Goal: Feedback & Contribution: Contribute content

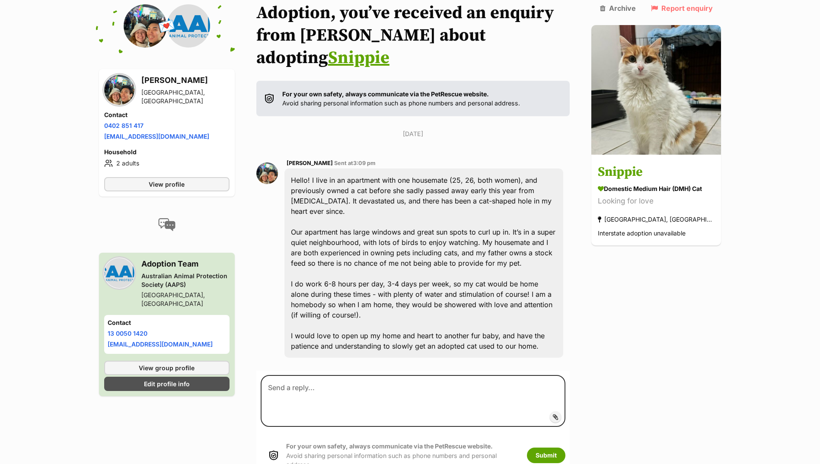
scroll to position [111, 0]
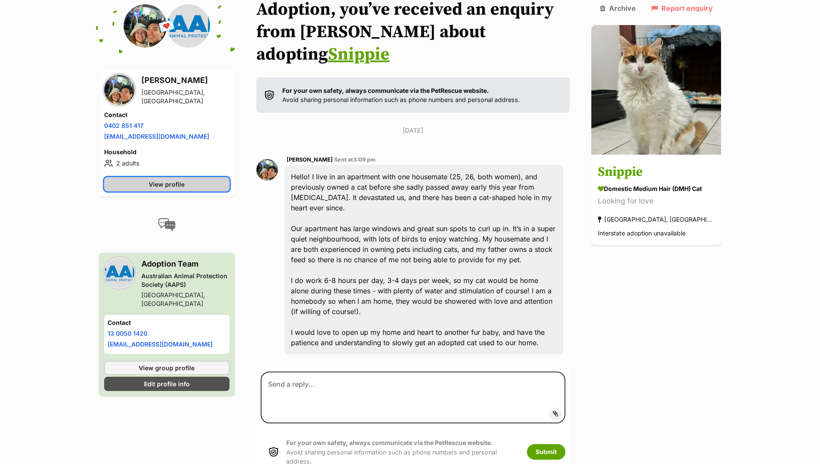
click at [195, 181] on link "View profile" at bounding box center [166, 184] width 125 height 14
drag, startPoint x: 145, startPoint y: 125, endPoint x: 105, endPoint y: 124, distance: 39.8
click at [105, 124] on li "Phone number 0402 851 417" at bounding box center [166, 125] width 125 height 9
copy link "0402 851 417"
drag, startPoint x: 201, startPoint y: 136, endPoint x: 105, endPoint y: 141, distance: 96.5
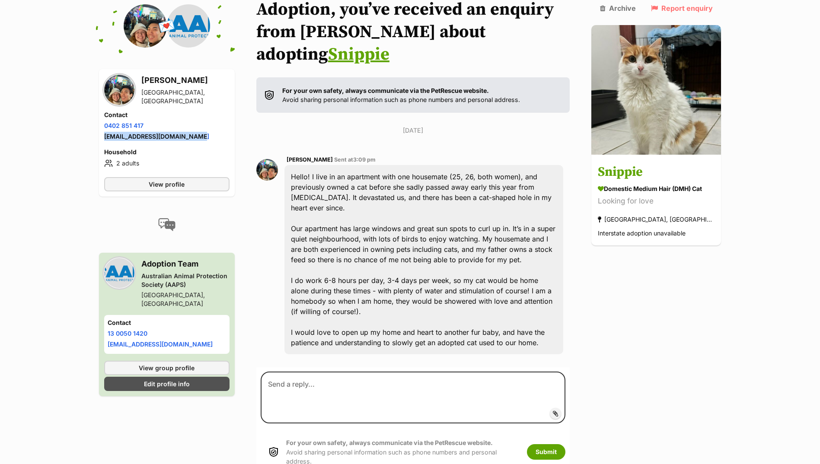
click at [105, 141] on div "Contact Phone number Phone number 0402 851 417 Email address taylorjohnson2408@…" at bounding box center [166, 127] width 125 height 32
drag, startPoint x: 105, startPoint y: 141, endPoint x: 109, endPoint y: 133, distance: 8.7
copy link "taylorjohnson2408@gmail.com"
drag, startPoint x: 149, startPoint y: 125, endPoint x: 104, endPoint y: 126, distance: 44.5
click at [104, 126] on li "Phone number 0402 851 417" at bounding box center [166, 125] width 125 height 9
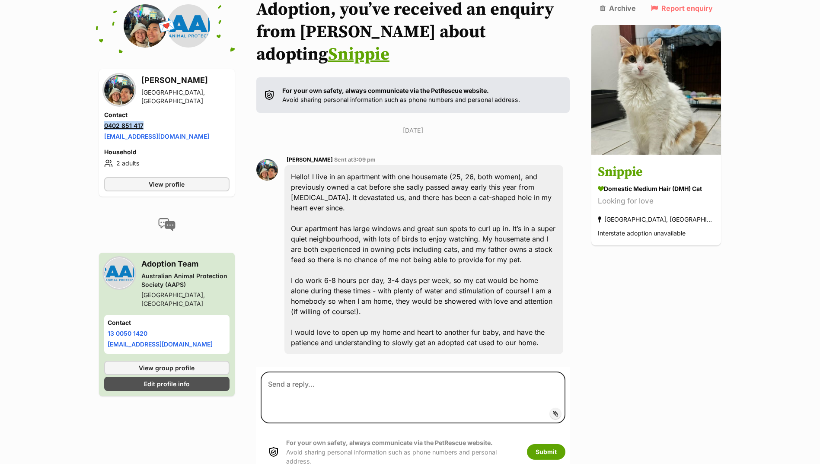
copy link "0402 851 417"
drag, startPoint x: 199, startPoint y: 135, endPoint x: 105, endPoint y: 137, distance: 94.7
click at [105, 137] on li "Email address taylorjohnson2408@gmail.com" at bounding box center [166, 136] width 125 height 9
copy link "taylorjohnson2408@gmail.com"
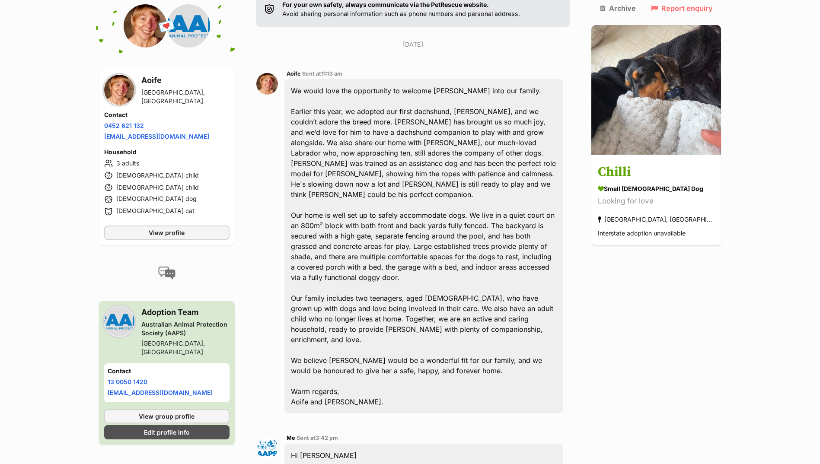
scroll to position [153, 0]
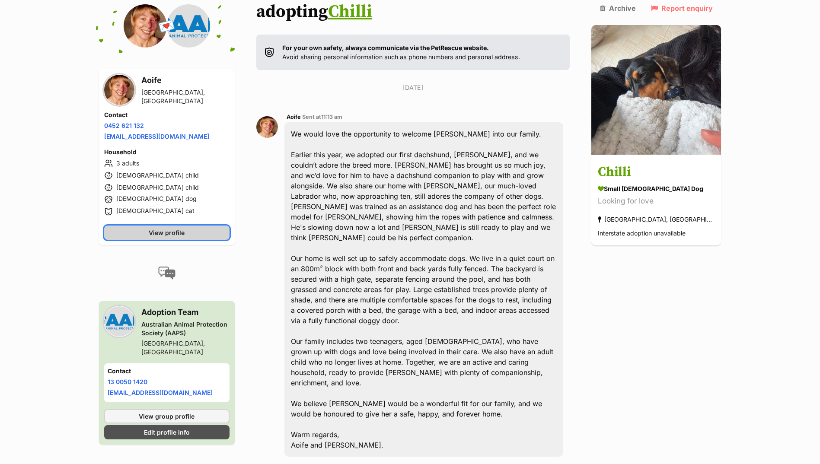
click at [148, 228] on link "View profile" at bounding box center [166, 233] width 125 height 14
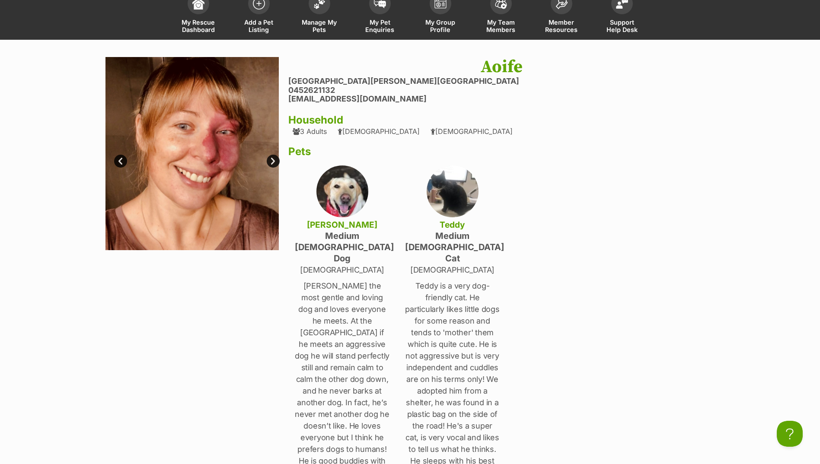
scroll to position [43, 0]
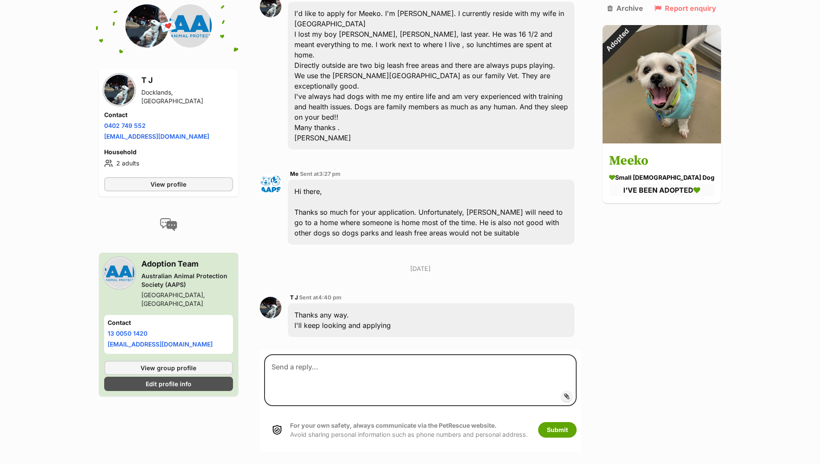
scroll to position [260, 0]
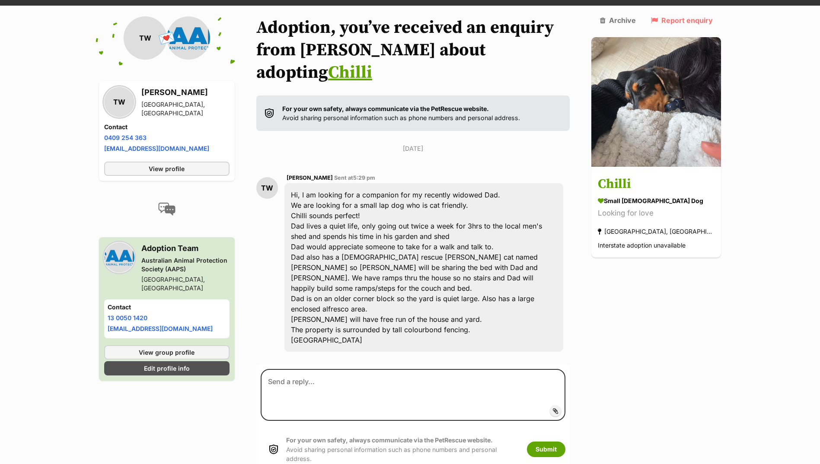
scroll to position [95, 0]
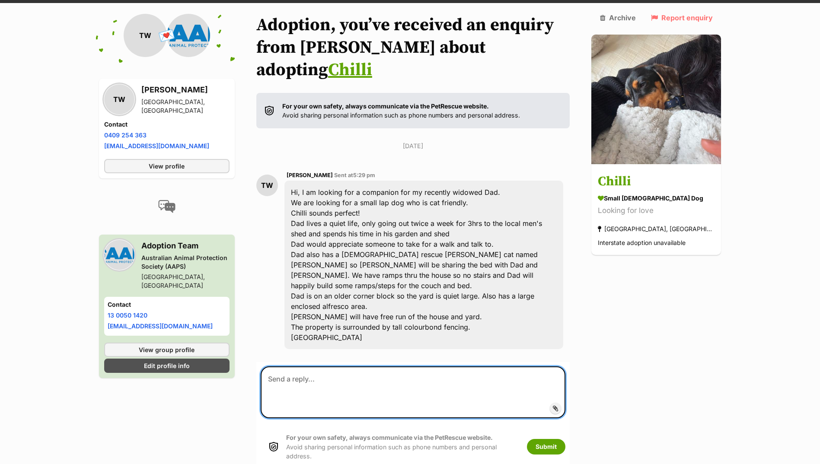
click at [349, 367] on textarea at bounding box center [413, 393] width 305 height 52
type textarea "Hi there, Unfortunately, Chilli needs to go to a home with another dog"
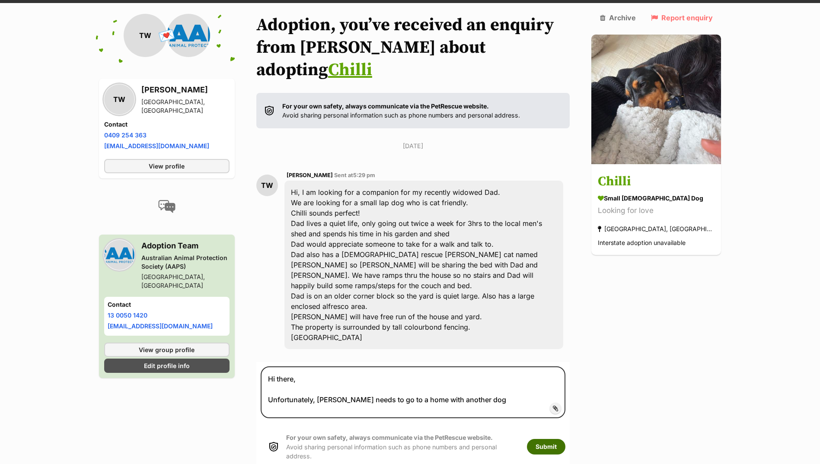
click at [556, 439] on button "Submit" at bounding box center [546, 447] width 38 height 16
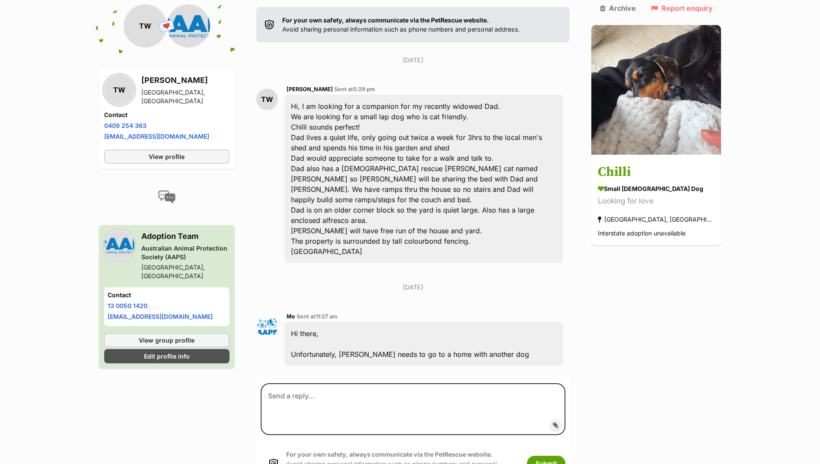
scroll to position [255, 0]
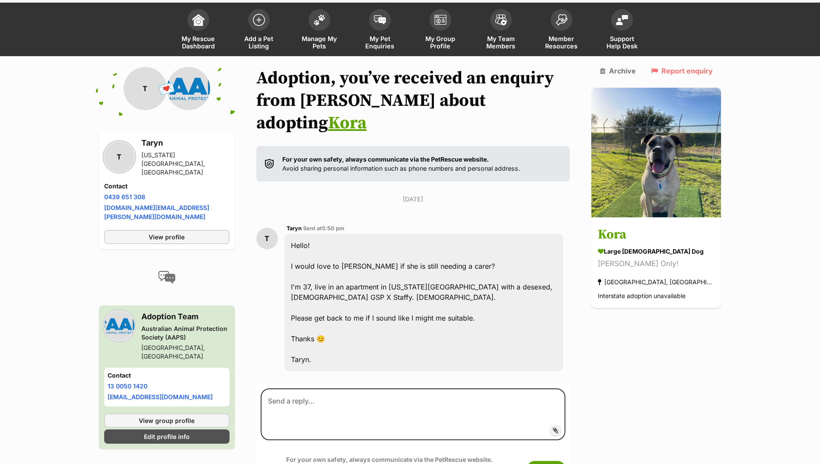
scroll to position [80, 0]
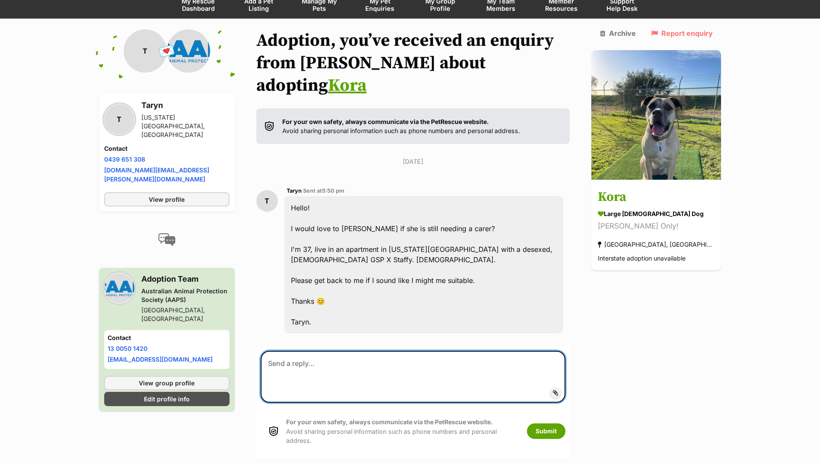
click at [356, 363] on textarea at bounding box center [413, 377] width 305 height 52
click at [409, 354] on textarea "Hi there, [PERSON_NAME] is actually already in [PERSON_NAME]!" at bounding box center [413, 377] width 305 height 52
type textarea "Hi there, [PERSON_NAME] is actually already in [PERSON_NAME]! Ill change her pr…"
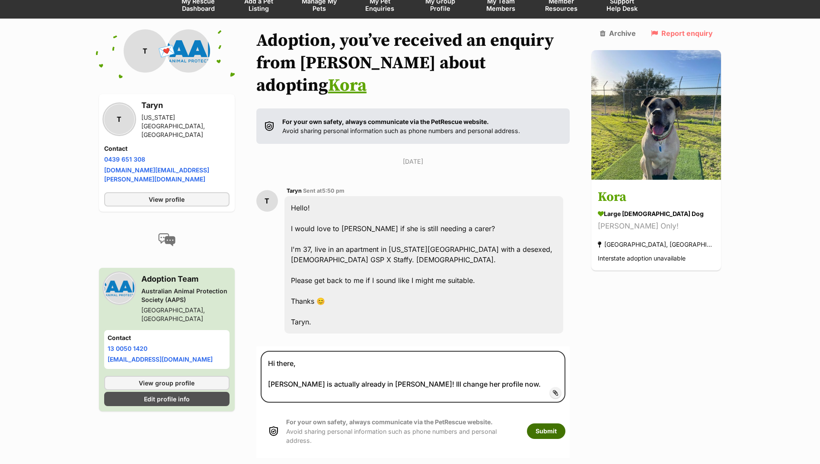
click at [555, 424] on button "Submit" at bounding box center [546, 432] width 38 height 16
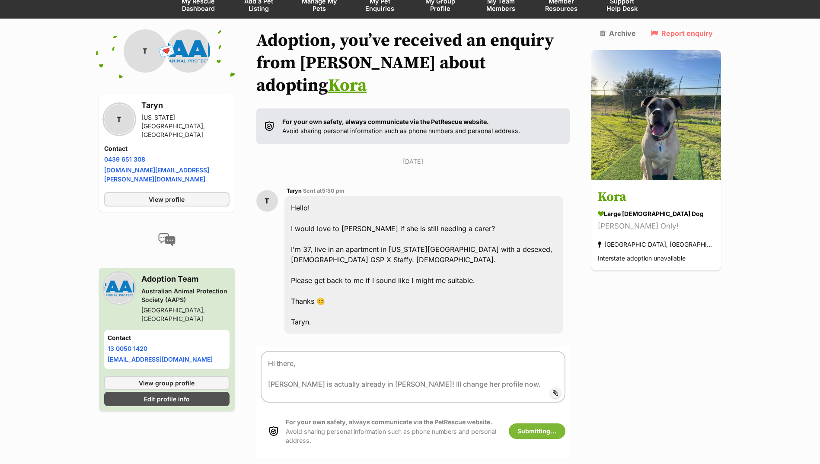
scroll to position [40, 0]
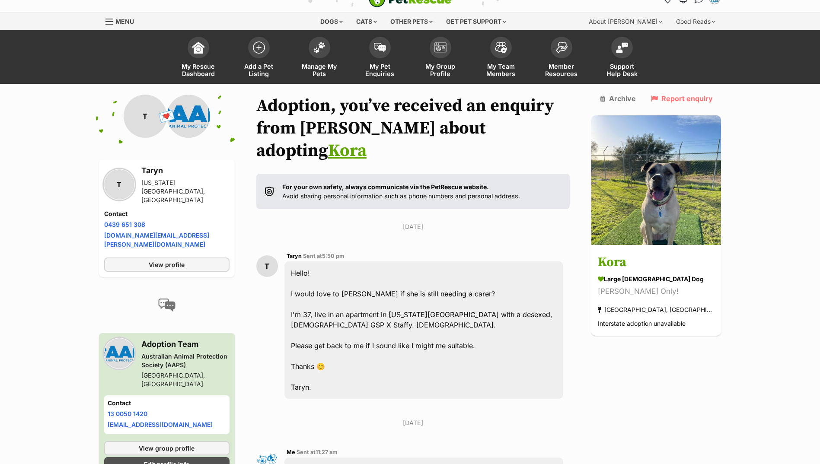
click at [323, 75] on link "Manage My Pets" at bounding box center [319, 57] width 61 height 51
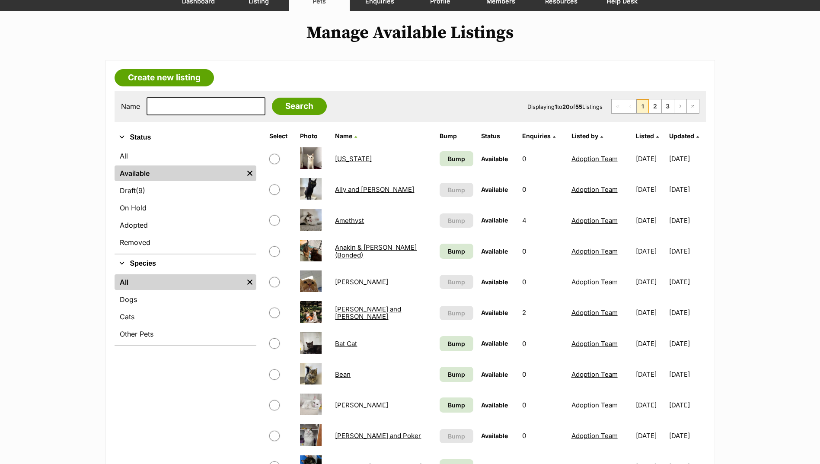
scroll to position [86, 0]
click at [652, 110] on link "2" at bounding box center [655, 107] width 12 height 14
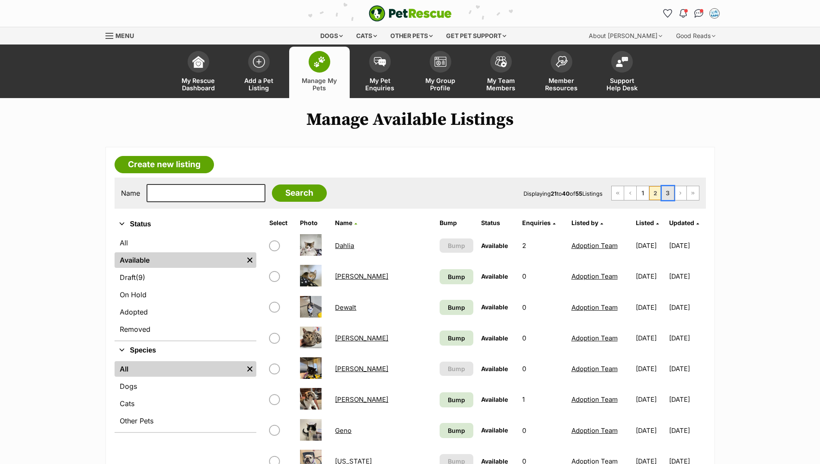
click at [667, 196] on link "3" at bounding box center [668, 193] width 12 height 14
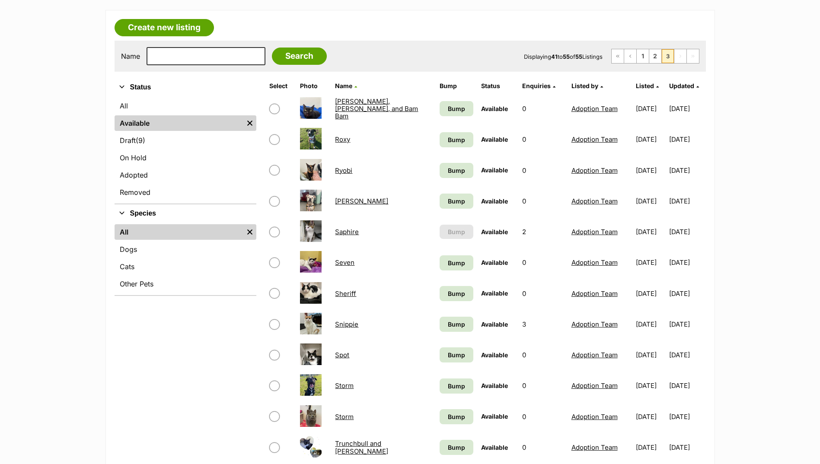
scroll to position [130, 0]
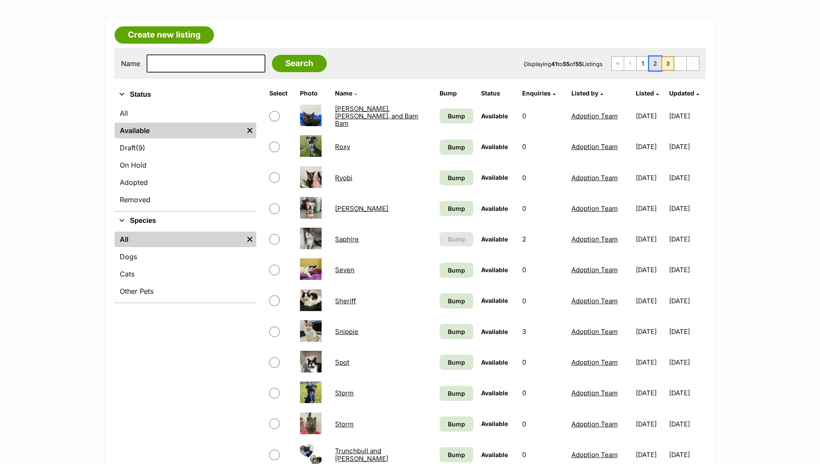
click at [657, 61] on link "2" at bounding box center [655, 64] width 12 height 14
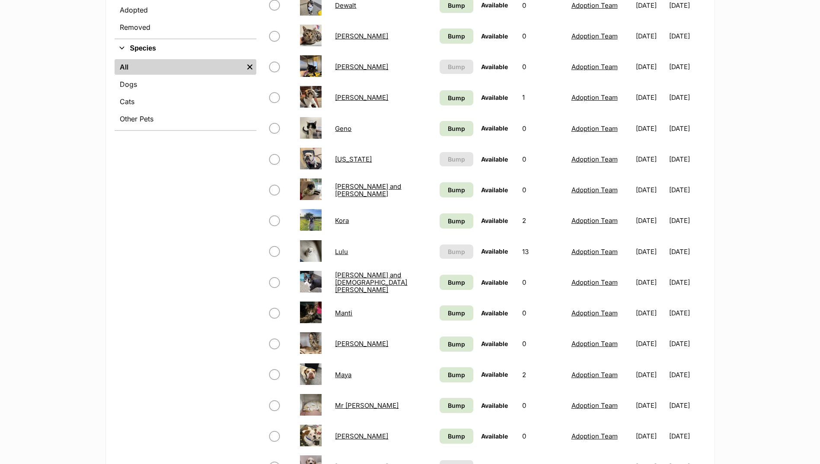
scroll to position [303, 0]
click at [340, 221] on link "Kora" at bounding box center [342, 220] width 14 height 8
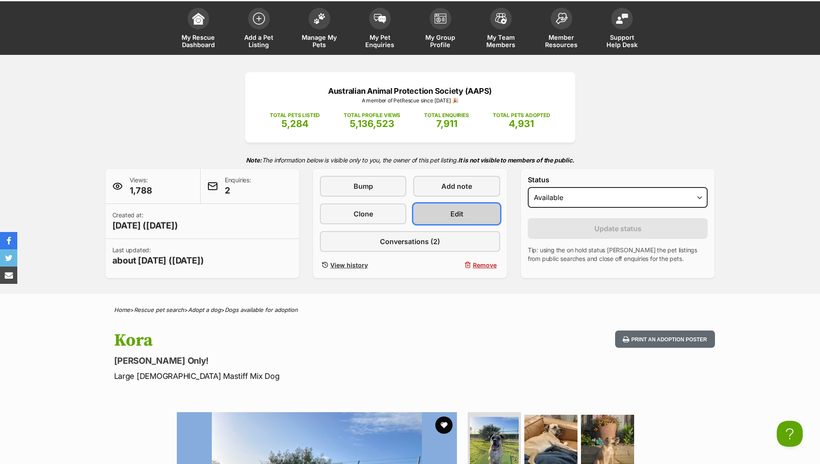
click at [461, 204] on link "Edit" at bounding box center [456, 214] width 86 height 21
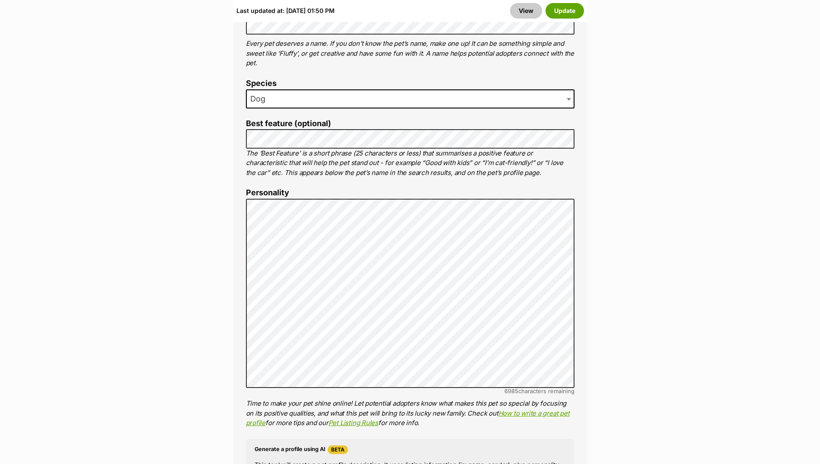
scroll to position [519, 0]
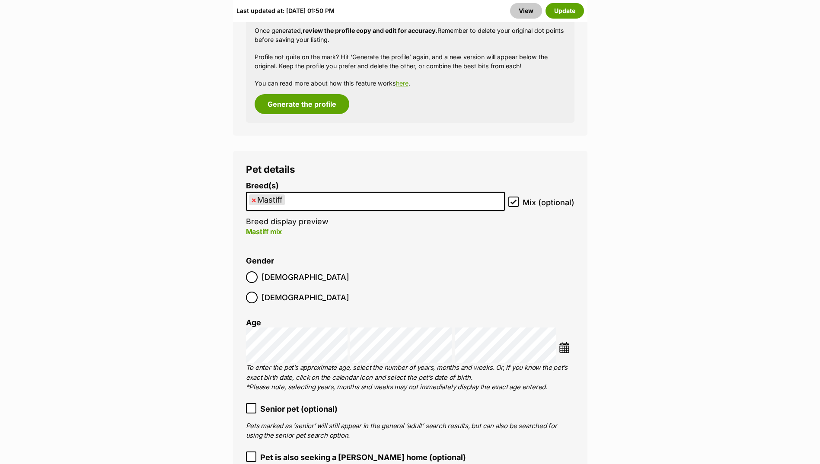
scroll to position [1253, 0]
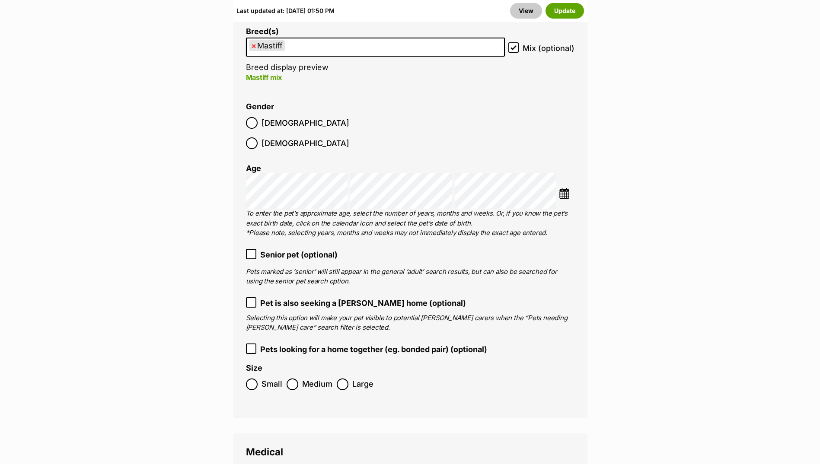
click at [250, 301] on icon at bounding box center [251, 303] width 5 height 4
click at [559, 10] on button "Update" at bounding box center [564, 11] width 38 height 16
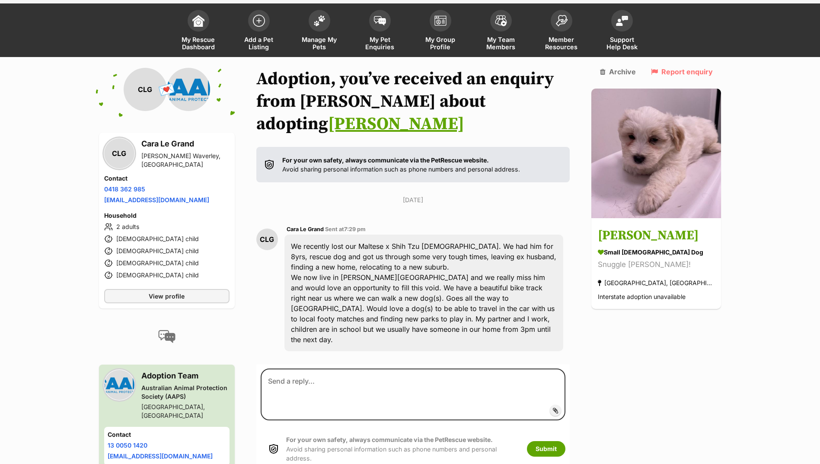
scroll to position [69, 0]
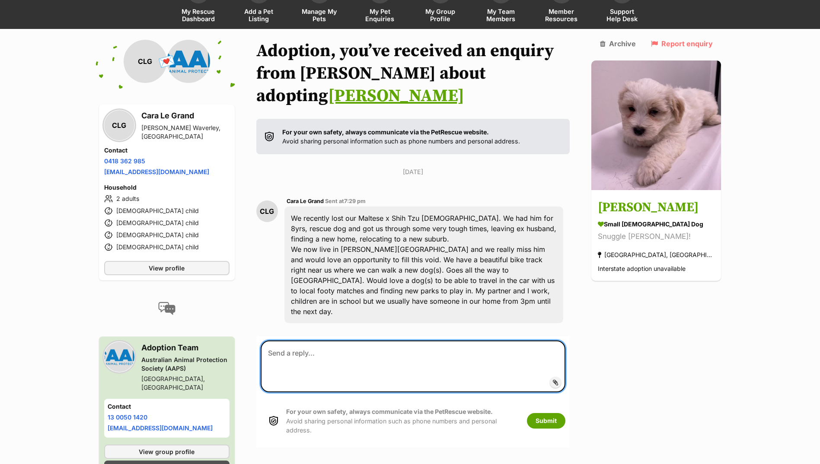
click at [317, 341] on textarea at bounding box center [413, 367] width 305 height 52
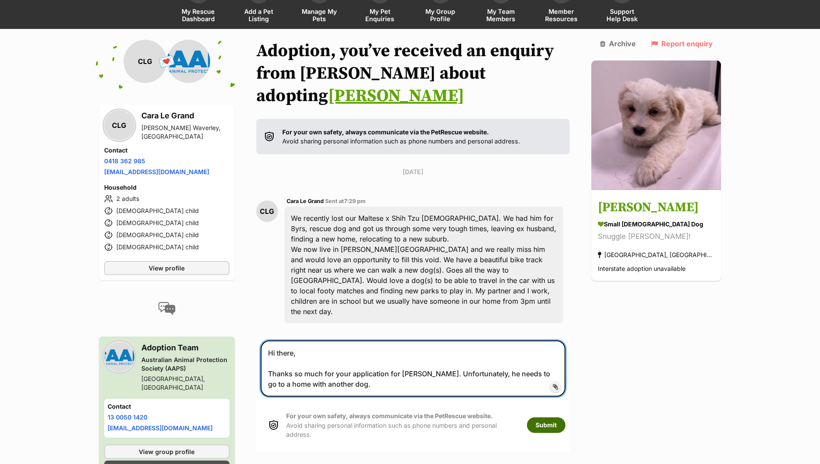
type textarea "Hi there, Thanks so much for your application for Winston. Unfortunately, he ne…"
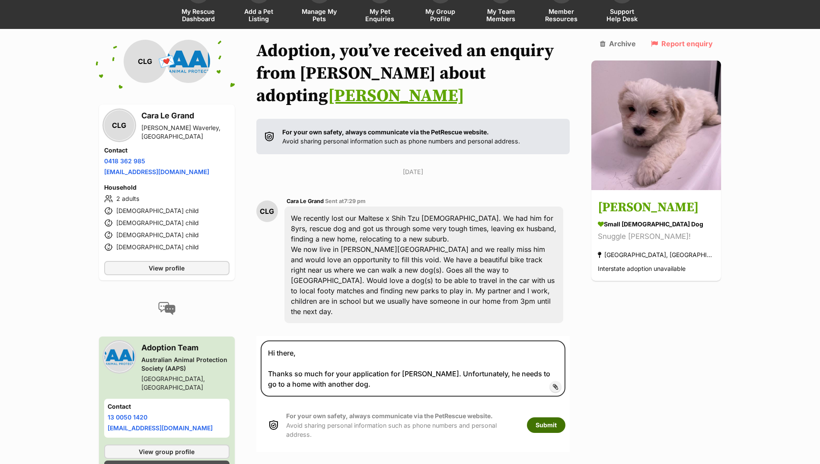
click at [558, 418] on button "Submit" at bounding box center [546, 426] width 38 height 16
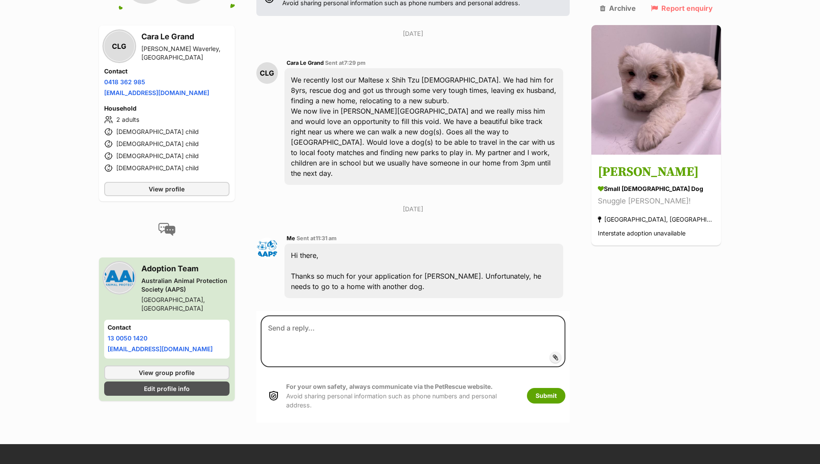
scroll to position [208, 0]
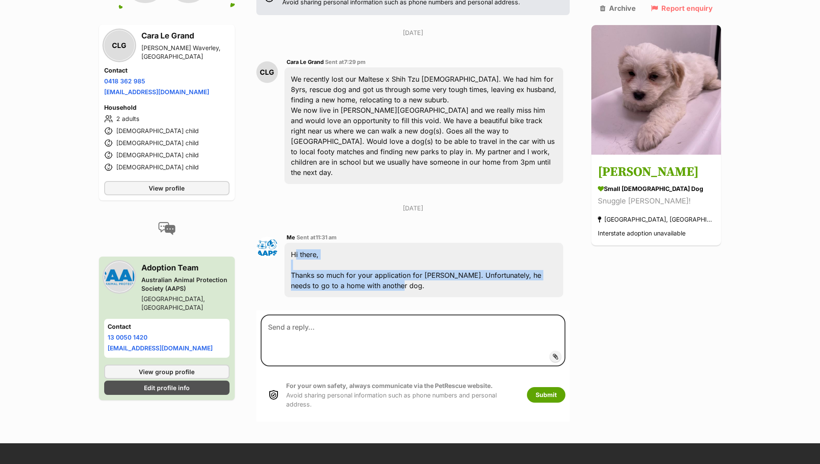
drag, startPoint x: 296, startPoint y: 220, endPoint x: 383, endPoint y: 259, distance: 95.9
click at [383, 259] on div "Hi there, Thanks so much for your application for [PERSON_NAME]. Unfortunately,…" at bounding box center [423, 270] width 279 height 54
drag, startPoint x: 383, startPoint y: 259, endPoint x: 338, endPoint y: 243, distance: 47.9
copy div "Hi there, Thanks so much for your application for [PERSON_NAME]. Unfortunately,…"
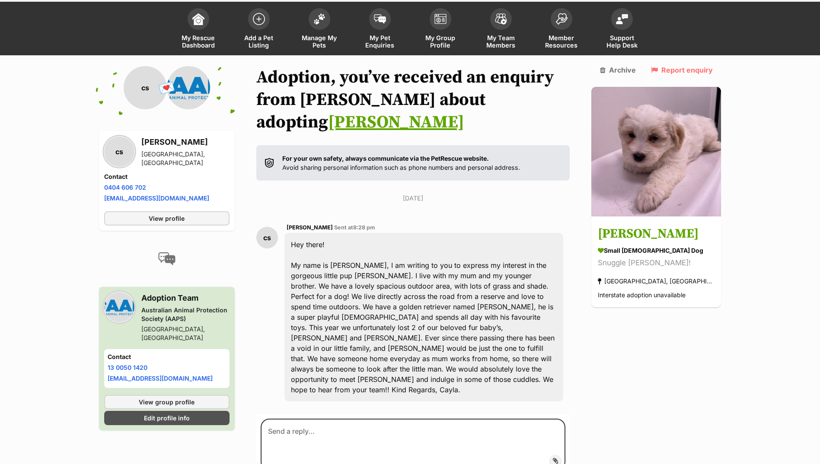
scroll to position [90, 0]
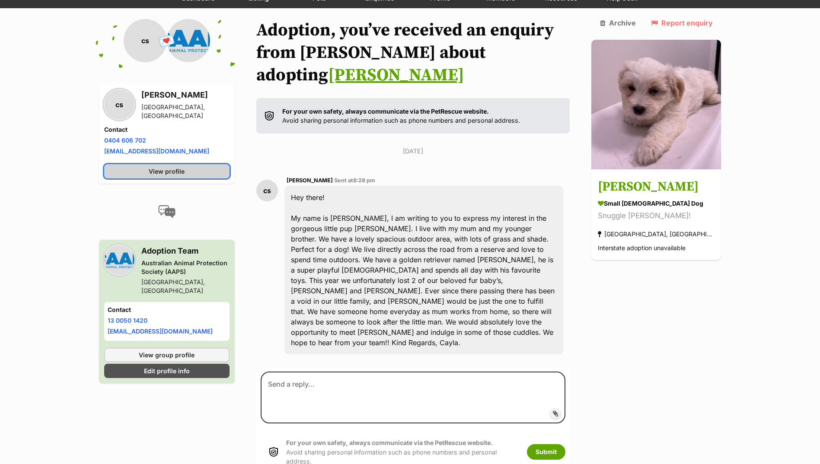
click at [160, 164] on link "View profile" at bounding box center [166, 171] width 125 height 14
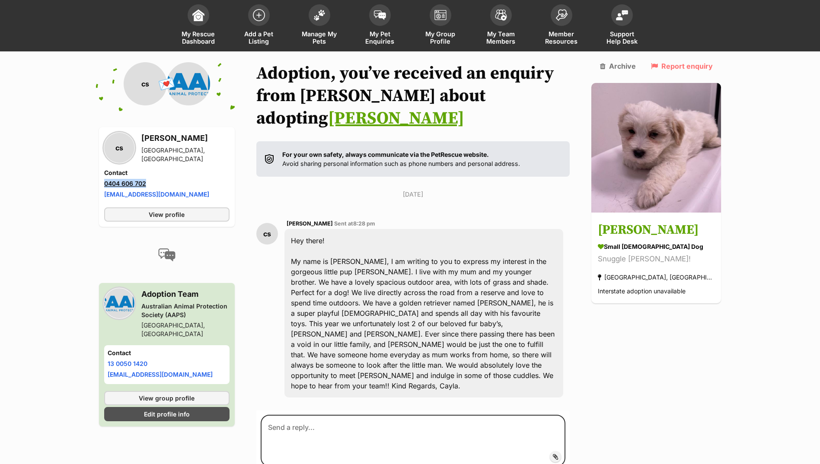
drag, startPoint x: 148, startPoint y: 180, endPoint x: 110, endPoint y: 180, distance: 38.0
click at [106, 180] on li "Phone number 0404 606 702" at bounding box center [166, 183] width 125 height 9
drag, startPoint x: 110, startPoint y: 180, endPoint x: 115, endPoint y: 181, distance: 5.8
drag, startPoint x: 115, startPoint y: 181, endPoint x: 168, endPoint y: 166, distance: 55.0
click at [171, 157] on div "Highton, VIC" at bounding box center [185, 154] width 88 height 17
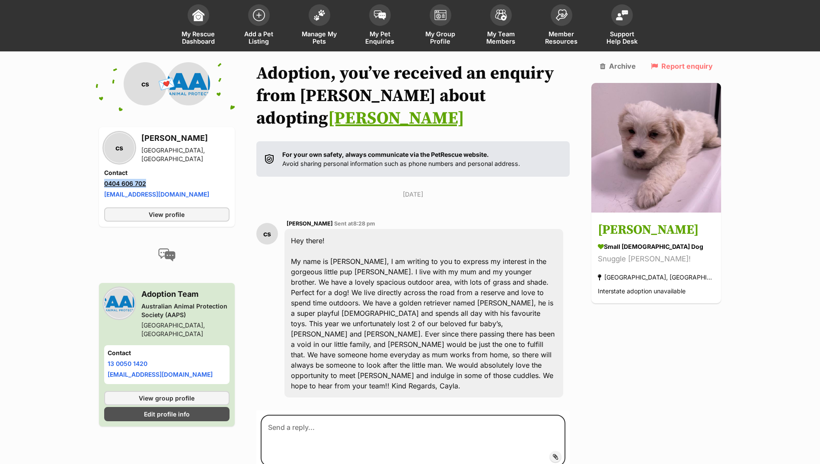
drag, startPoint x: 153, startPoint y: 181, endPoint x: 105, endPoint y: 182, distance: 47.6
click at [105, 182] on li "Phone number 0404 606 702" at bounding box center [166, 183] width 125 height 9
copy link "0404 606 702"
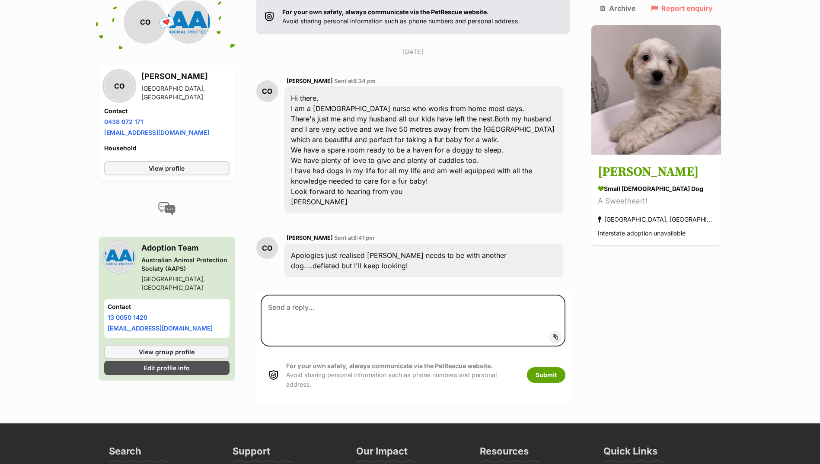
scroll to position [190, 0]
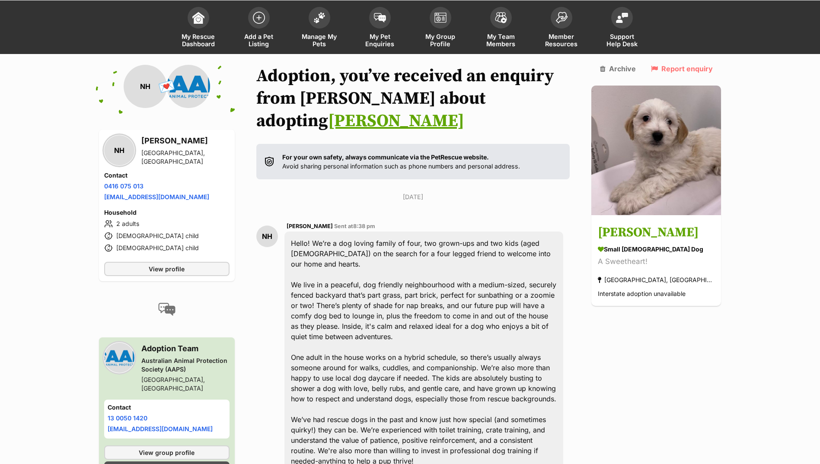
scroll to position [199, 0]
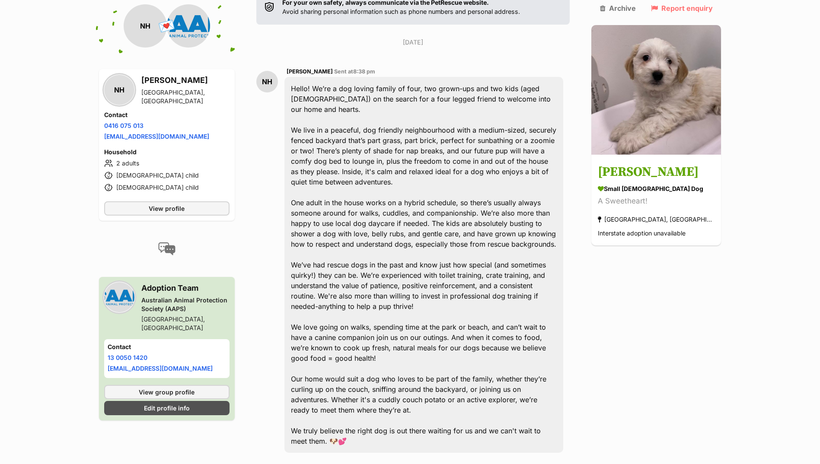
paste textarea "Hi there, Thanks so much for your application for Winston. Unfortunately, he ne…"
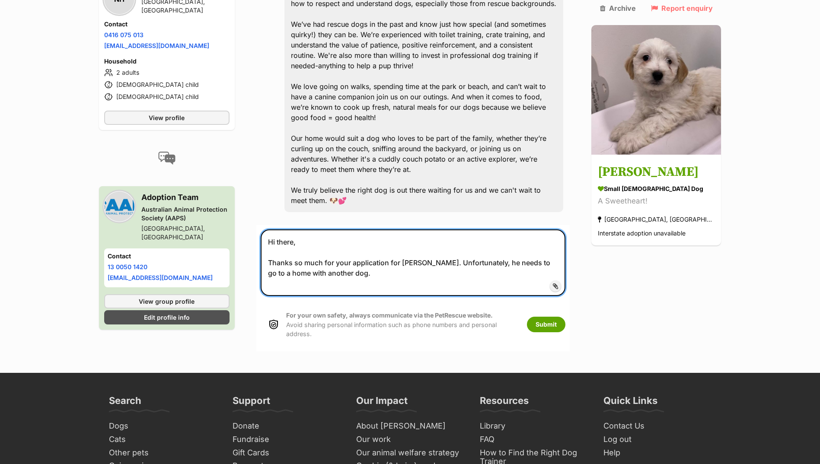
scroll to position [447, 0]
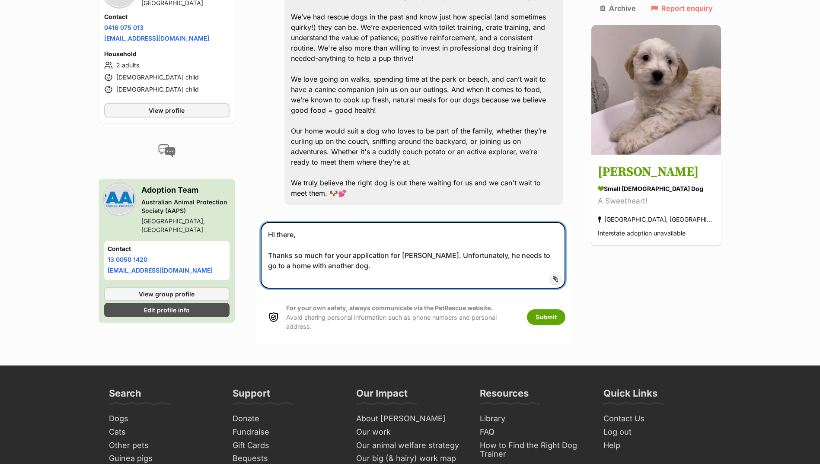
click at [353, 222] on textarea "Hi there, Thanks so much for your application for Winston. Unfortunately, he ne…" at bounding box center [413, 255] width 305 height 67
click at [358, 224] on textarea "Hi there, Thanks so much for your application for [PERSON_NAME]. Unfortunately,…" at bounding box center [413, 255] width 305 height 67
click at [462, 224] on textarea "Hi there, Thanks so much for your amazing application for Winston. Unfortunatel…" at bounding box center [413, 255] width 305 height 67
drag, startPoint x: 465, startPoint y: 224, endPoint x: 437, endPoint y: 223, distance: 28.1
click at [437, 223] on textarea "Hi there, Thanks so much for your amazing application for Winston. Unfortunatel…" at bounding box center [413, 255] width 305 height 67
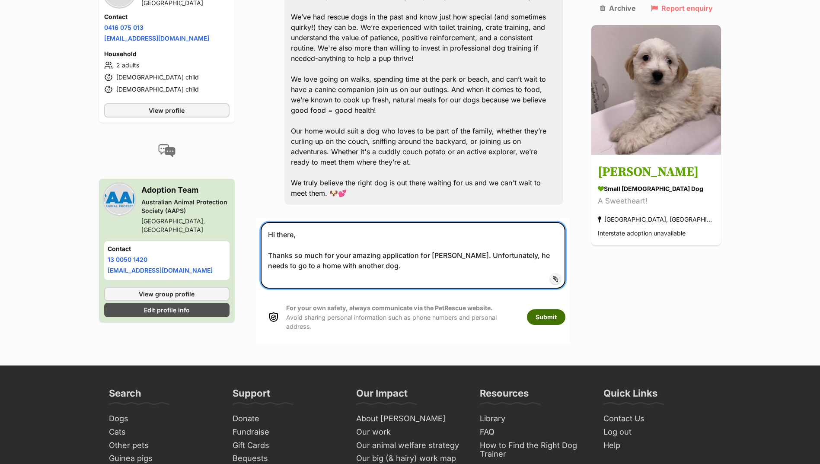
type textarea "Hi there, Thanks so much for your amazing application for Ollie. Unfortunately,…"
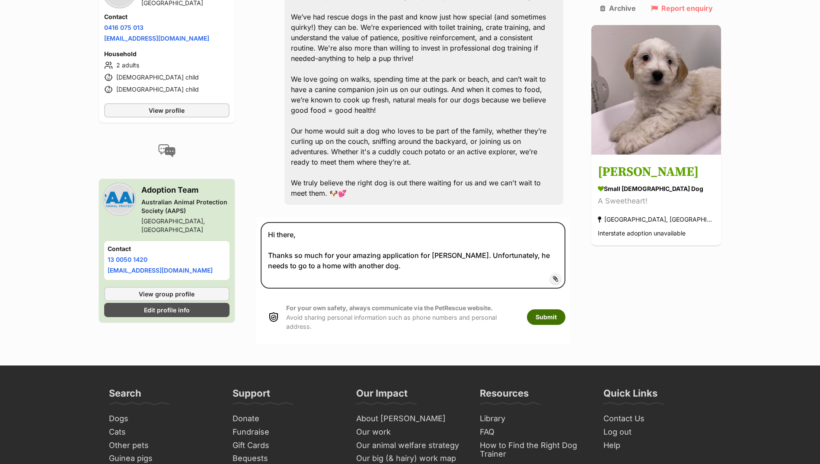
click at [565, 309] on button "Submit" at bounding box center [546, 317] width 38 height 16
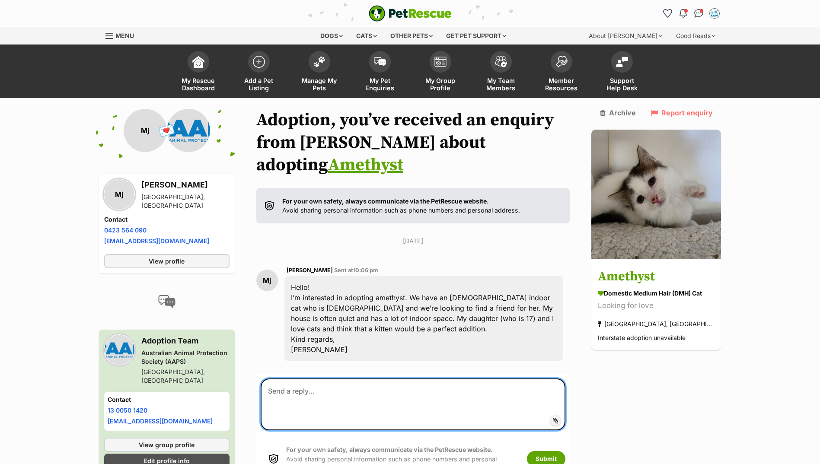
click at [325, 379] on textarea at bounding box center [413, 405] width 305 height 52
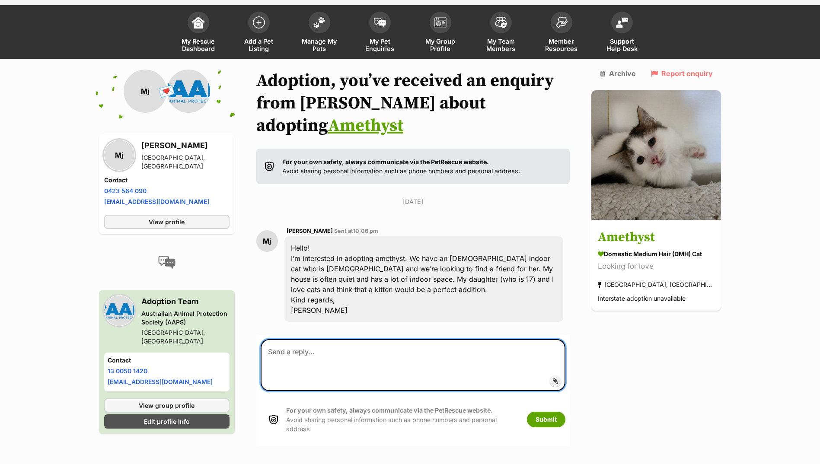
scroll to position [59, 0]
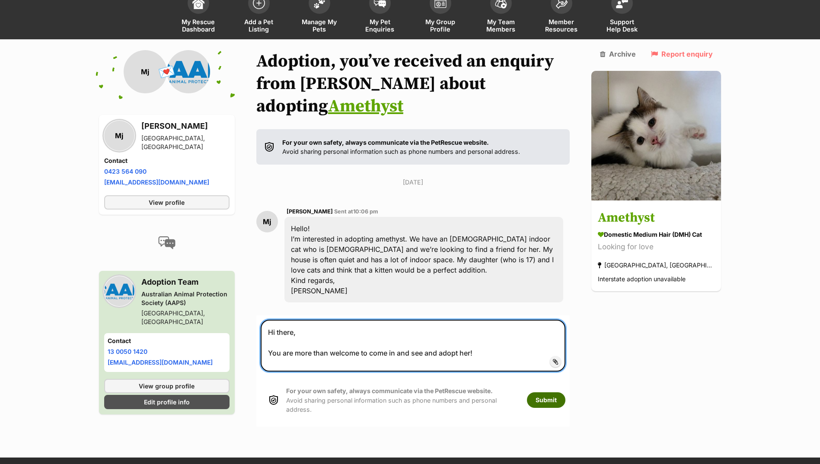
type textarea "Hi there, You are more than welcome to come in and see and adopt her!"
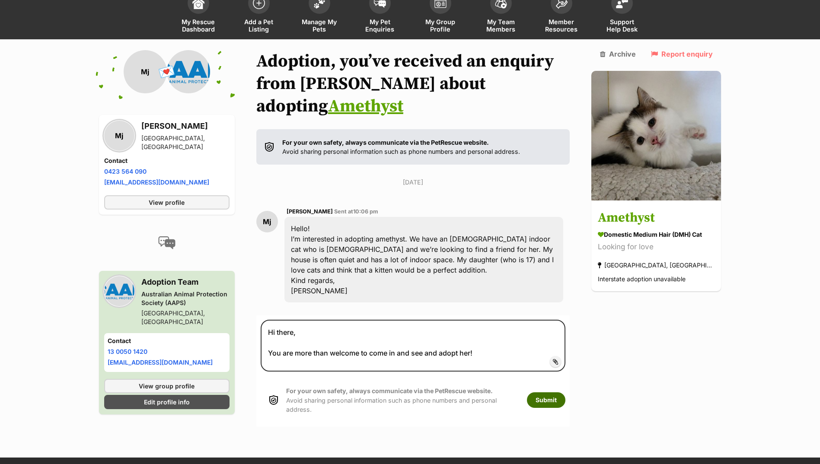
click at [551, 392] on button "Submit" at bounding box center [546, 400] width 38 height 16
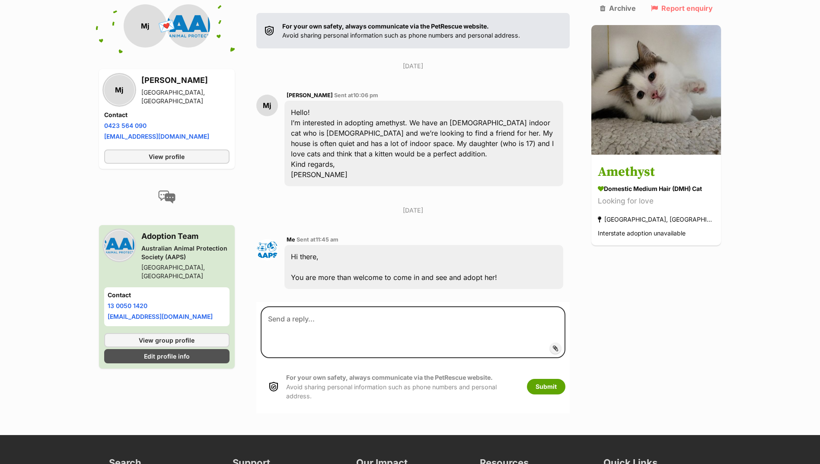
scroll to position [182, 0]
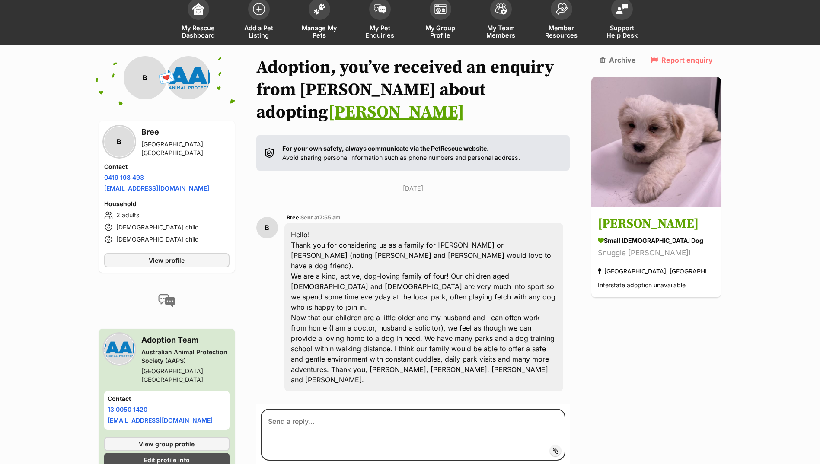
scroll to position [85, 0]
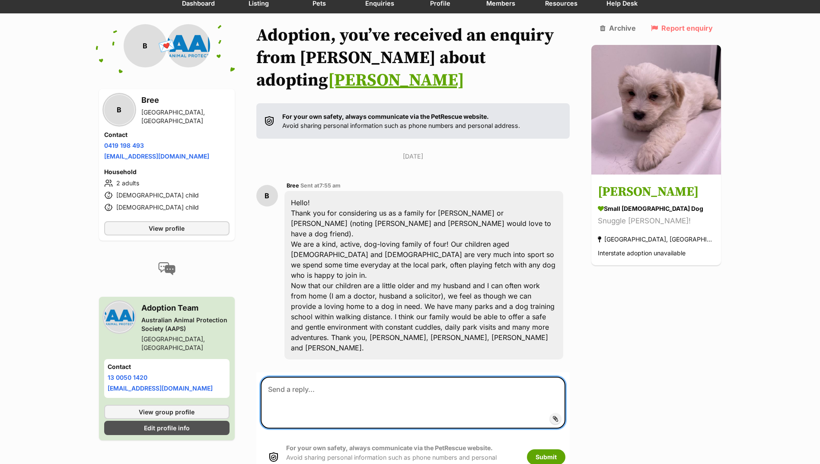
paste textarea "Hi there, Thanks so much for your application for [PERSON_NAME]. Unfortunately,…"
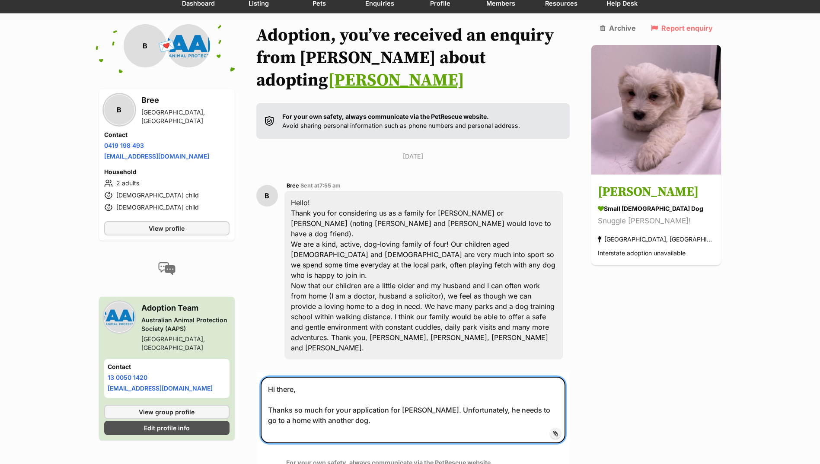
type textarea "Hi there, Thanks so much for your application for [PERSON_NAME]. Unfortunately,…"
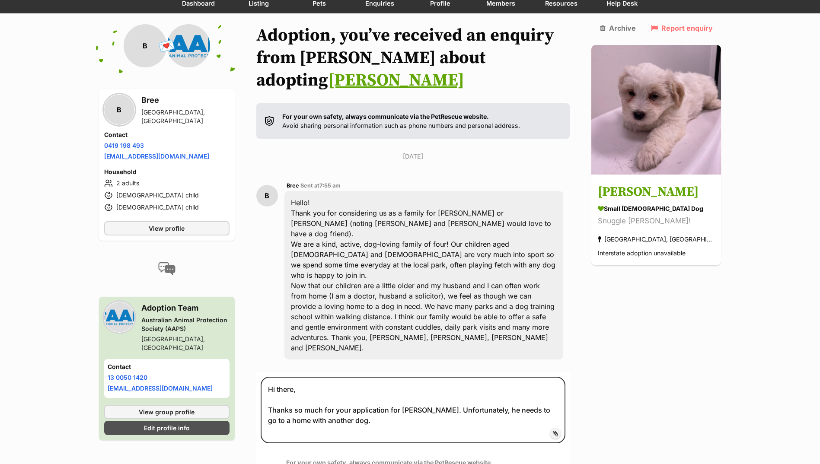
click at [565, 464] on button "Submit" at bounding box center [546, 472] width 38 height 16
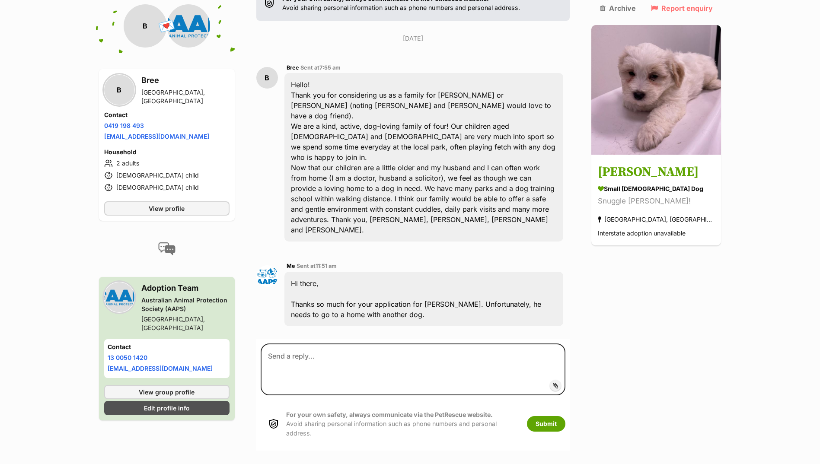
scroll to position [211, 0]
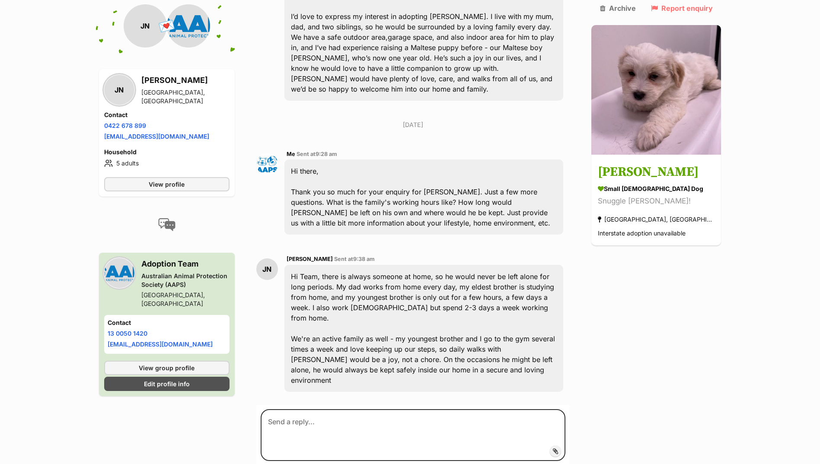
scroll to position [296, 0]
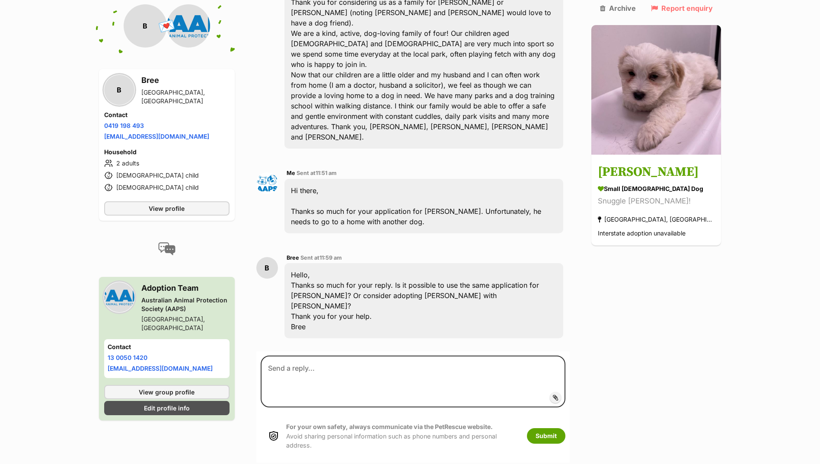
scroll to position [303, 0]
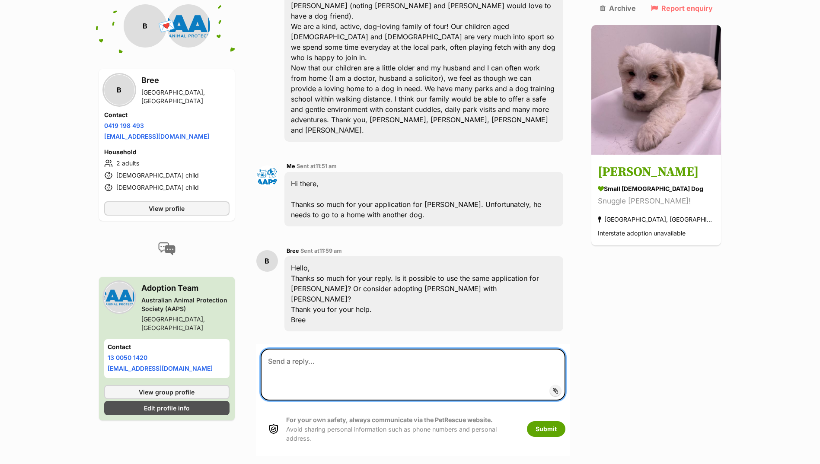
click at [315, 349] on textarea at bounding box center [413, 375] width 305 height 52
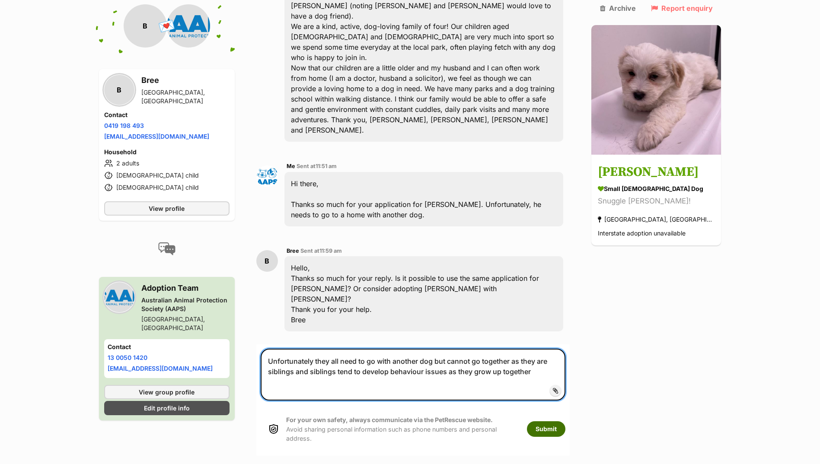
type textarea "Unfortunately they all need to go with another dog but cannot go together as th…"
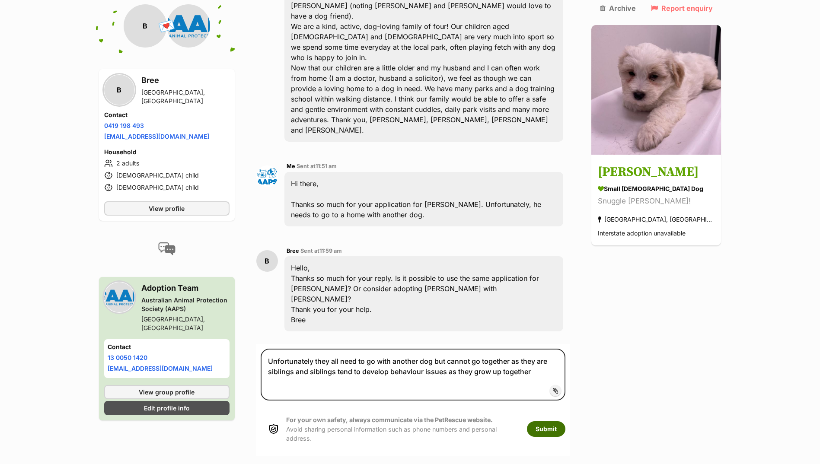
click at [557, 421] on button "Submit" at bounding box center [546, 429] width 38 height 16
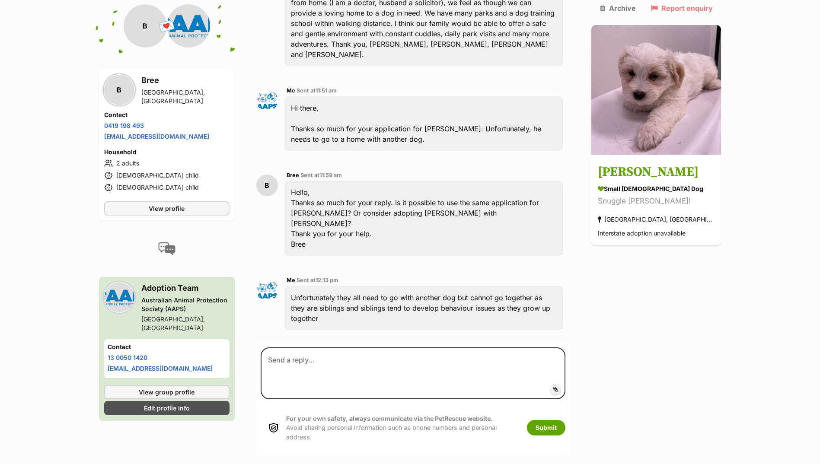
scroll to position [380, 0]
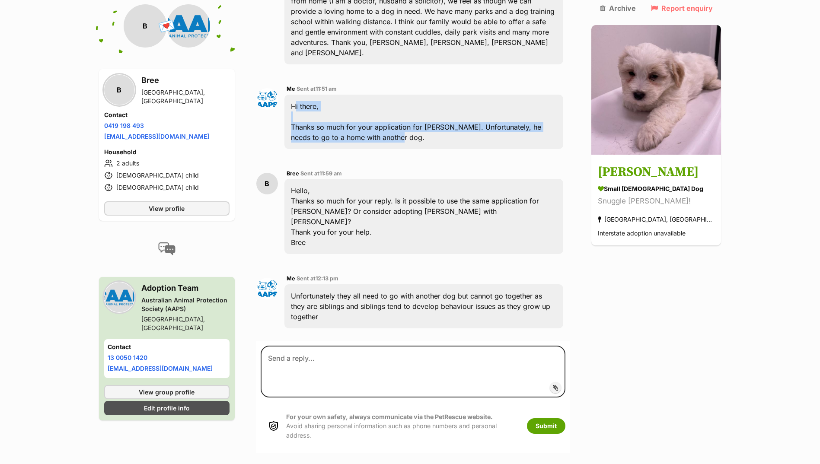
drag, startPoint x: 293, startPoint y: 48, endPoint x: 381, endPoint y: 86, distance: 95.3
click at [381, 95] on div "Hi there, Thanks so much for your application for [PERSON_NAME]. Unfortunately,…" at bounding box center [423, 122] width 279 height 54
drag, startPoint x: 381, startPoint y: 86, endPoint x: 338, endPoint y: 81, distance: 43.9
copy div "Hi there, Thanks so much for your application for Winston. Unfortunately, he ne…"
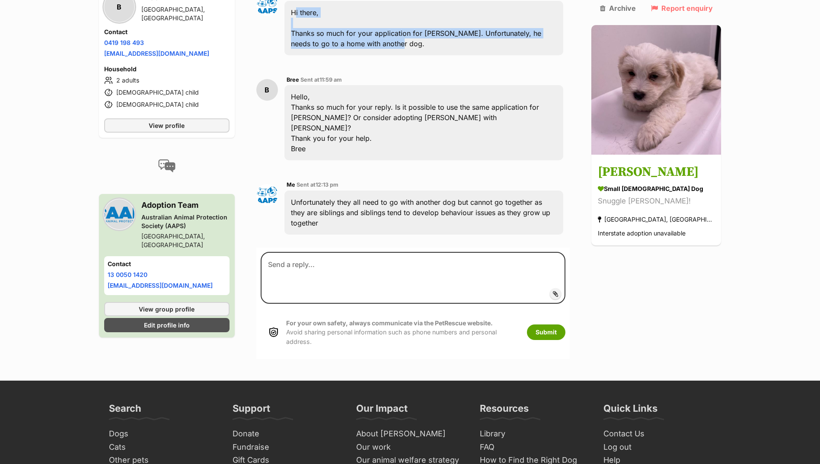
scroll to position [596, 0]
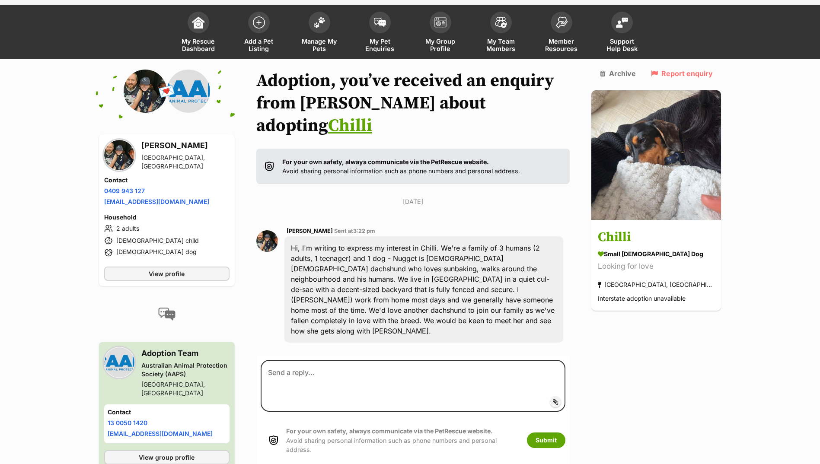
scroll to position [59, 0]
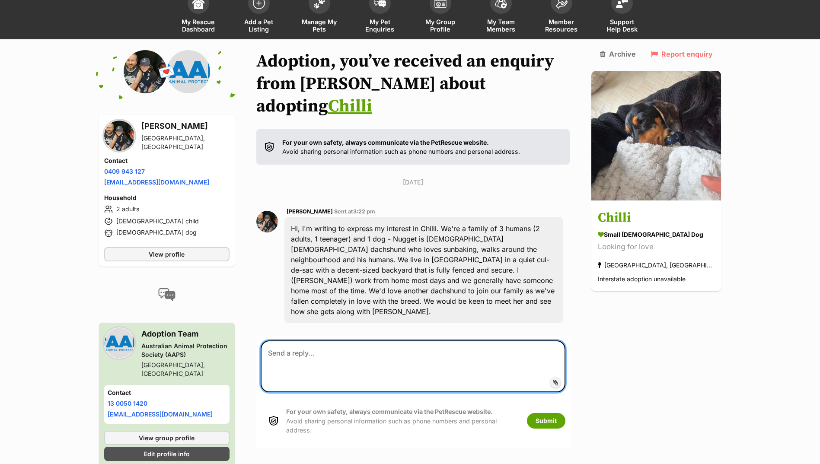
click at [333, 341] on textarea at bounding box center [413, 367] width 305 height 52
type textarea "Hi Lauren, I have tried to give you a call but no answer. Could you please give…"
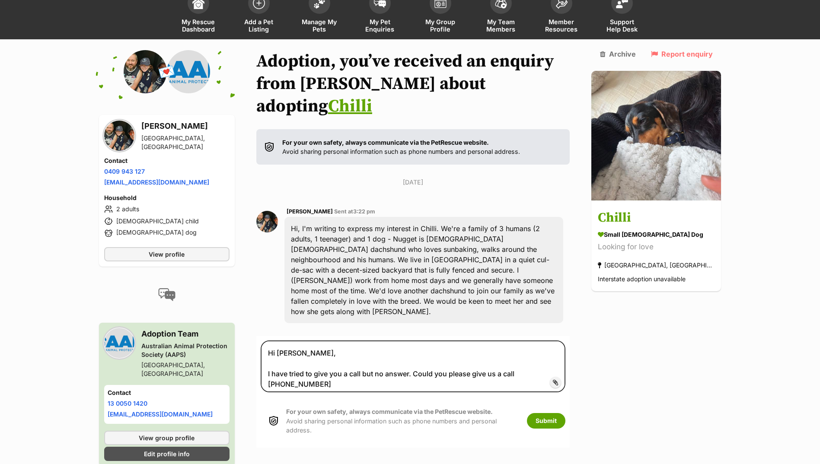
click at [566, 399] on div "For your own safety, always communicate via the PetRescue website. Avoid sharin…" at bounding box center [413, 421] width 305 height 45
click at [565, 413] on button "Submit" at bounding box center [546, 421] width 38 height 16
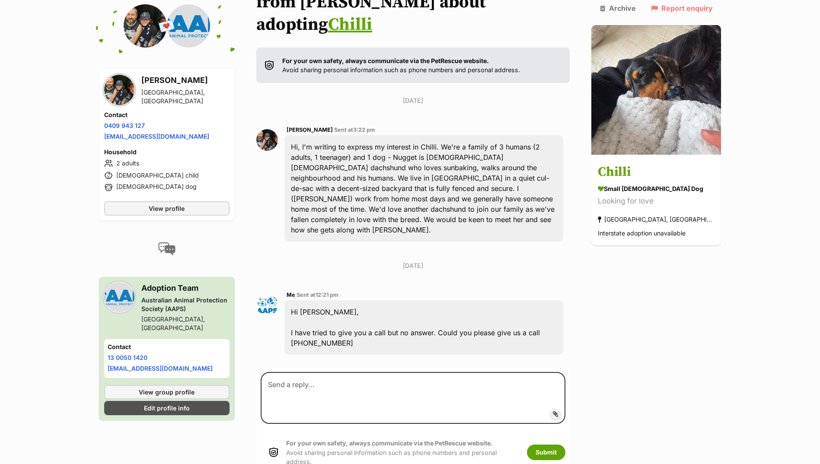
scroll to position [188, 0]
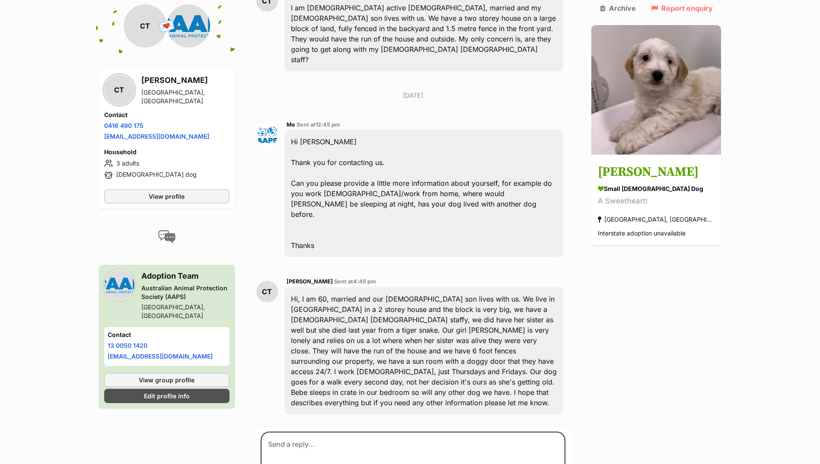
scroll to position [334, 0]
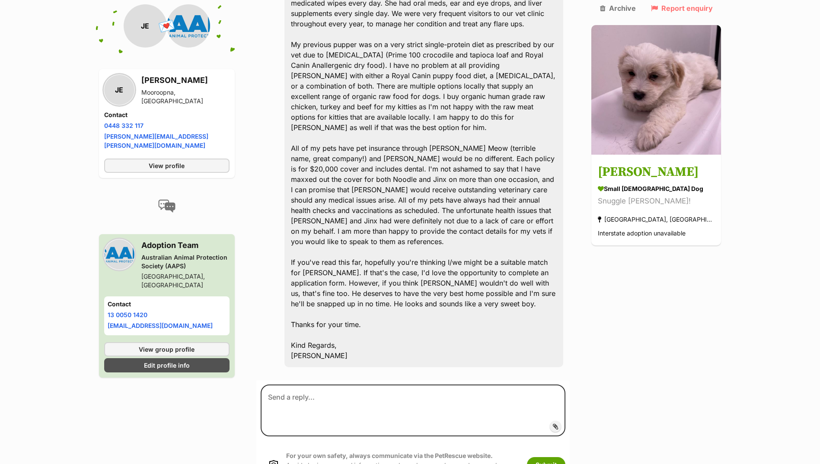
scroll to position [762, 0]
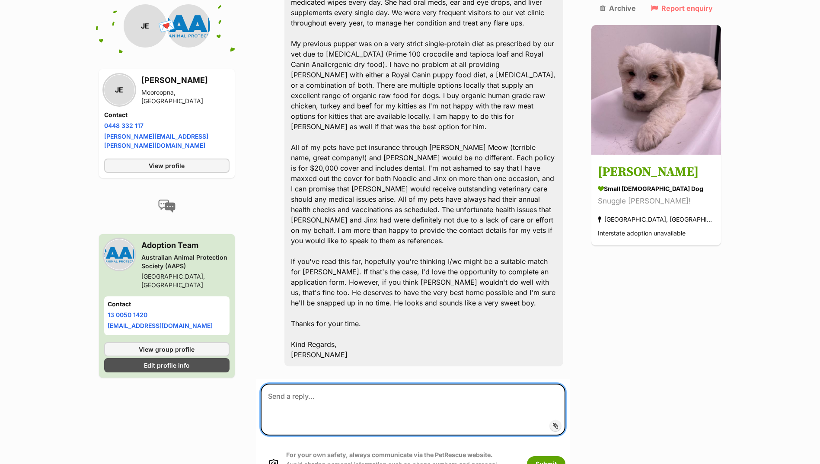
paste textarea "Hi there, Thanks so much for your application for [PERSON_NAME]. Unfortunately,…"
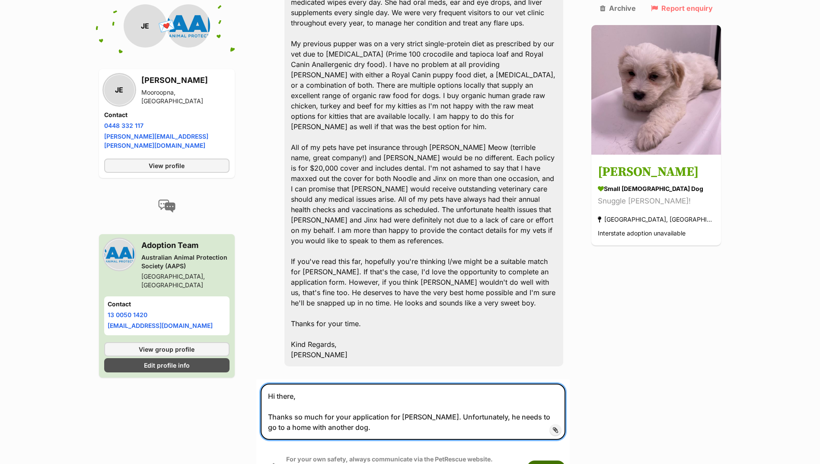
type textarea "Hi there, Thanks so much for your application for [PERSON_NAME]. Unfortunately,…"
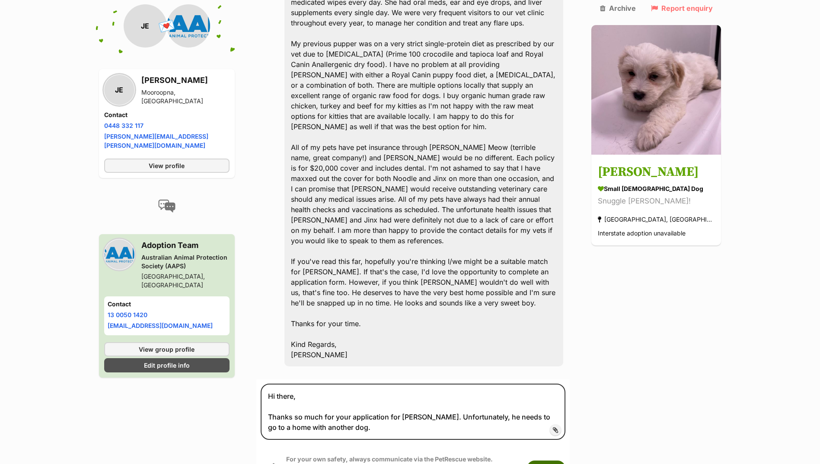
click at [565, 461] on button "Submit" at bounding box center [546, 469] width 38 height 16
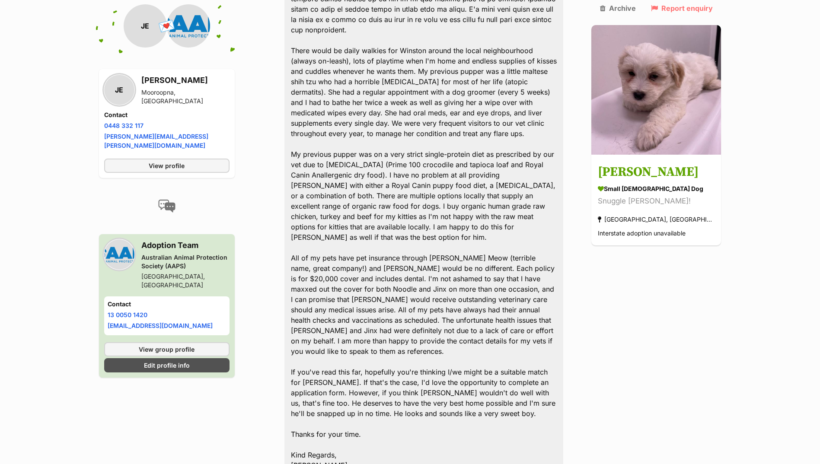
scroll to position [743, 0]
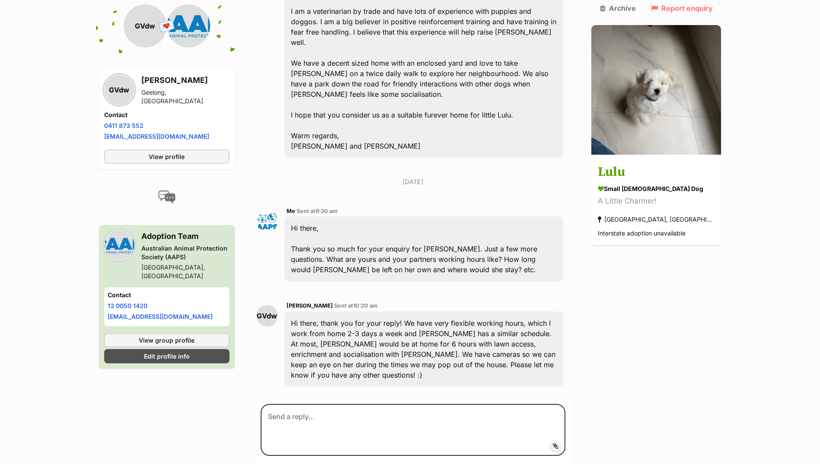
scroll to position [389, 0]
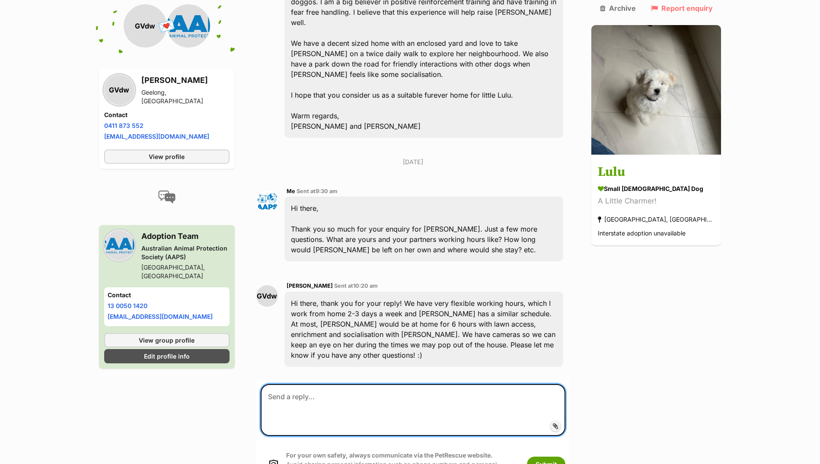
click at [370, 384] on textarea at bounding box center [413, 410] width 305 height 52
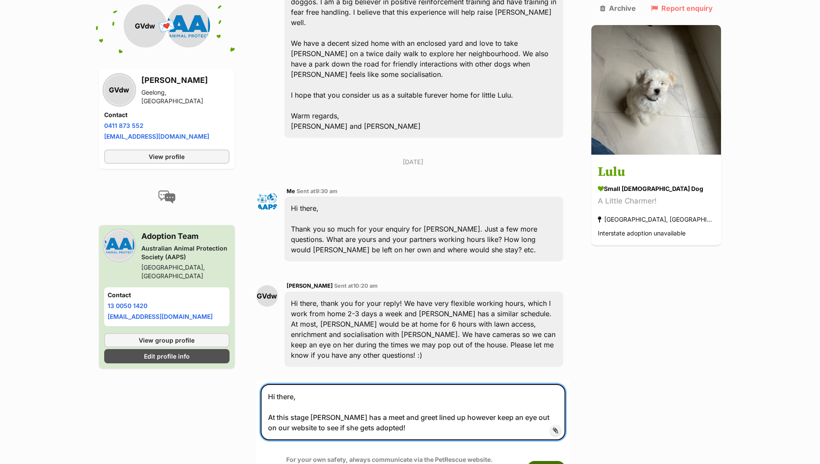
type textarea "Hi there, At this stage Lulu has a meet and greet lined up however keep an eye …"
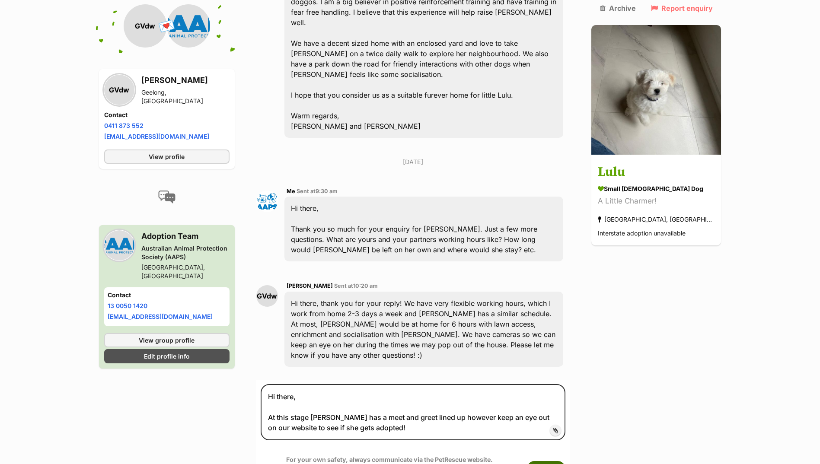
click at [565, 461] on button "Submit" at bounding box center [546, 469] width 38 height 16
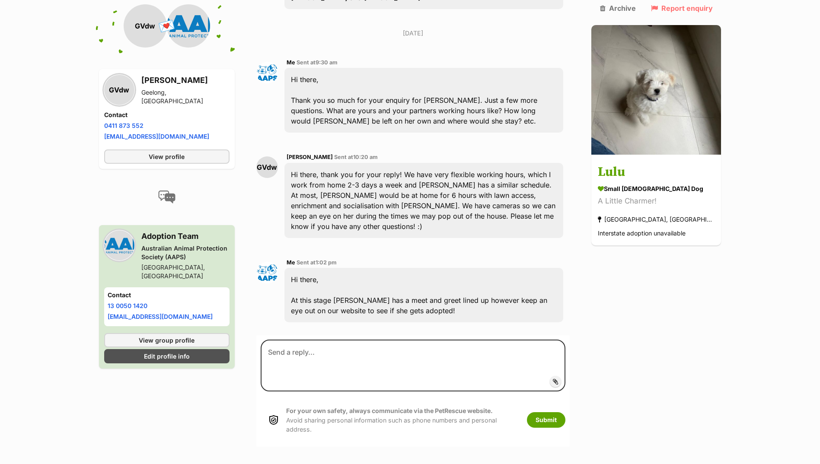
scroll to position [523, 0]
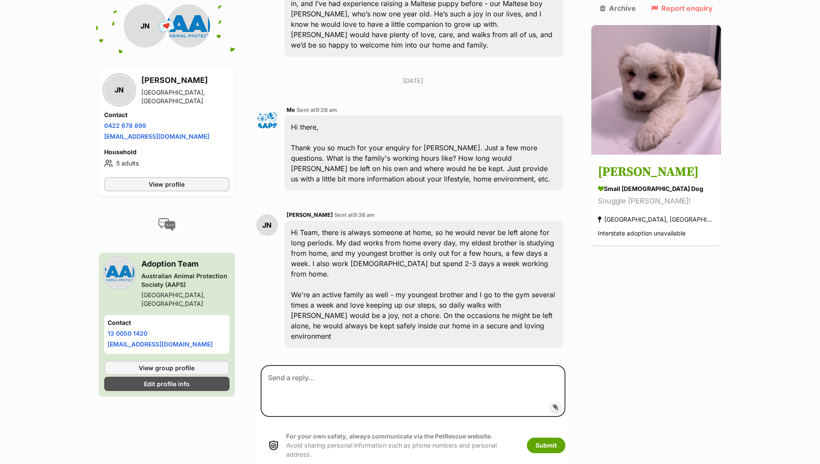
scroll to position [339, 0]
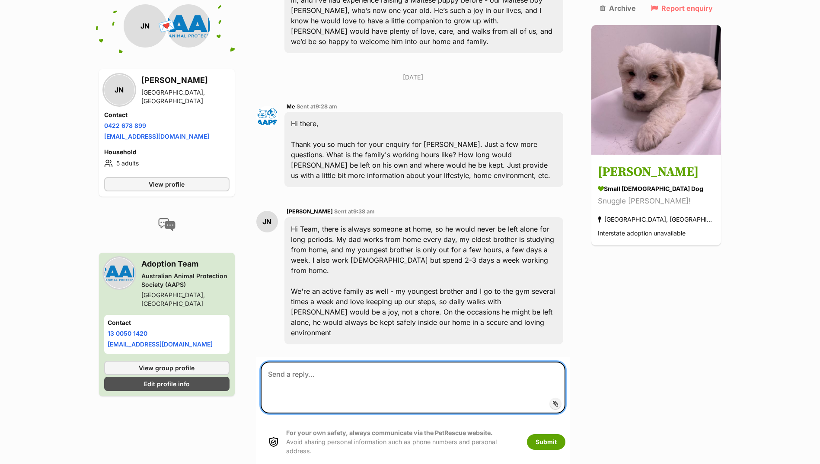
click at [318, 362] on textarea at bounding box center [413, 388] width 305 height 52
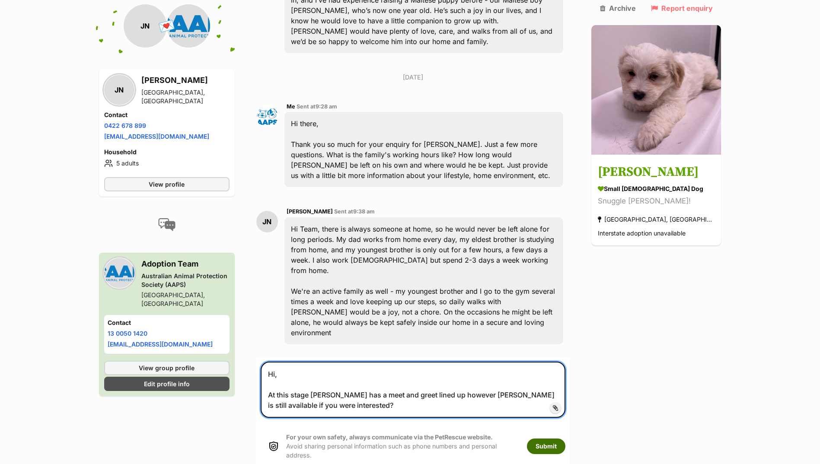
type textarea "Hi, At this stage Winston has a meet and greet lined up however Ollie is still …"
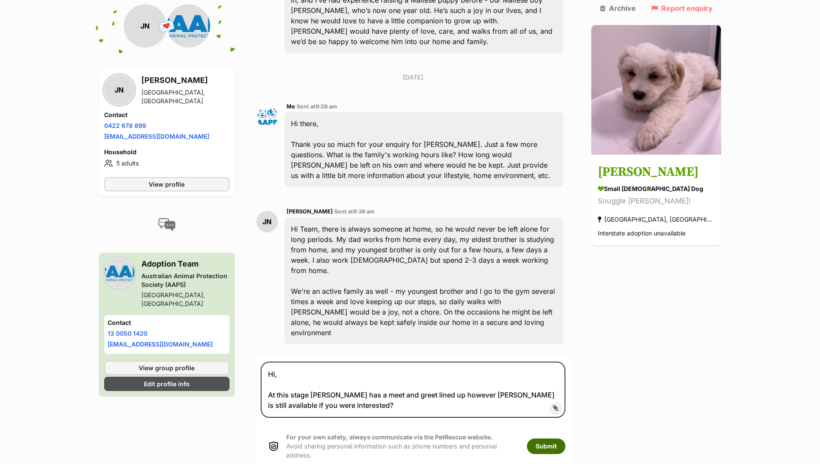
click at [565, 439] on button "Submit" at bounding box center [546, 447] width 38 height 16
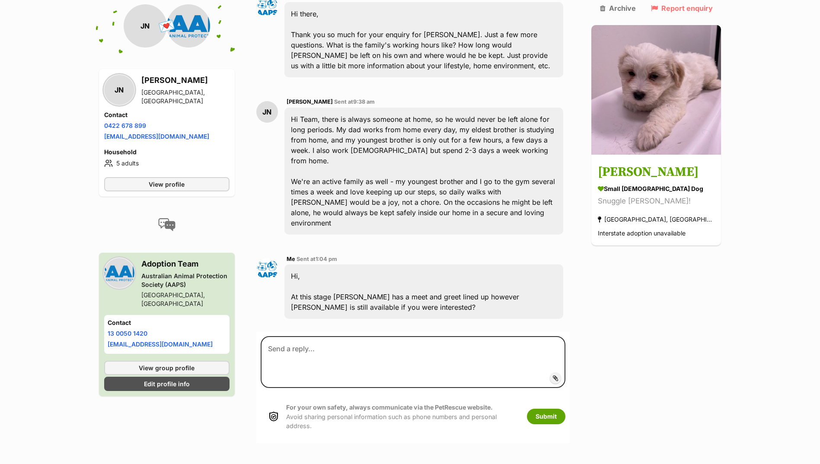
scroll to position [450, 0]
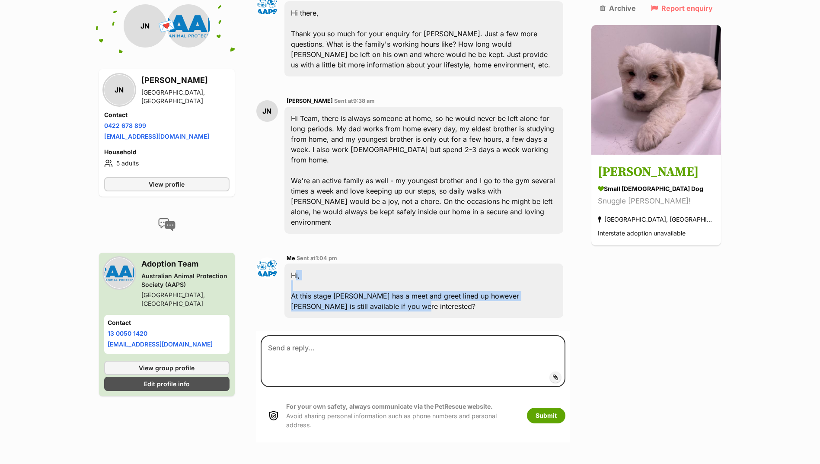
drag, startPoint x: 297, startPoint y: 218, endPoint x: 367, endPoint y: 255, distance: 78.5
click at [367, 264] on div "Hi, At this stage [PERSON_NAME] has a meet and greet lined up however [PERSON_N…" at bounding box center [423, 291] width 279 height 54
drag, startPoint x: 367, startPoint y: 255, endPoint x: 327, endPoint y: 243, distance: 41.3
copy div "Hi, At this stage [PERSON_NAME] has a meet and greet lined up however [PERSON_N…"
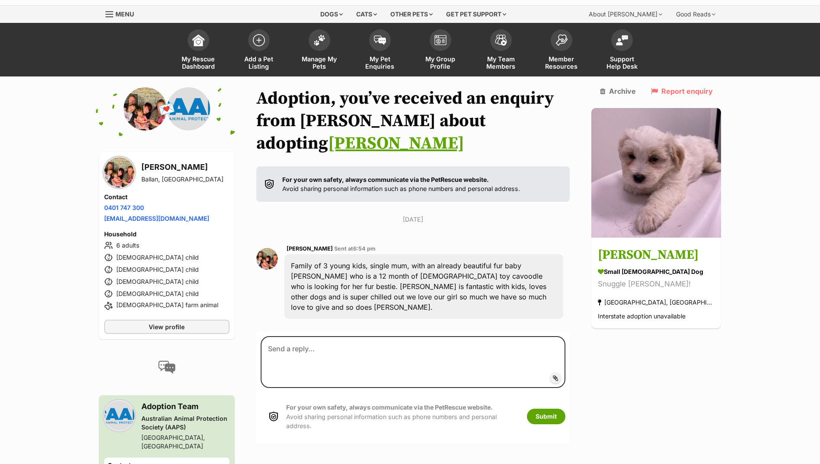
scroll to position [43, 0]
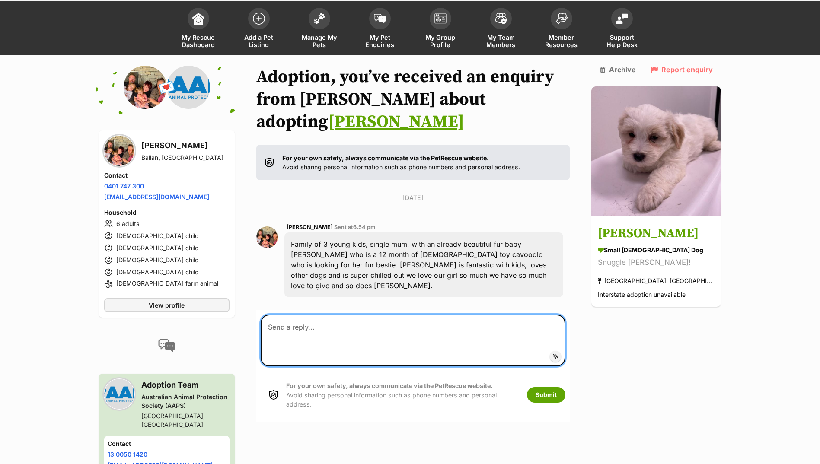
paste textarea "Hi, At this stage Winston has a meet and greet lined up however Ollie is still …"
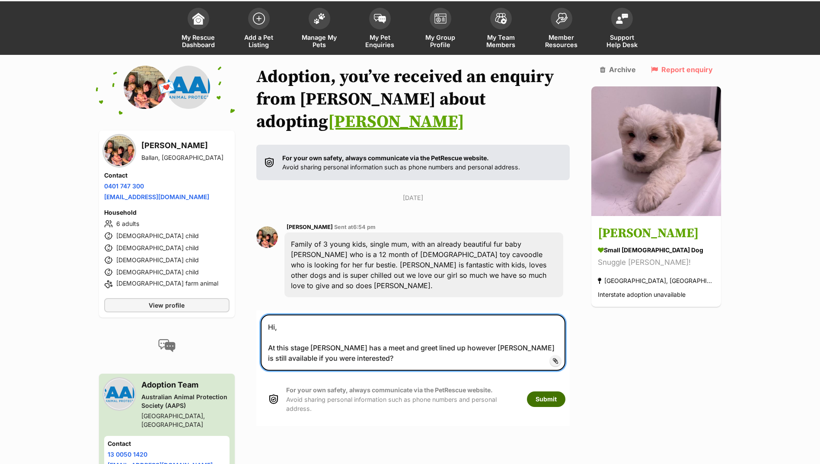
type textarea "Hi, At this stage Winston has a meet and greet lined up however Ollie is still …"
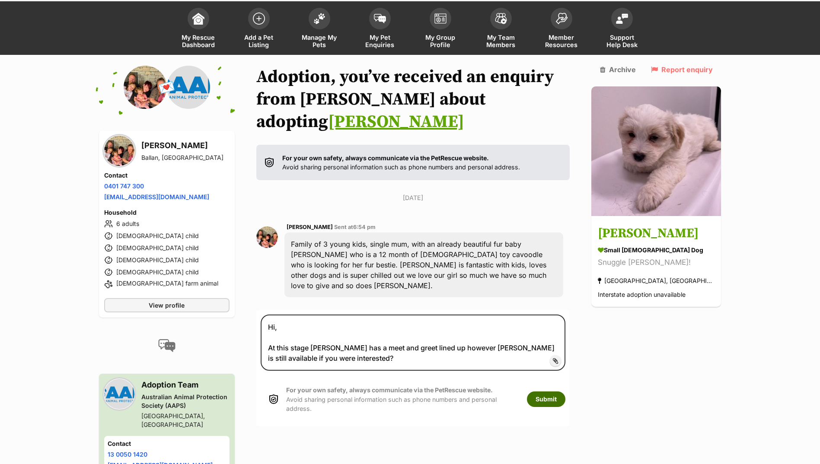
click at [565, 392] on button "Submit" at bounding box center [546, 400] width 38 height 16
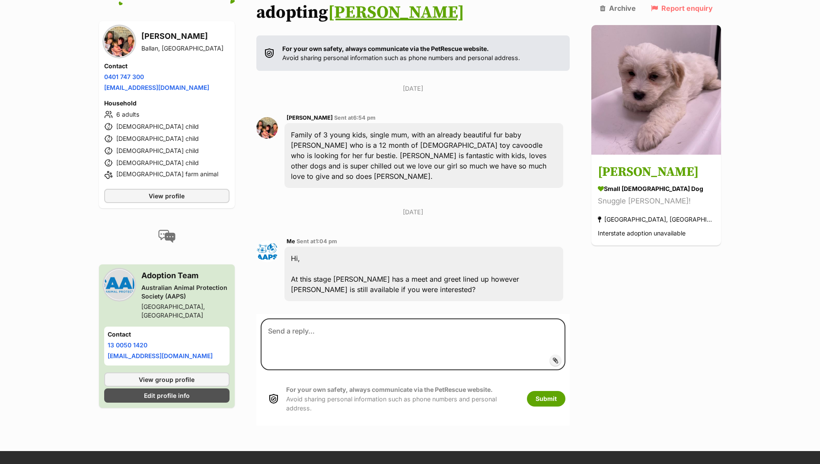
scroll to position [156, 0]
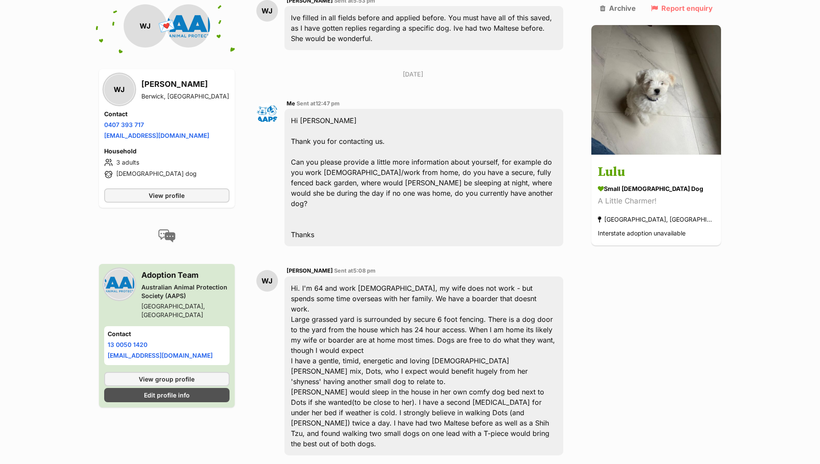
scroll to position [350, 0]
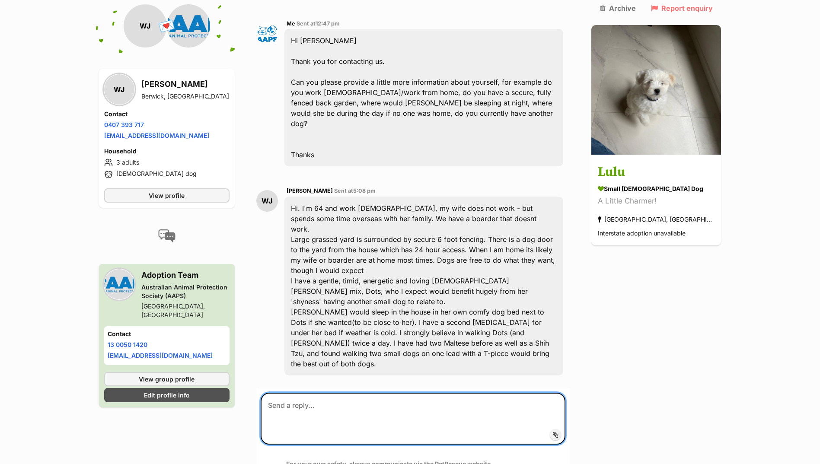
paste textarea "Hi, At this stage Winston has a meet and greet lined up however Ollie is still …"
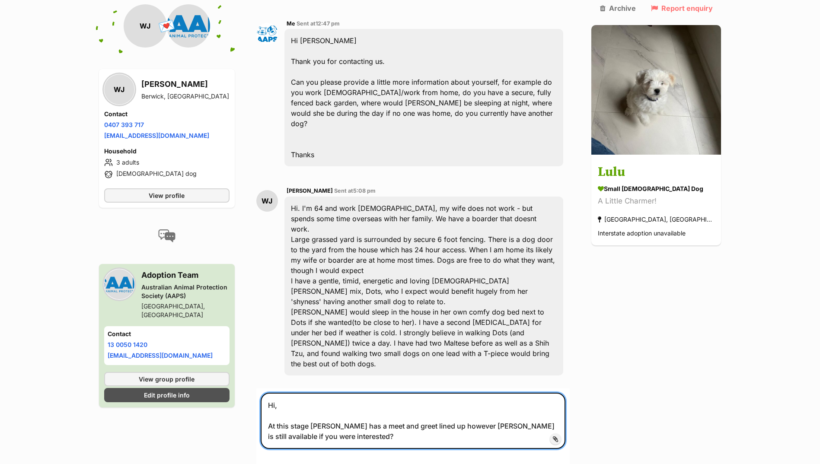
drag, startPoint x: 343, startPoint y: 363, endPoint x: 320, endPoint y: 361, distance: 22.9
click at [320, 393] on textarea "Hi, At this stage Winston has a meet and greet lined up however Ollie is still …" at bounding box center [413, 421] width 305 height 56
drag, startPoint x: 318, startPoint y: 375, endPoint x: 432, endPoint y: 357, distance: 115.0
click at [432, 393] on textarea "Hi, At this stage Lulu has a meet and greet lined up however Ollie is still ava…" at bounding box center [413, 421] width 305 height 56
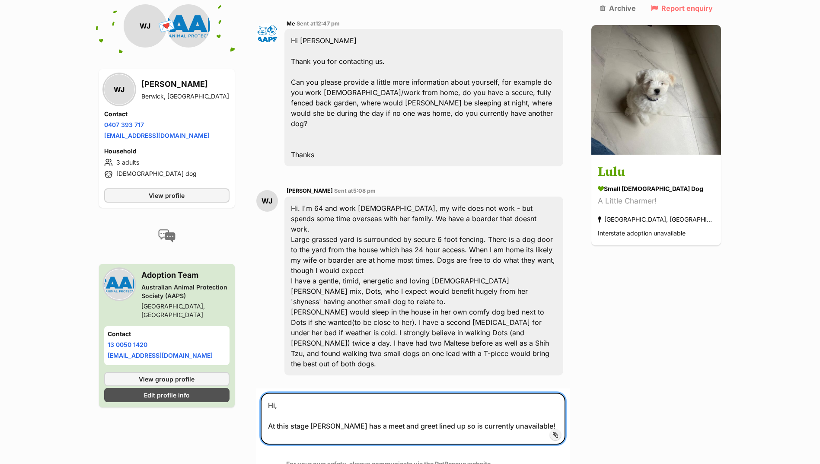
type textarea "Hi, At this stage Lulu has a meet and greet lined up so is currently unavailabl…"
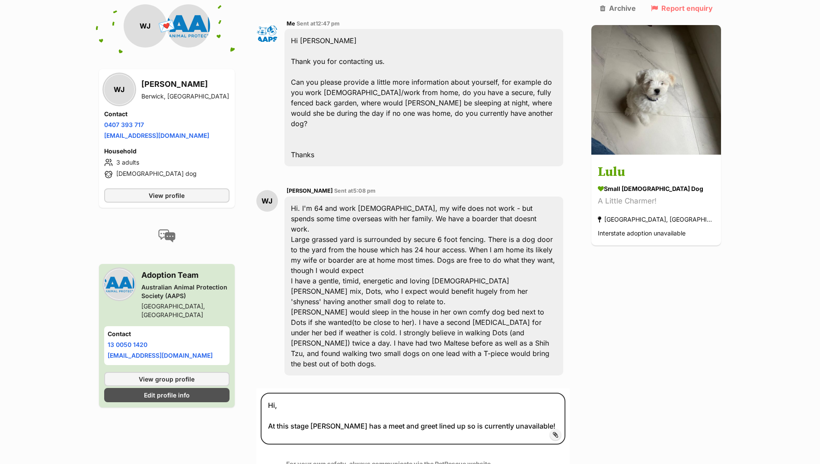
click at [565, 464] on button "Submit" at bounding box center [546, 474] width 38 height 16
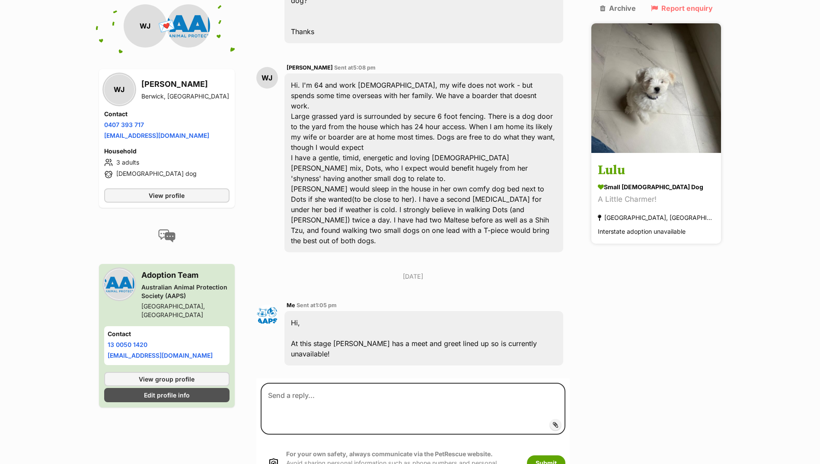
scroll to position [504, 0]
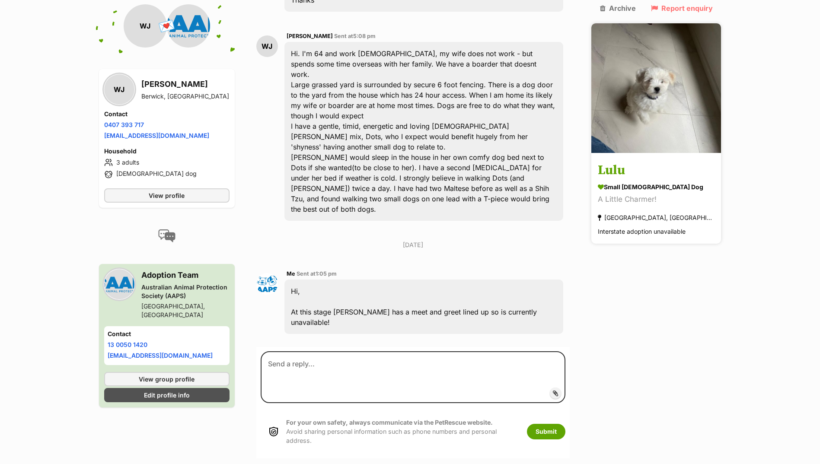
click at [631, 161] on h3 "Lulu" at bounding box center [656, 170] width 117 height 19
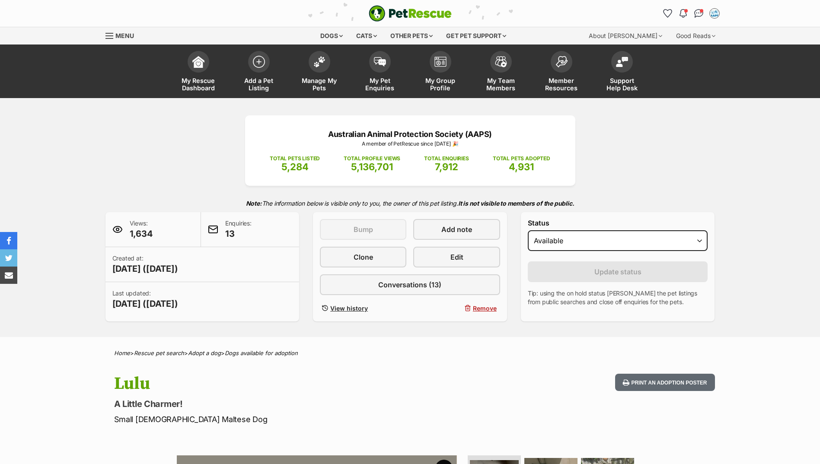
drag, startPoint x: 579, startPoint y: 230, endPoint x: 579, endPoint y: 234, distance: 4.3
click at [579, 230] on div "Status Draft - not available as listing has enquires Available On hold Adopted" at bounding box center [618, 236] width 180 height 35
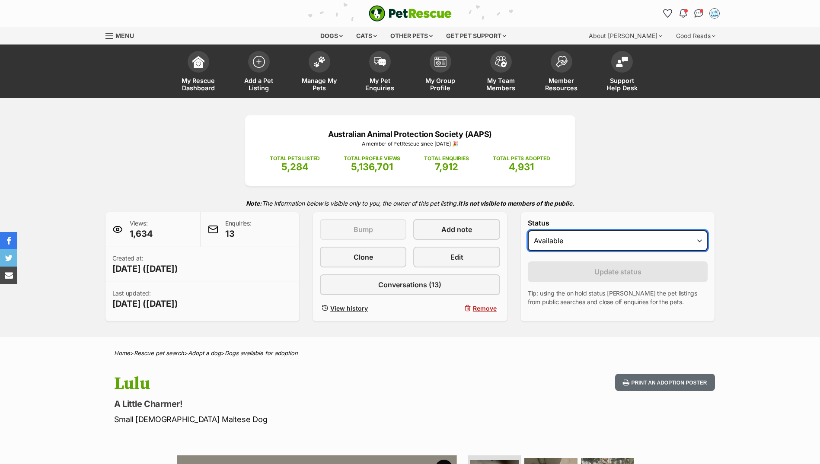
click at [577, 237] on select "Draft - not available as listing has enquires Available On hold Adopted" at bounding box center [618, 240] width 180 height 21
select select "on_hold"
click at [528, 230] on select "Draft - not available as listing has enquires Available On hold Adopted" at bounding box center [618, 240] width 180 height 21
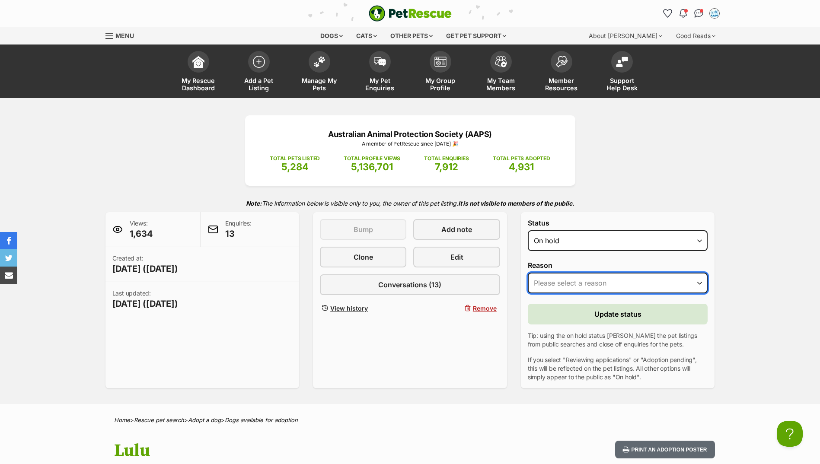
drag, startPoint x: 560, startPoint y: 279, endPoint x: 561, endPoint y: 292, distance: 12.7
click at [560, 279] on select "Please select a reason Medical reasons Reviewing applications Adoption pending …" at bounding box center [618, 283] width 180 height 21
select select "adoption_pending"
click at [528, 273] on select "Please select a reason Medical reasons Reviewing applications Adoption pending …" at bounding box center [618, 283] width 180 height 21
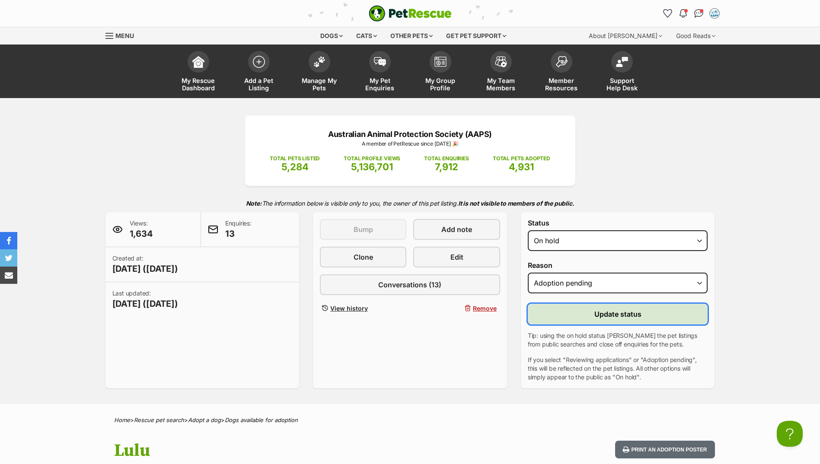
click at [567, 318] on button "Update status" at bounding box center [618, 314] width 180 height 21
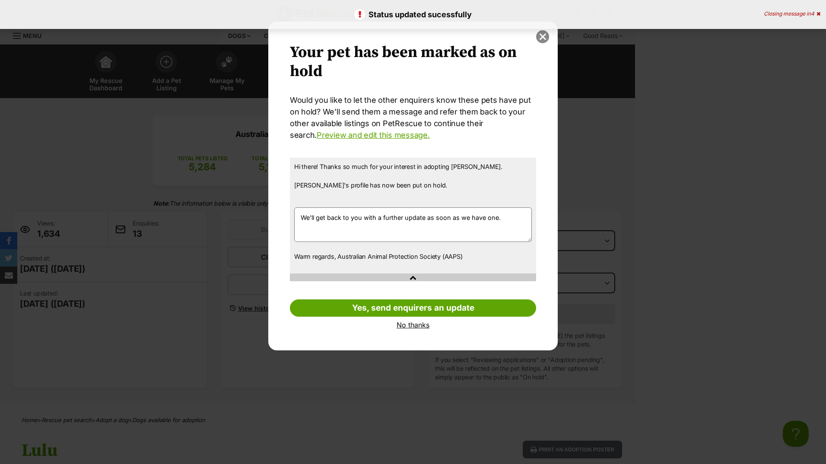
click at [539, 32] on button "close" at bounding box center [542, 36] width 13 height 13
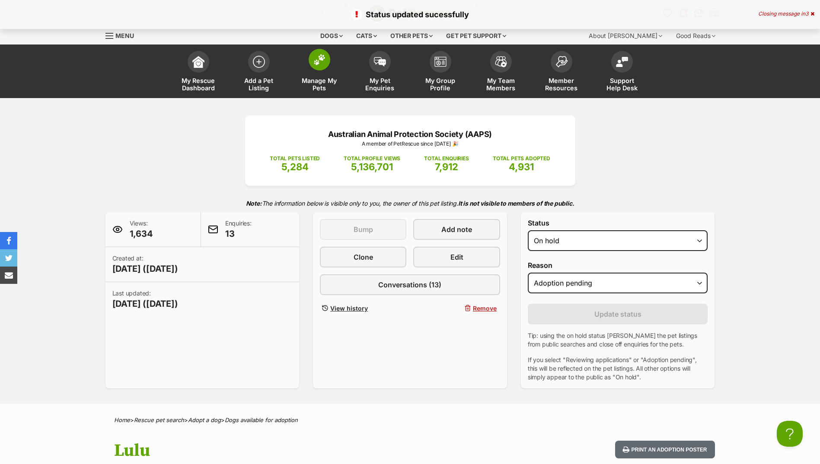
click at [334, 70] on link "Manage My Pets" at bounding box center [319, 72] width 61 height 51
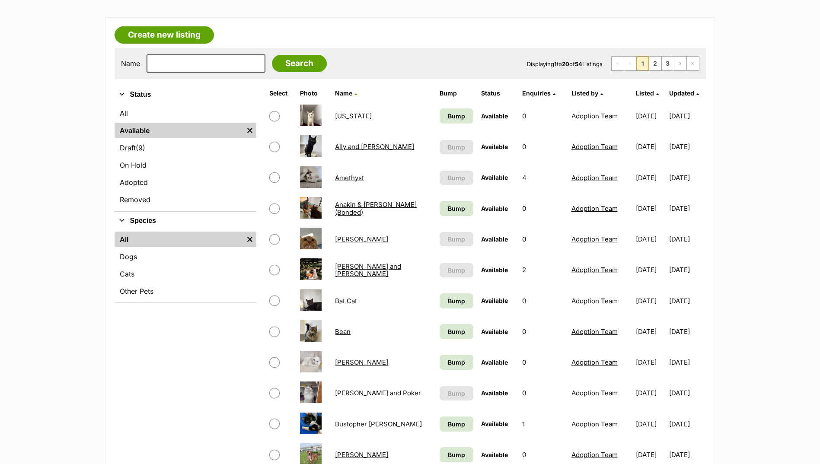
scroll to position [173, 0]
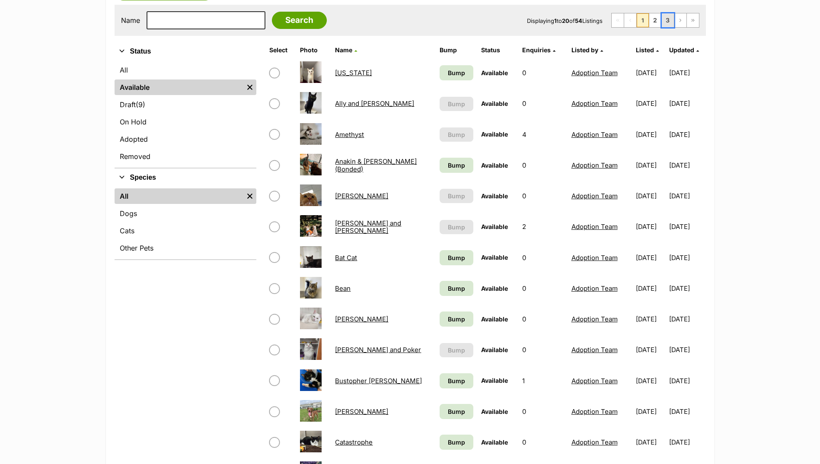
click at [663, 19] on link "3" at bounding box center [668, 20] width 12 height 14
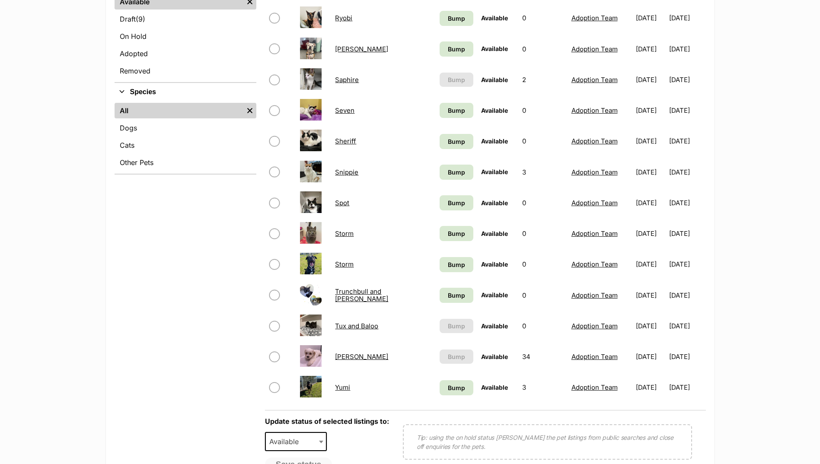
scroll to position [259, 0]
click at [351, 355] on link "Winston" at bounding box center [361, 356] width 53 height 8
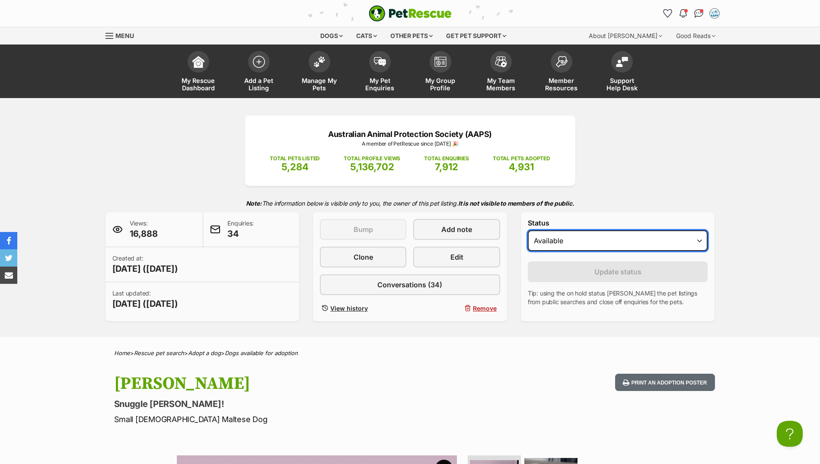
click at [594, 233] on select "Draft - not available as listing has enquires Available On hold Adopted" at bounding box center [618, 240] width 180 height 21
select select "on_hold"
click at [528, 230] on select "Draft - not available as listing has enquires Available On hold Adopted" at bounding box center [618, 240] width 180 height 21
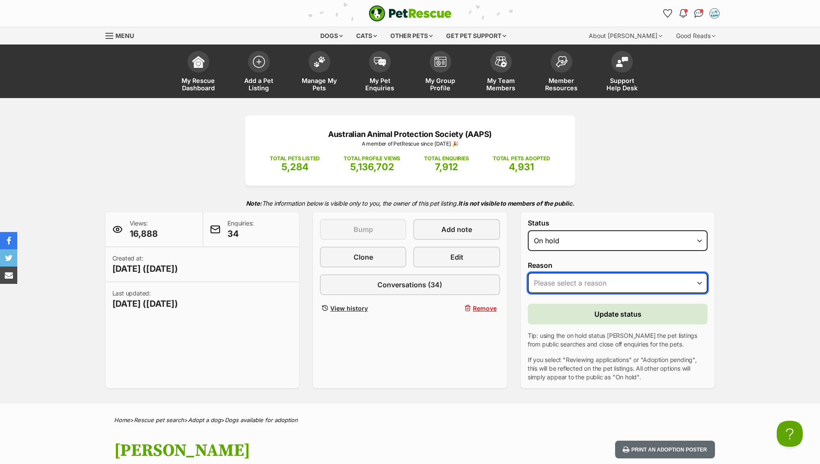
click at [577, 280] on select "Please select a reason Medical reasons Reviewing applications Adoption pending …" at bounding box center [618, 283] width 180 height 21
select select "adoption_pending"
click at [528, 273] on select "Please select a reason Medical reasons Reviewing applications Adoption pending …" at bounding box center [618, 283] width 180 height 21
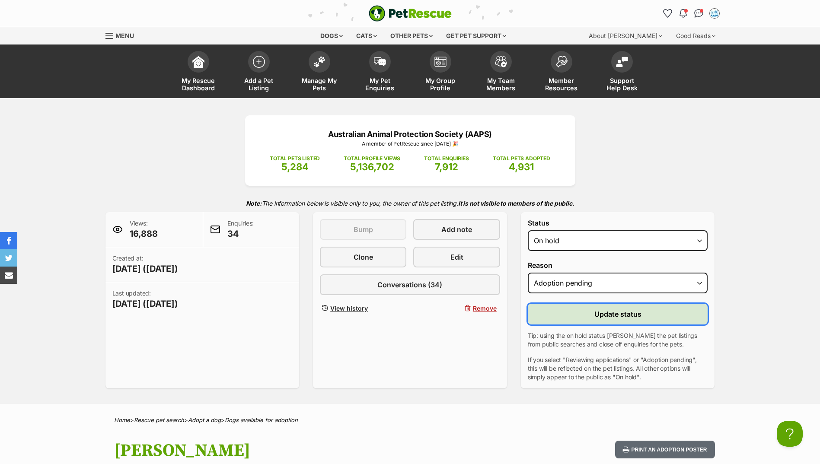
click at [585, 319] on button "Update status" at bounding box center [618, 314] width 180 height 21
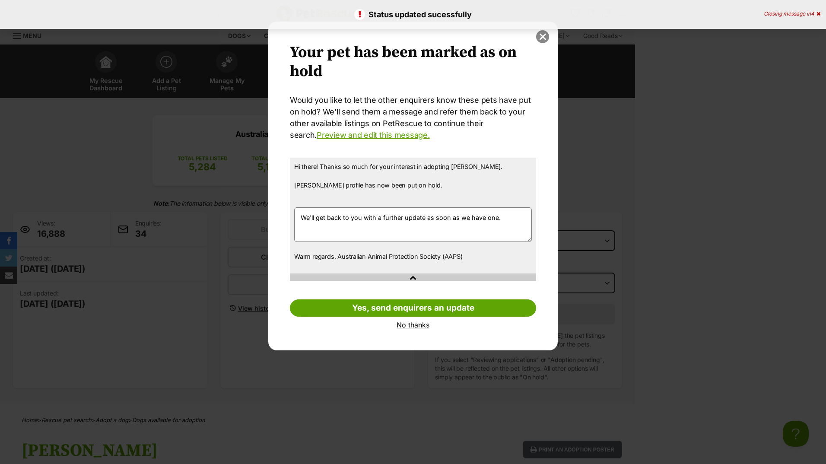
click at [541, 35] on button "close" at bounding box center [542, 36] width 13 height 13
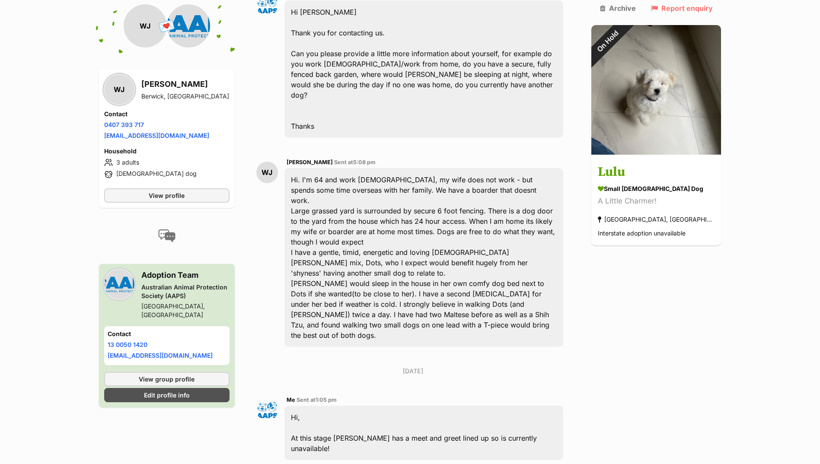
scroll to position [389, 0]
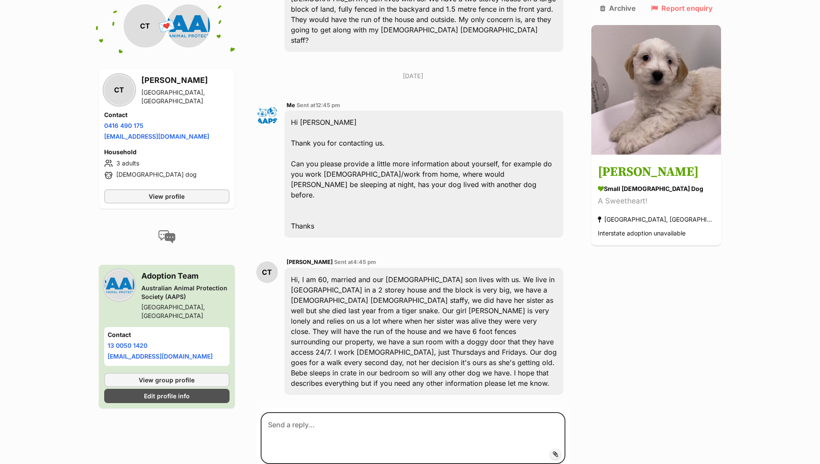
scroll to position [303, 0]
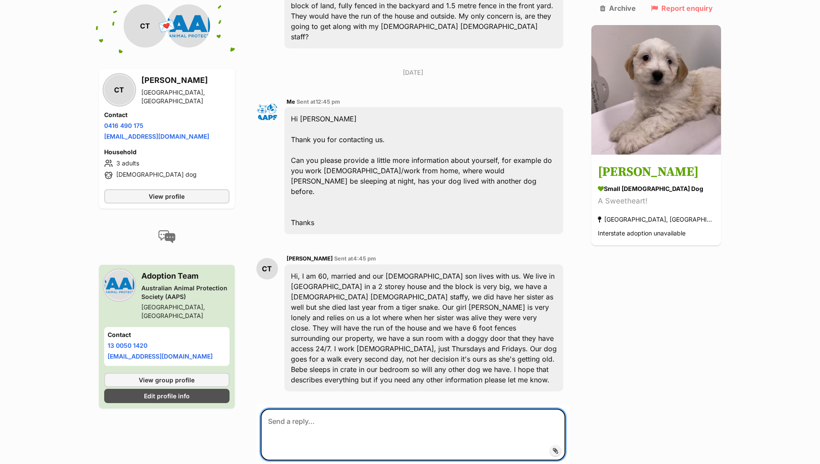
click at [327, 409] on textarea at bounding box center [413, 435] width 305 height 52
type textarea "Hi there, Unfortunately [PERSON_NAME] has a meet and greet lined up so is curre…"
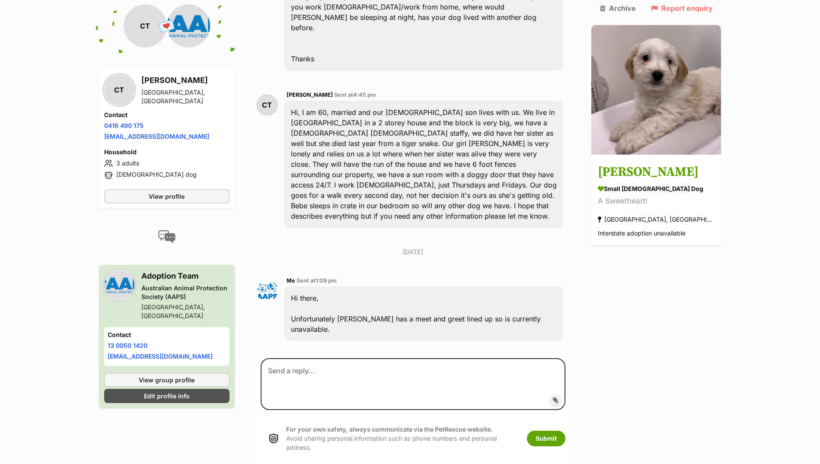
scroll to position [473, 0]
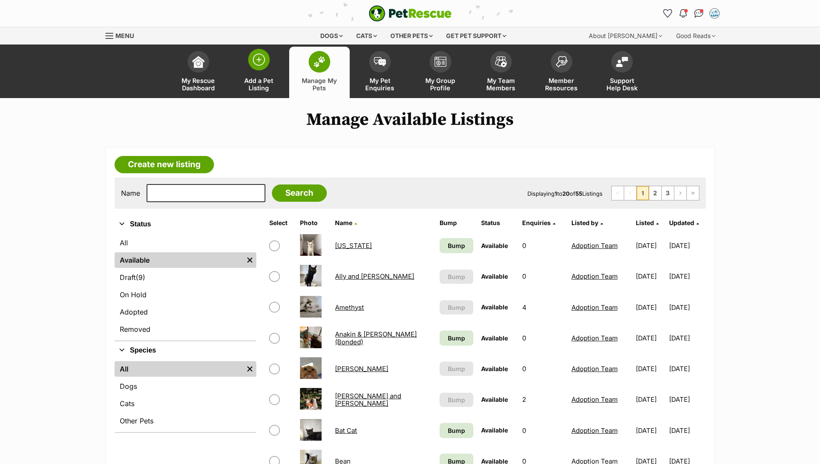
click at [258, 70] on link "Add a Pet Listing" at bounding box center [259, 72] width 61 height 51
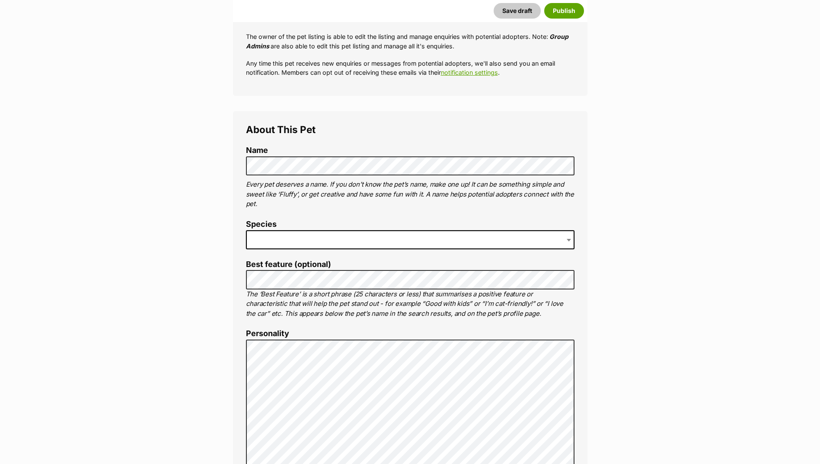
scroll to position [216, 0]
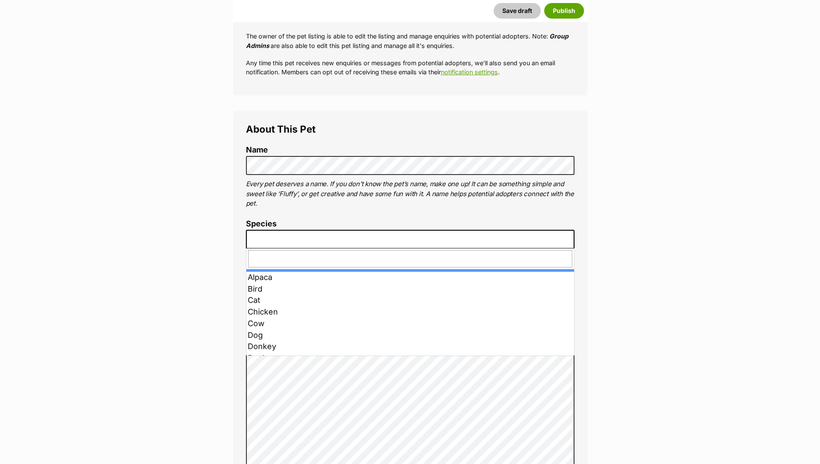
click at [310, 243] on span at bounding box center [410, 239] width 328 height 19
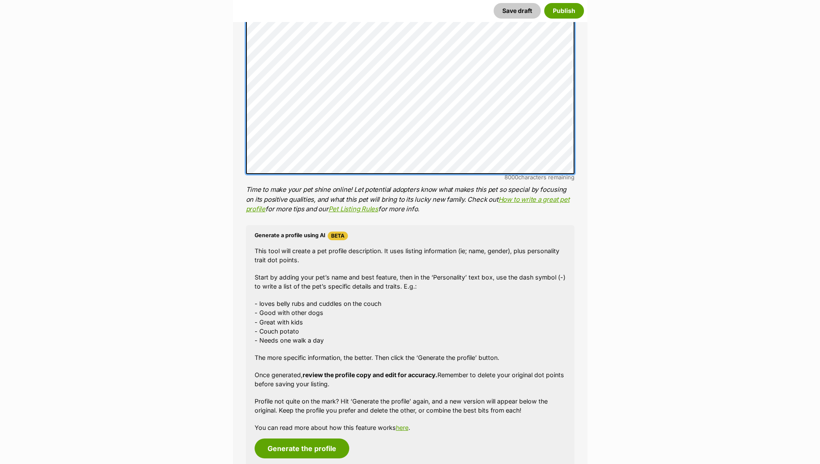
scroll to position [692, 0]
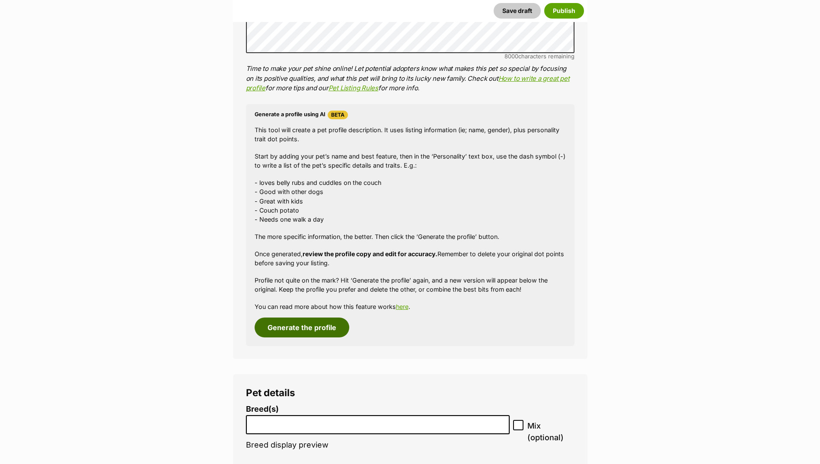
click at [314, 335] on button "Generate the profile" at bounding box center [302, 328] width 95 height 20
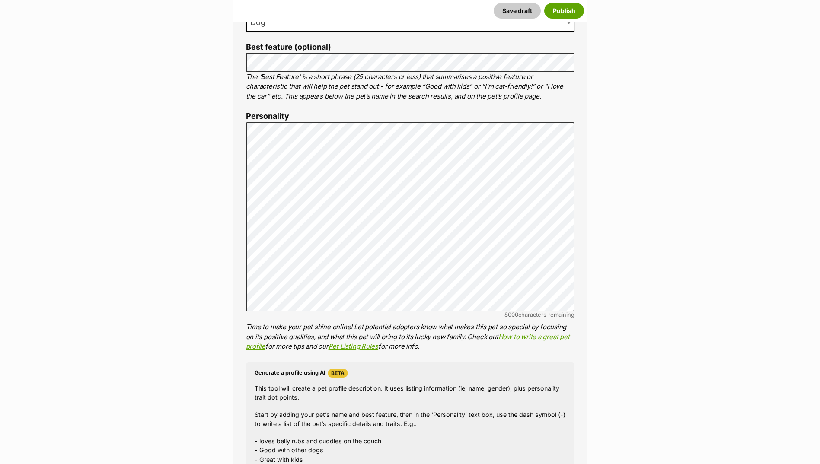
scroll to position [418, 0]
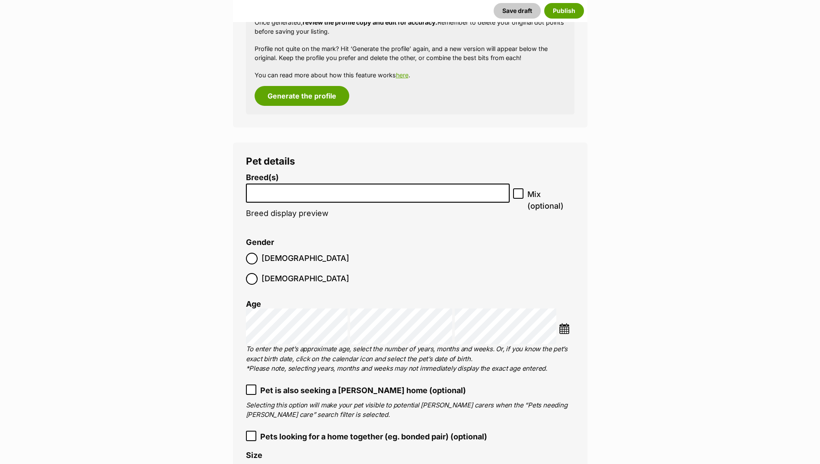
scroll to position [937, 0]
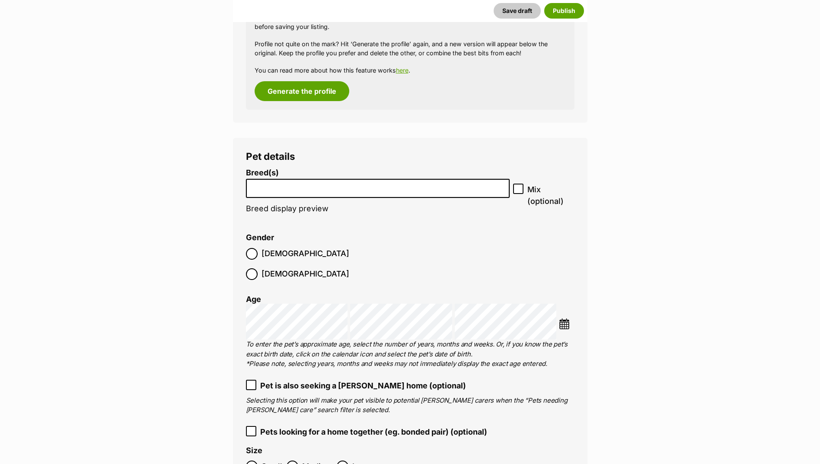
click at [282, 189] on input "search" at bounding box center [378, 186] width 258 height 9
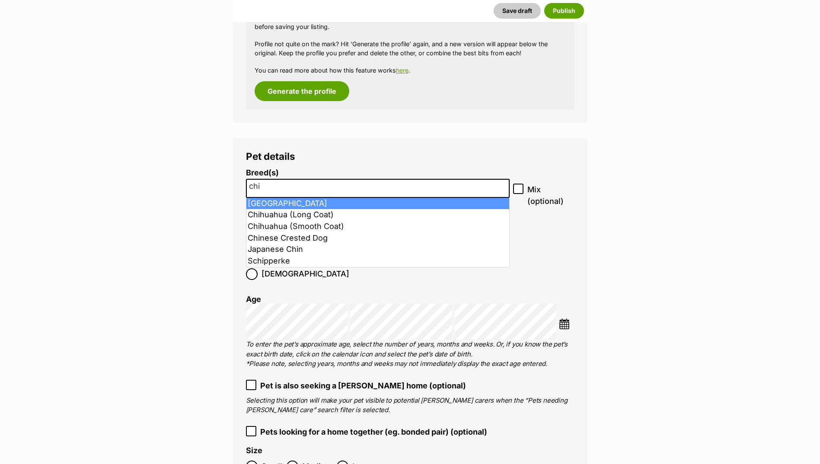
type input "chi"
select select "59"
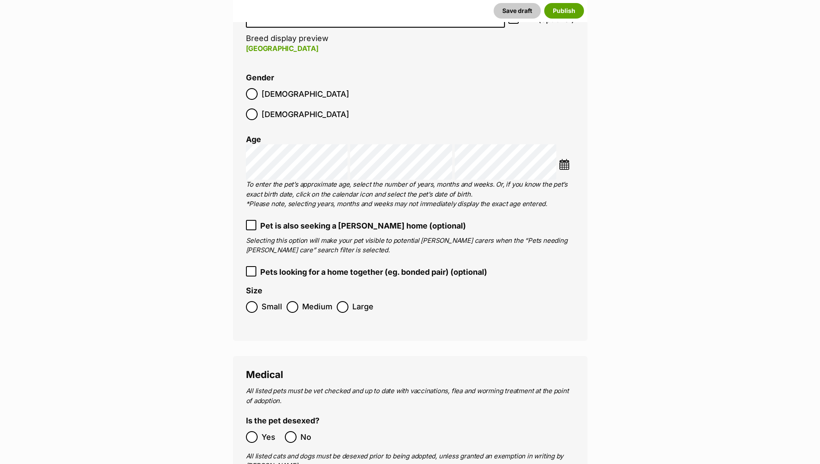
scroll to position [1110, 0]
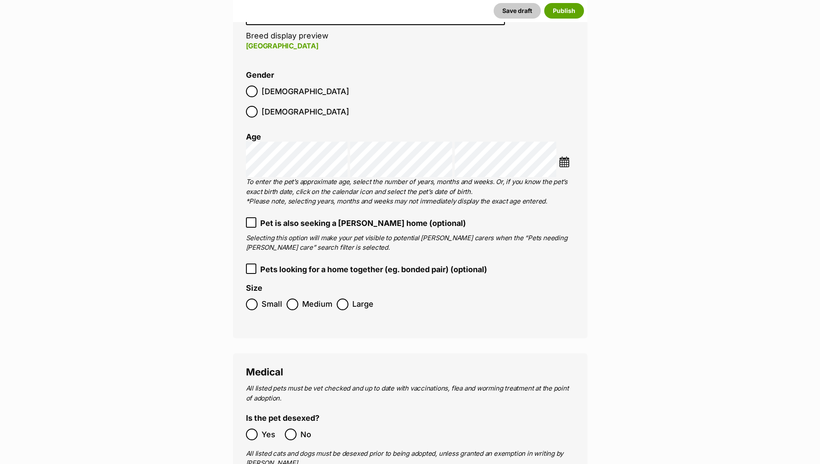
click at [264, 299] on span "Small" at bounding box center [271, 305] width 21 height 12
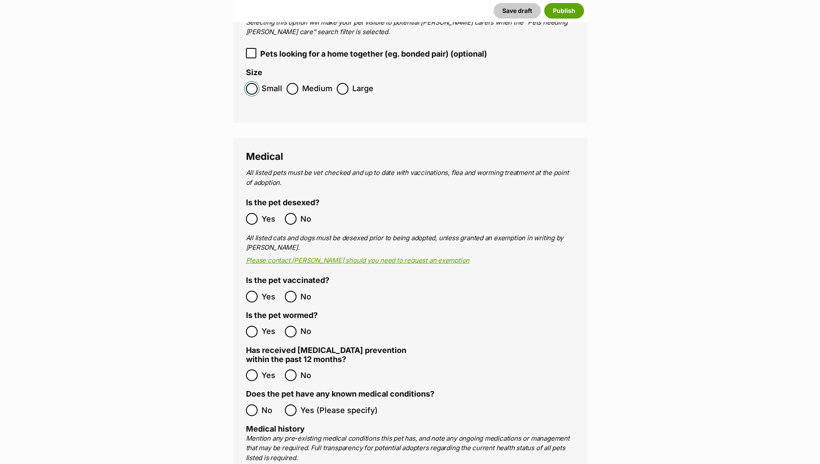
scroll to position [1326, 0]
click at [262, 213] on span "Yes" at bounding box center [270, 219] width 19 height 12
click at [264, 290] on span "Yes" at bounding box center [270, 296] width 19 height 12
drag, startPoint x: 276, startPoint y: 348, endPoint x: 282, endPoint y: 356, distance: 10.0
click at [276, 365] on ol "Yes No" at bounding box center [328, 375] width 164 height 20
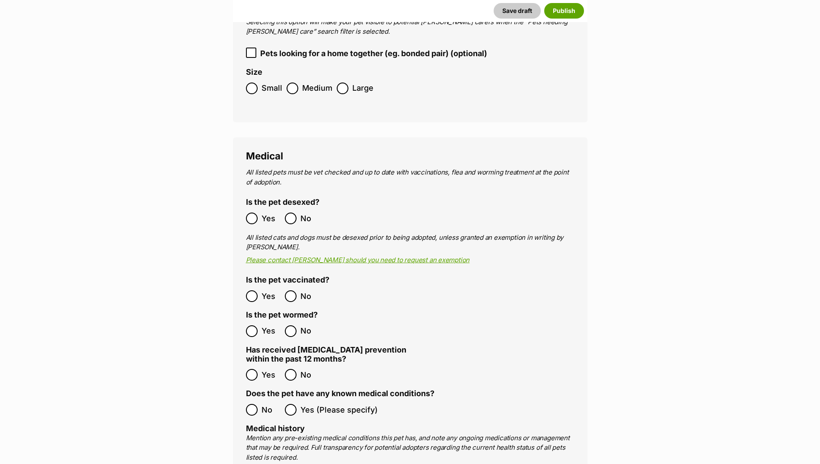
drag, startPoint x: 261, startPoint y: 379, endPoint x: 258, endPoint y: 386, distance: 7.7
click at [258, 400] on ol "No Yes (Please specify)" at bounding box center [410, 410] width 328 height 20
click at [252, 404] on span at bounding box center [252, 410] width 12 height 12
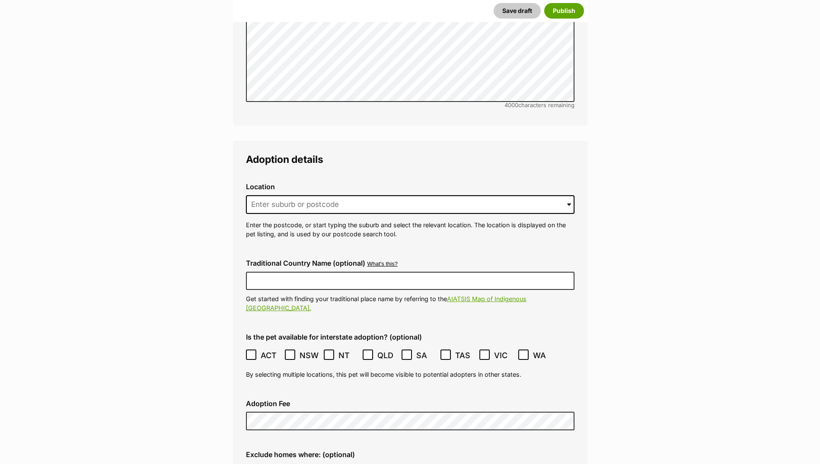
scroll to position [1888, 0]
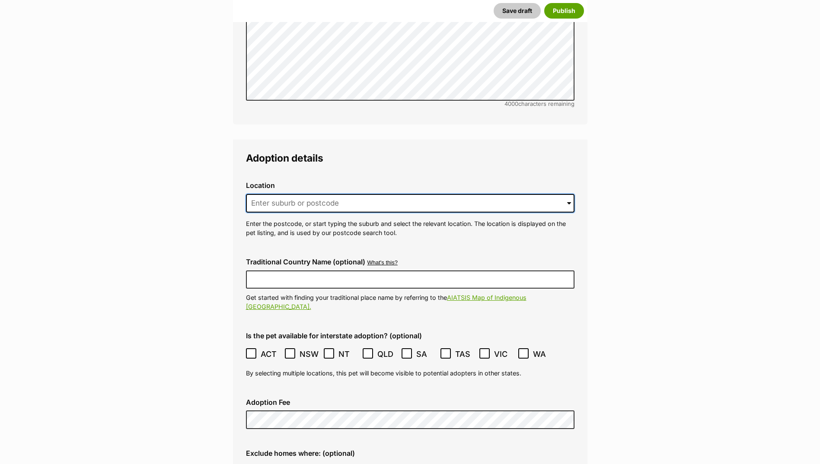
click at [287, 194] on input at bounding box center [410, 203] width 328 height 19
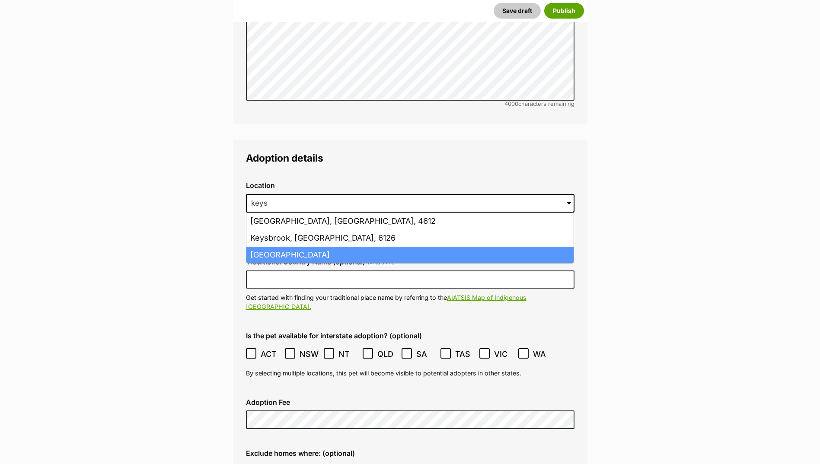
click at [290, 247] on li "Keysborough, Victoria, 3173" at bounding box center [409, 255] width 327 height 17
type input "Keysborough, Victoria, 3173"
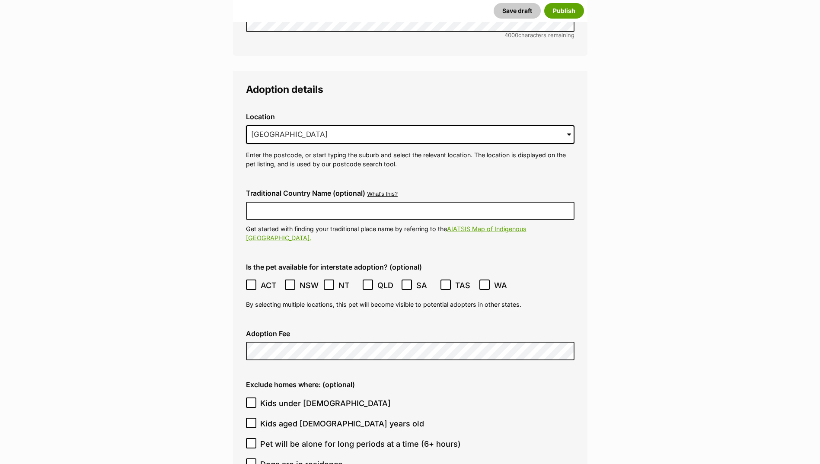
scroll to position [2060, 0]
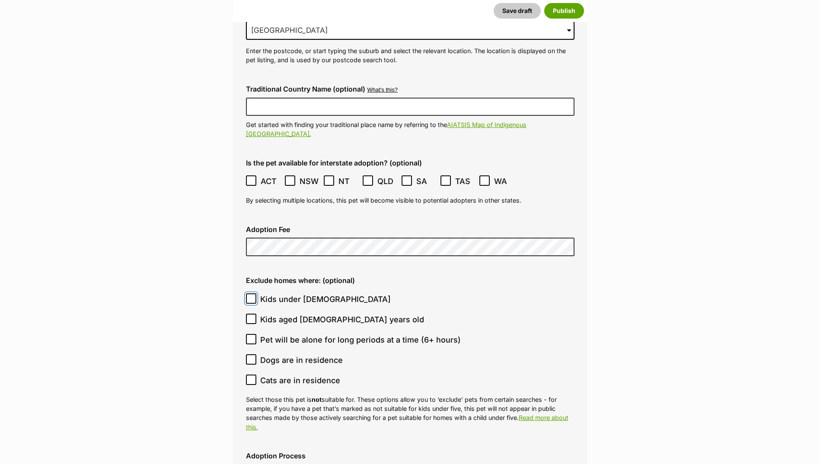
click at [252, 293] on input "Kids under 5 years old" at bounding box center [251, 298] width 10 height 10
checkbox input "true"
click at [247, 354] on input "Dogs are in residence" at bounding box center [251, 359] width 10 height 10
checkbox input "true"
click at [249, 377] on icon at bounding box center [251, 380] width 6 height 6
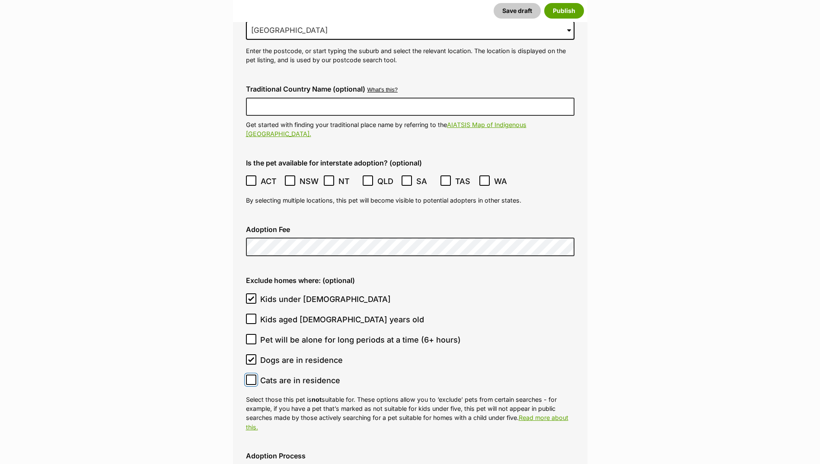
click at [249, 375] on input "Cats are in residence" at bounding box center [251, 380] width 10 height 10
checkbox input "true"
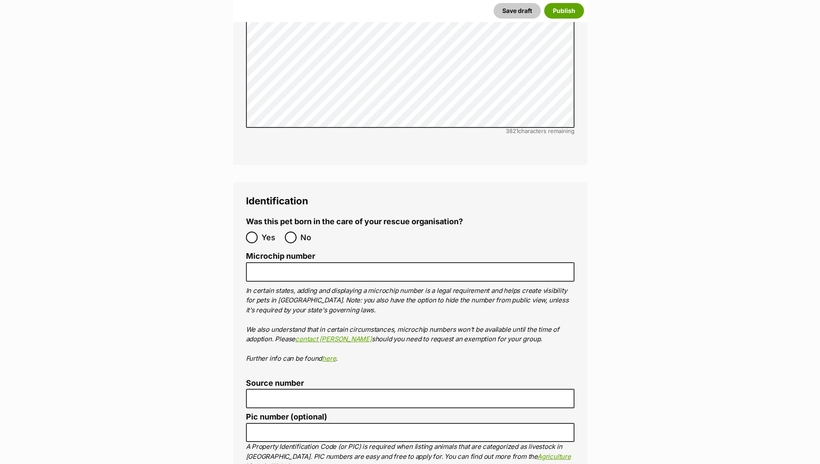
scroll to position [2666, 0]
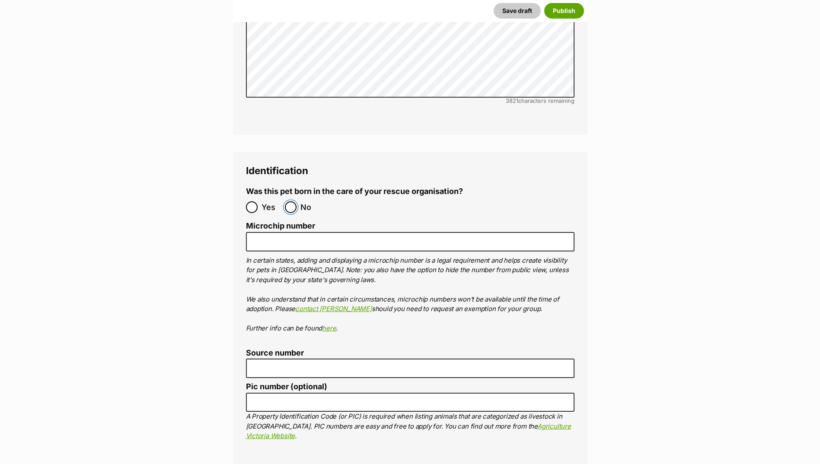
click at [294, 201] on input "No" at bounding box center [291, 207] width 12 height 12
radio input "true"
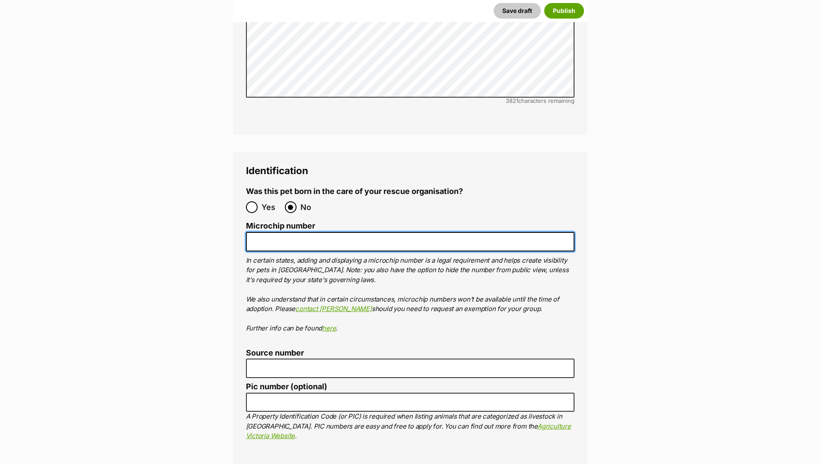
click at [288, 232] on input "Microchip number" at bounding box center [410, 241] width 328 height 19
paste input "956000015986273"
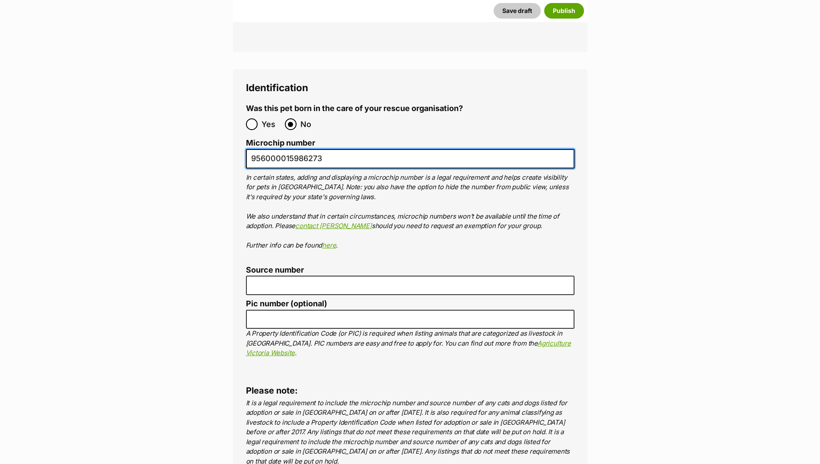
scroll to position [2752, 0]
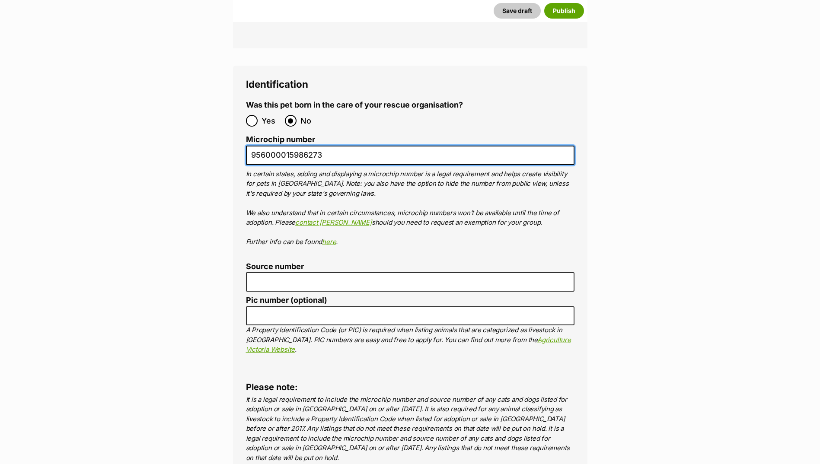
type input "956000015986273"
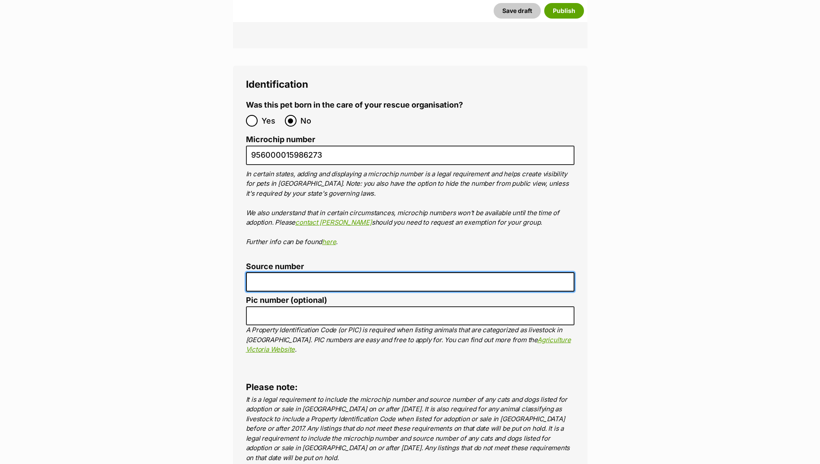
click at [275, 272] on input "Source number" at bounding box center [410, 281] width 328 height 19
type input "Br100702"
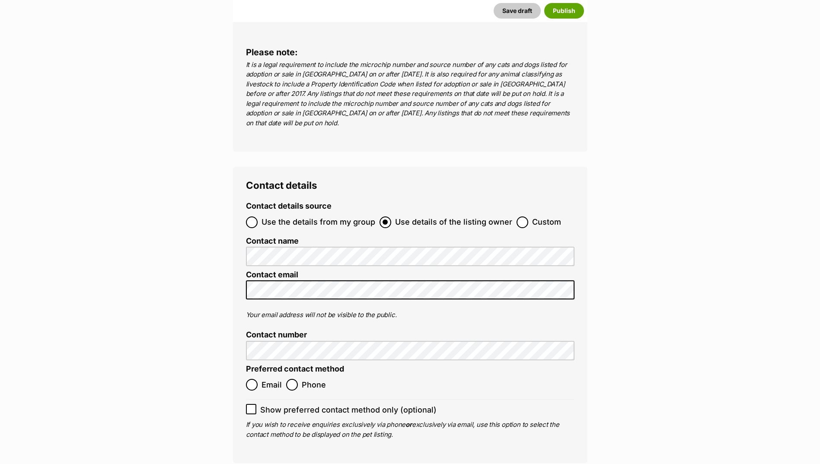
scroll to position [3093, 0]
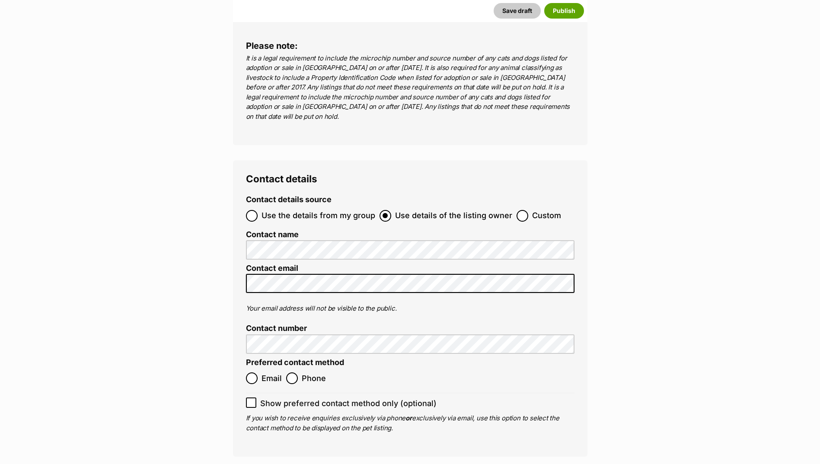
click at [267, 373] on span "Email" at bounding box center [271, 379] width 20 height 12
click at [258, 373] on input "Email" at bounding box center [252, 379] width 12 height 12
radio input "true"
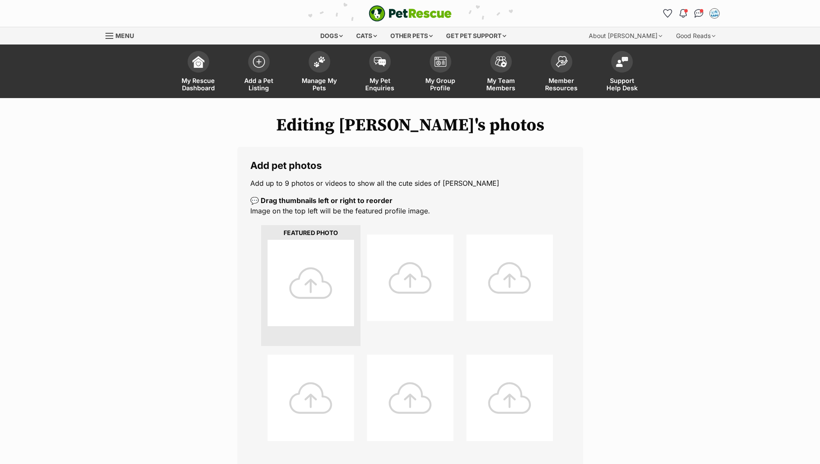
click at [302, 273] on div at bounding box center [311, 283] width 86 height 86
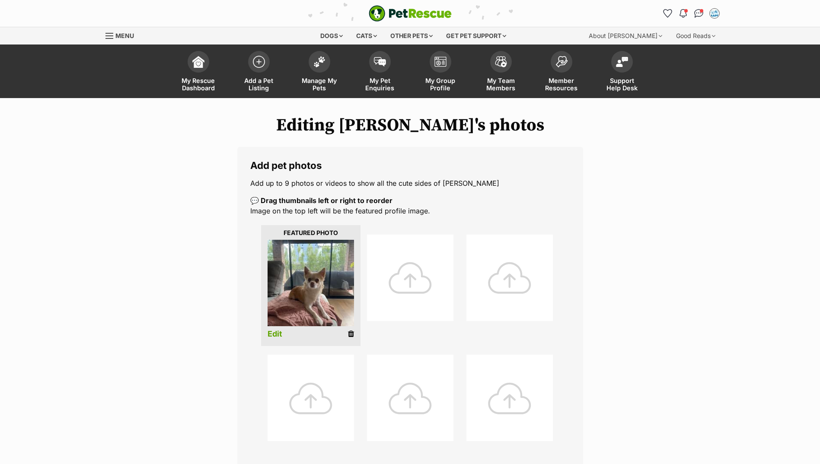
click at [412, 282] on div at bounding box center [410, 278] width 86 height 86
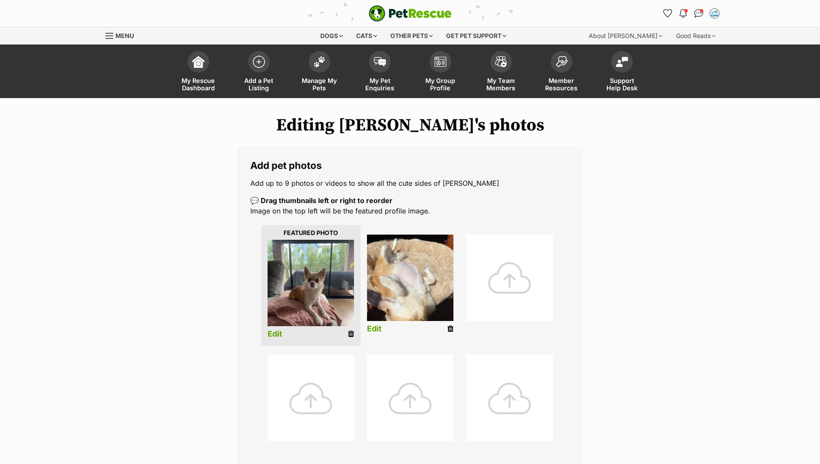
click at [509, 277] on div at bounding box center [509, 278] width 86 height 86
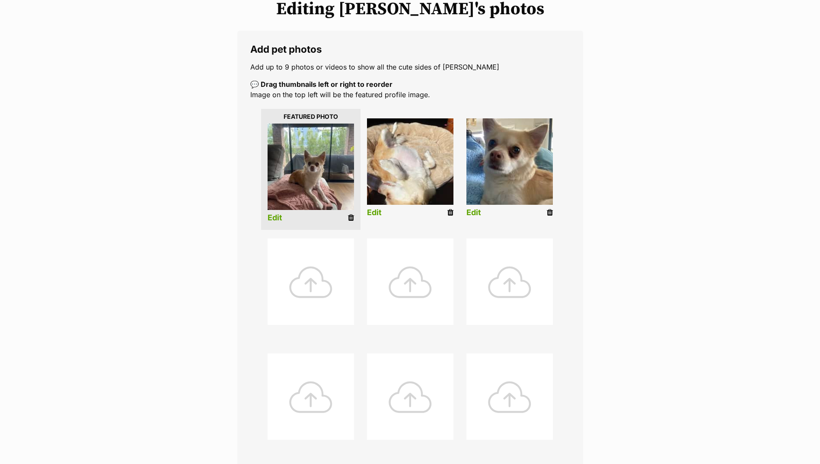
scroll to position [130, 0]
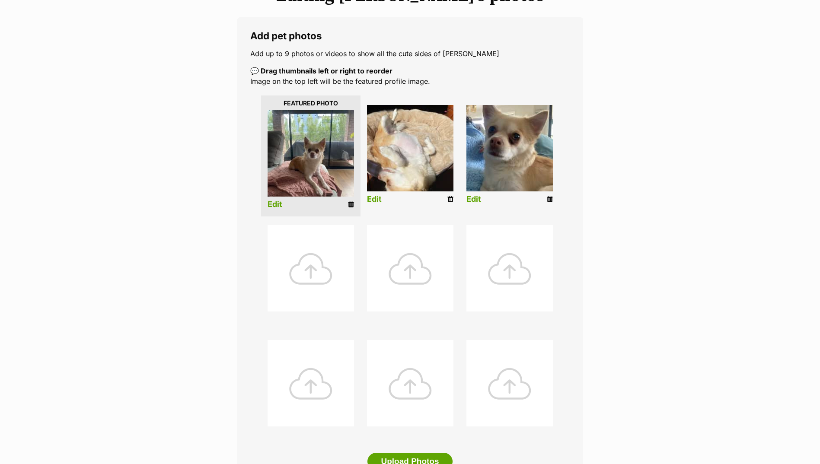
click at [329, 268] on div at bounding box center [311, 268] width 86 height 86
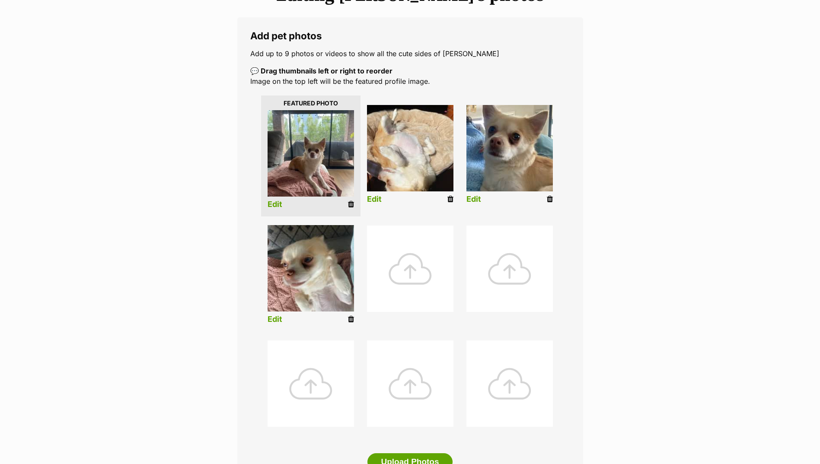
click at [389, 268] on div at bounding box center [410, 269] width 86 height 86
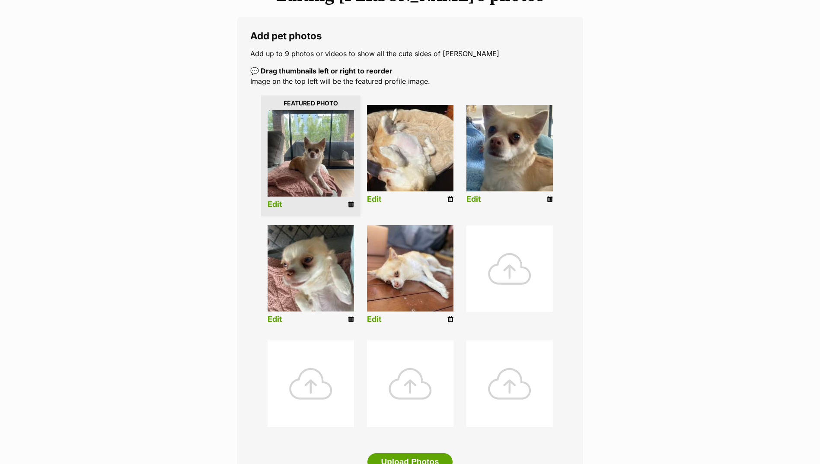
click at [516, 283] on div at bounding box center [509, 269] width 86 height 86
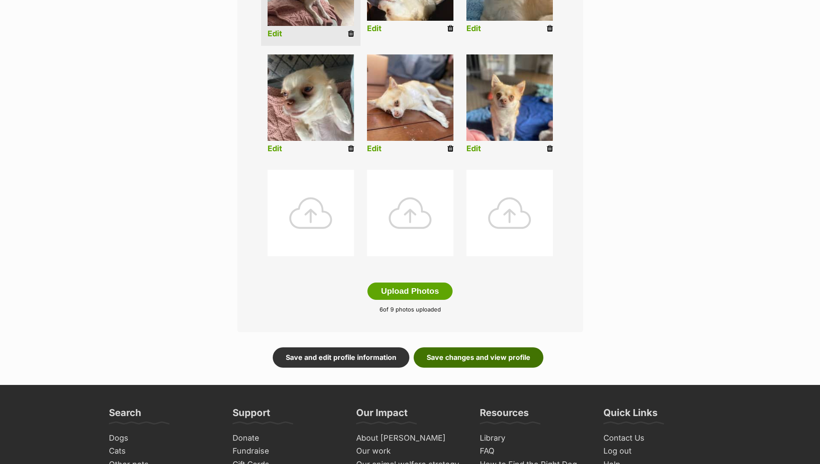
scroll to position [303, 0]
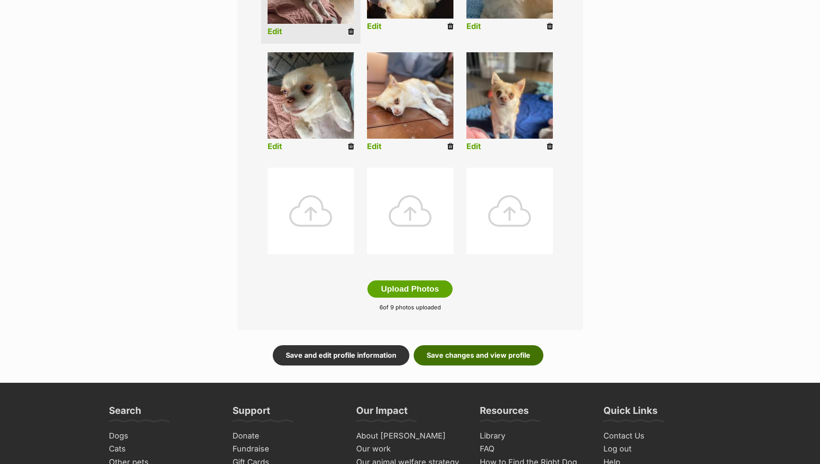
click at [455, 348] on link "Save changes and view profile" at bounding box center [479, 355] width 130 height 20
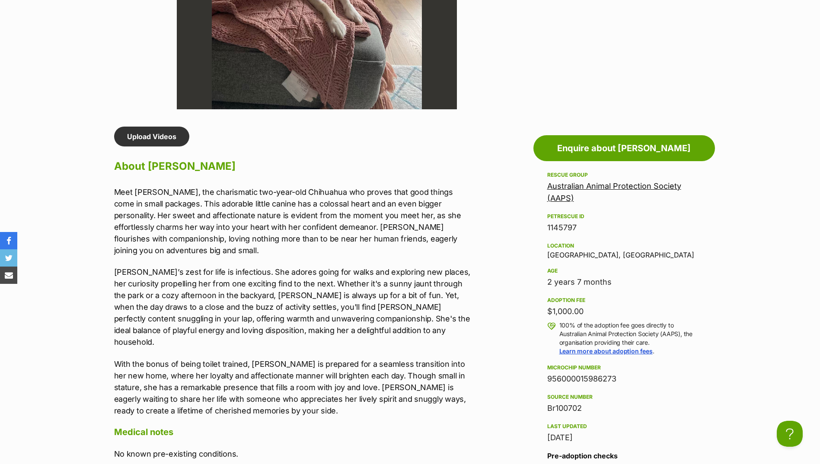
scroll to position [648, 0]
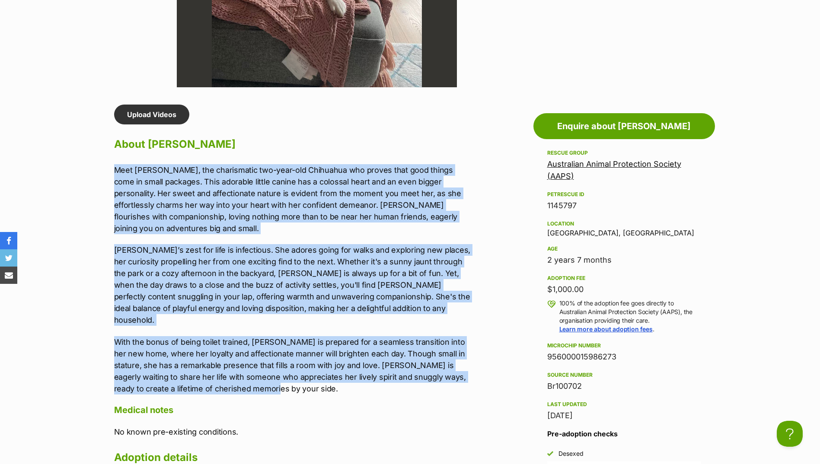
drag, startPoint x: 114, startPoint y: 166, endPoint x: 261, endPoint y: 366, distance: 248.9
click at [261, 366] on div "Meet [PERSON_NAME], the charismatic two-year-old Chihuahua who proves that good…" at bounding box center [292, 279] width 357 height 230
drag, startPoint x: 261, startPoint y: 366, endPoint x: 229, endPoint y: 346, distance: 37.9
copy div "Meet Mabel, the charismatic two-year-old Chihuahua who proves that good things …"
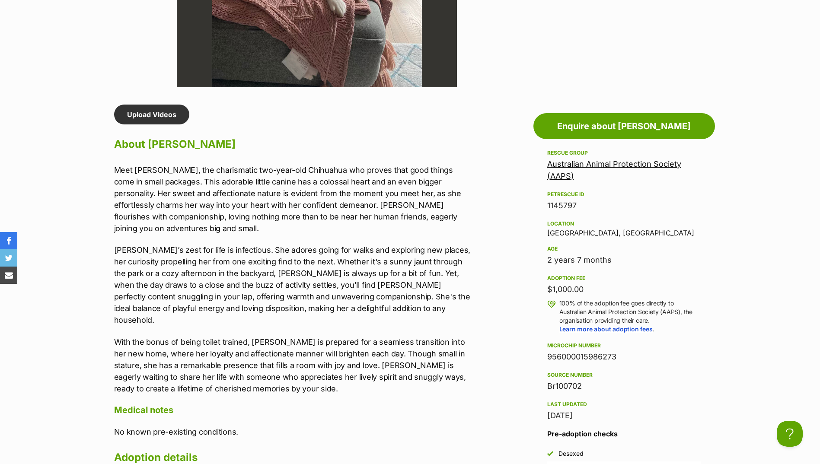
click at [284, 101] on section "Australian Animal Protection Society (AAPS) A member of PetRescue since 2012 🎉 …" at bounding box center [410, 227] width 820 height 1555
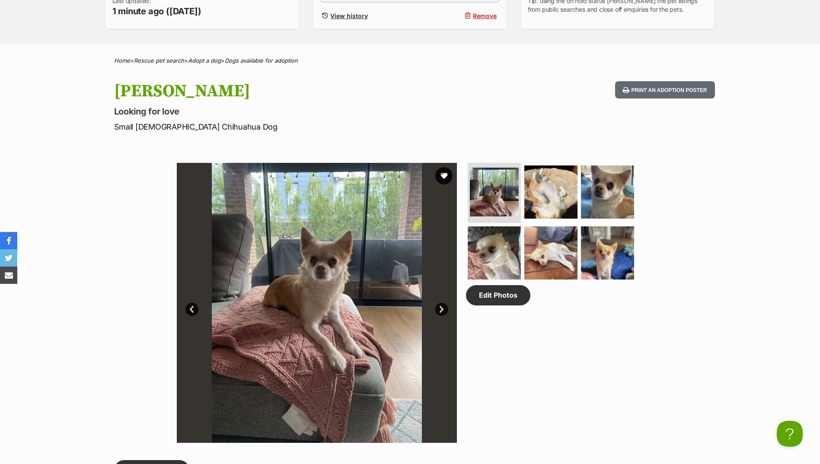
scroll to position [173, 0]
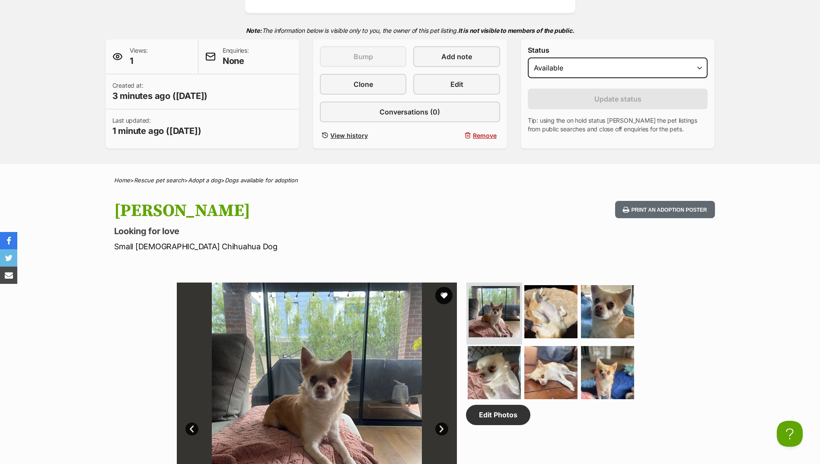
click at [510, 317] on img at bounding box center [494, 311] width 51 height 51
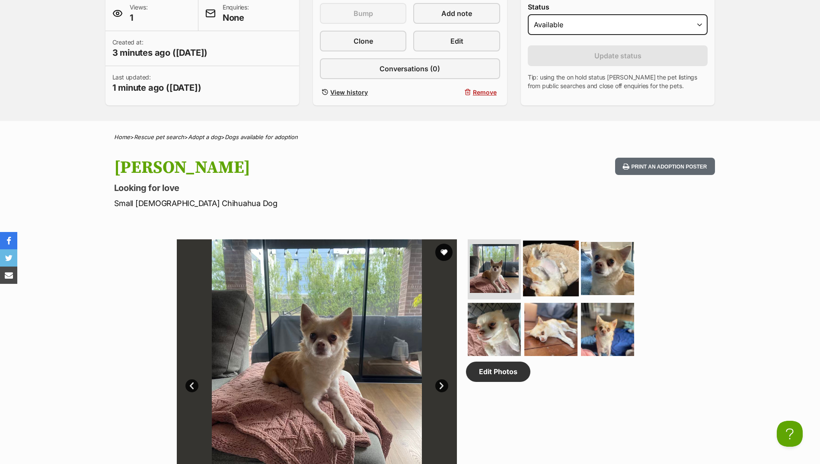
click at [570, 283] on img at bounding box center [551, 268] width 56 height 56
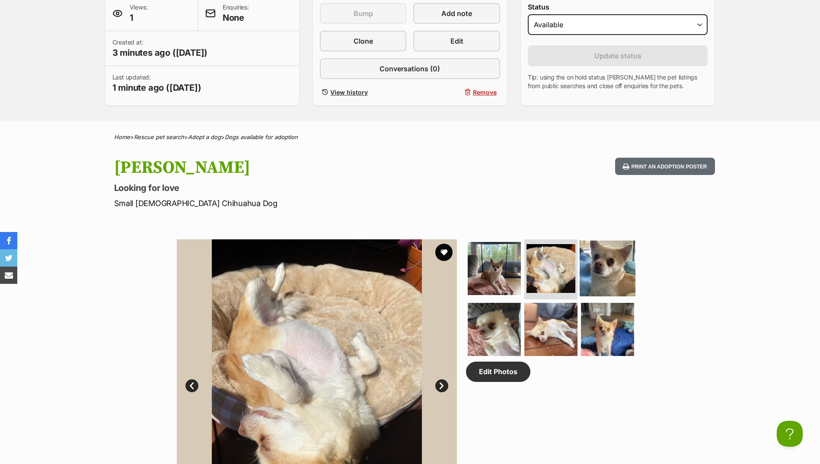
click at [599, 272] on img at bounding box center [608, 268] width 56 height 56
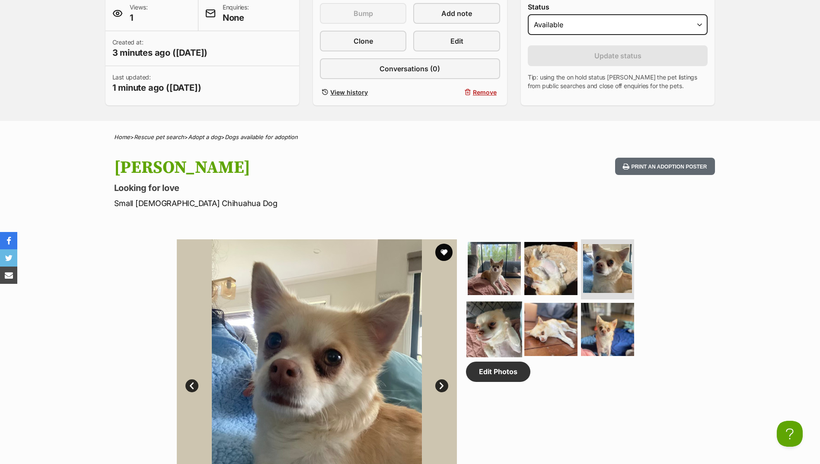
click at [508, 313] on img at bounding box center [494, 330] width 56 height 56
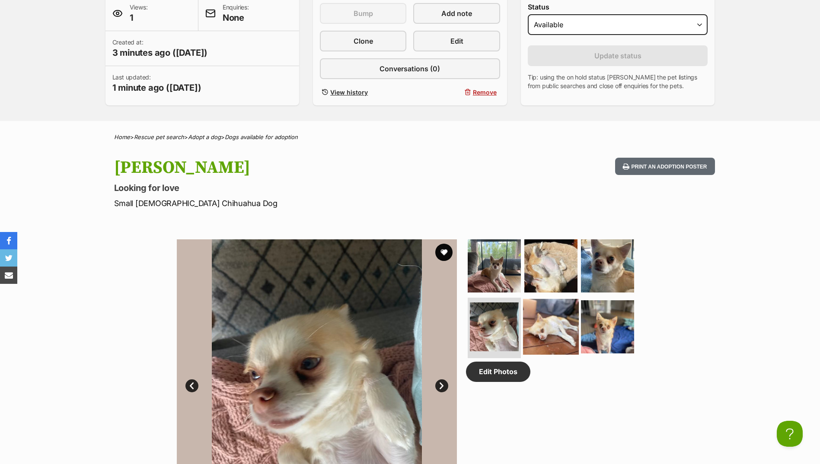
click at [545, 308] on img at bounding box center [551, 327] width 56 height 56
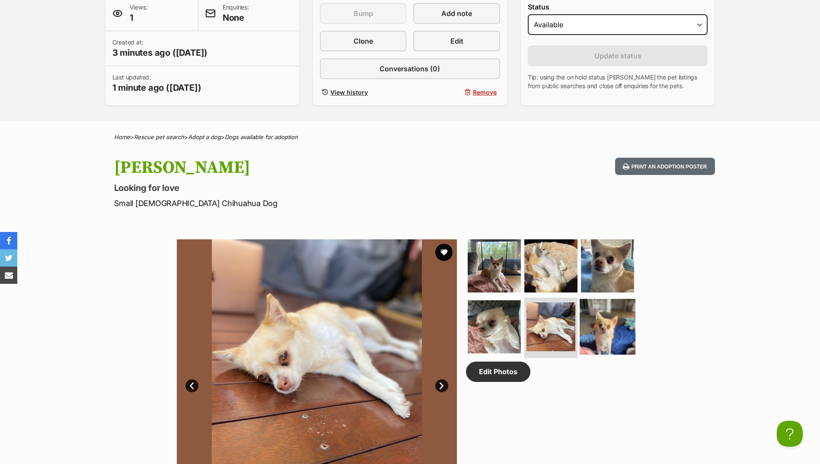
click at [617, 317] on img at bounding box center [608, 327] width 56 height 56
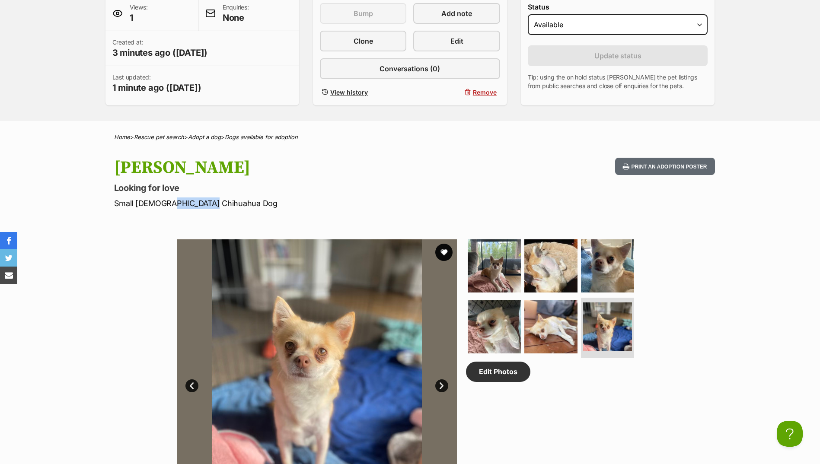
drag, startPoint x: 203, startPoint y: 202, endPoint x: 165, endPoint y: 201, distance: 38.1
click at [165, 201] on p "Small Female Chihuahua Dog" at bounding box center [297, 204] width 366 height 12
drag, startPoint x: 165, startPoint y: 201, endPoint x: 171, endPoint y: 201, distance: 6.1
copy p "Chihuahua"
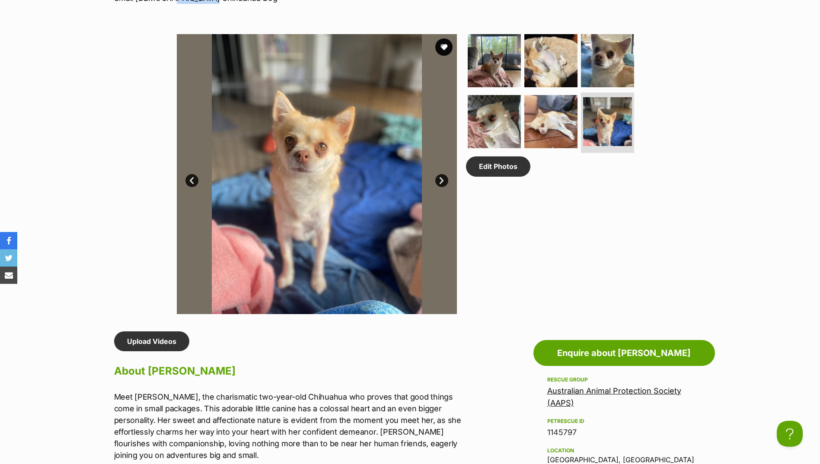
scroll to position [692, 0]
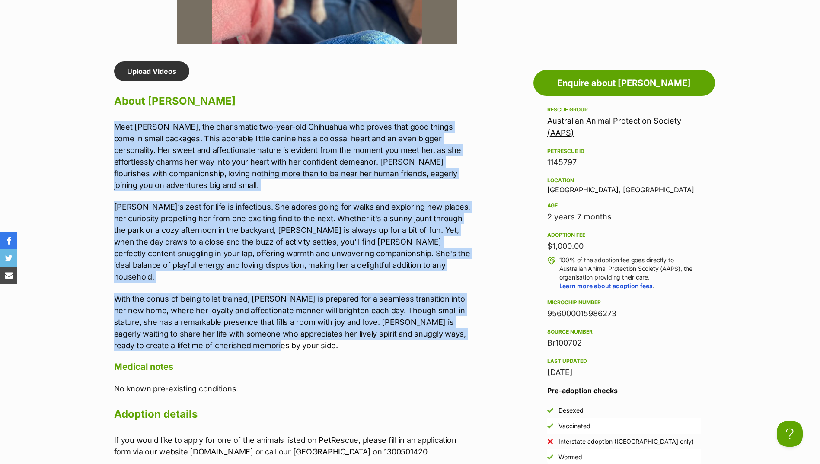
drag, startPoint x: 112, startPoint y: 125, endPoint x: 275, endPoint y: 322, distance: 256.1
click at [275, 322] on div "Upload Videos About Mabel Meet Mabel, the charismatic two-year-old Chihuahua wh…" at bounding box center [288, 259] width 366 height 396
drag, startPoint x: 275, startPoint y: 322, endPoint x: 186, endPoint y: 291, distance: 93.9
copy div "Meet Mabel, the charismatic two-year-old Chihuahua who proves that good things …"
drag, startPoint x: 459, startPoint y: 167, endPoint x: 540, endPoint y: 188, distance: 84.1
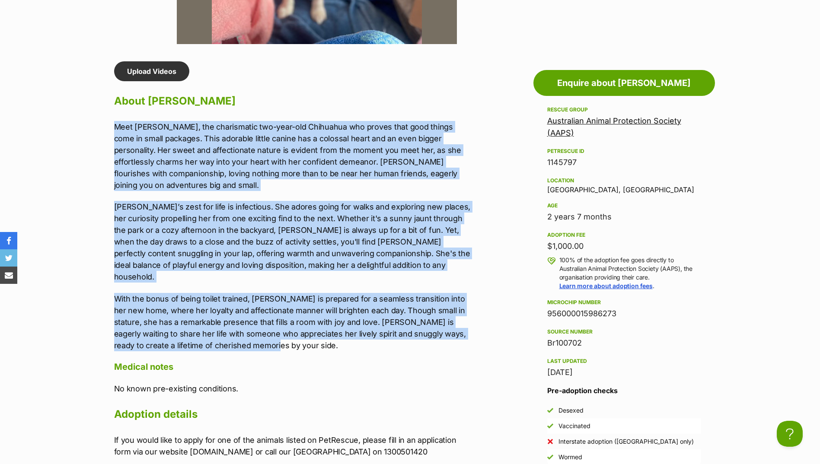
click at [460, 168] on p "Meet Mabel, the charismatic two-year-old Chihuahua who proves that good things …" at bounding box center [292, 156] width 357 height 70
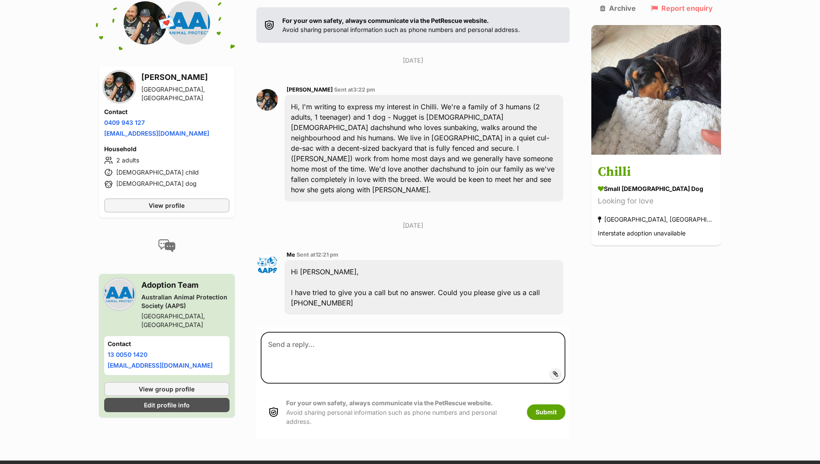
scroll to position [188, 0]
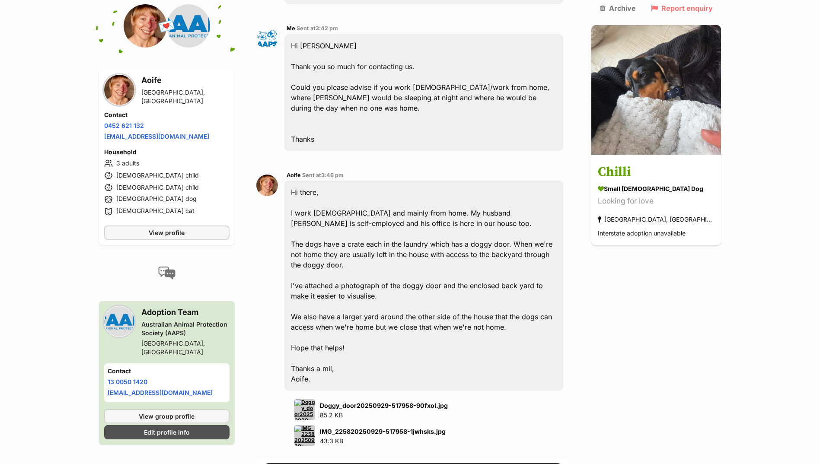
scroll to position [629, 0]
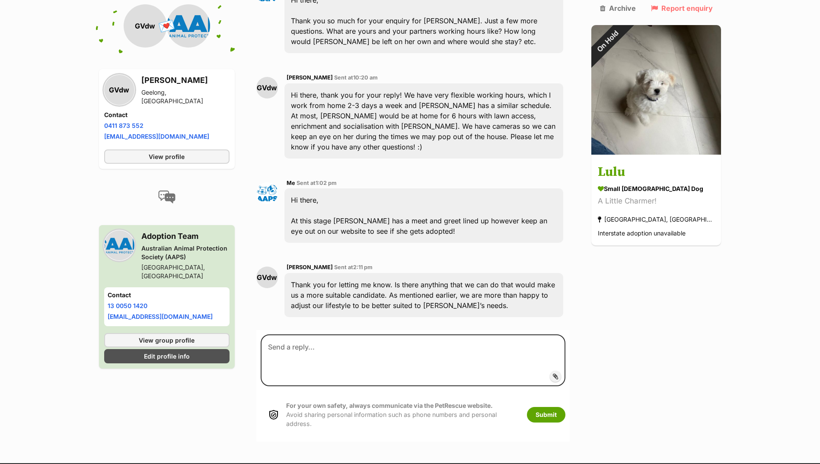
scroll to position [602, 0]
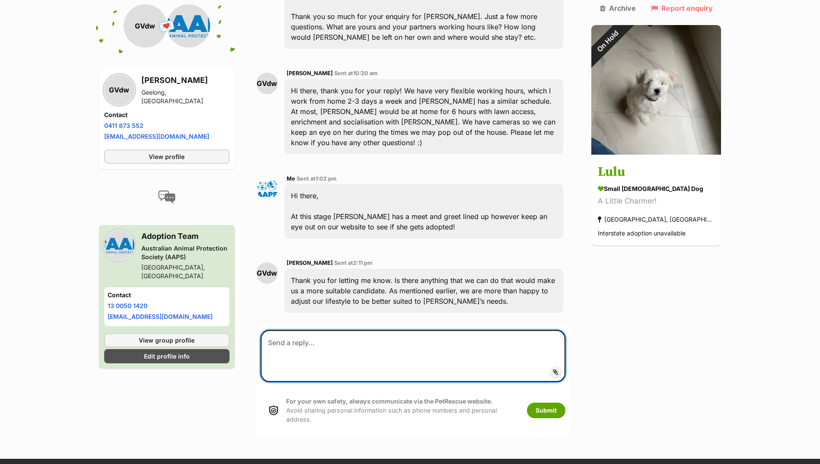
click at [309, 330] on textarea at bounding box center [413, 356] width 305 height 52
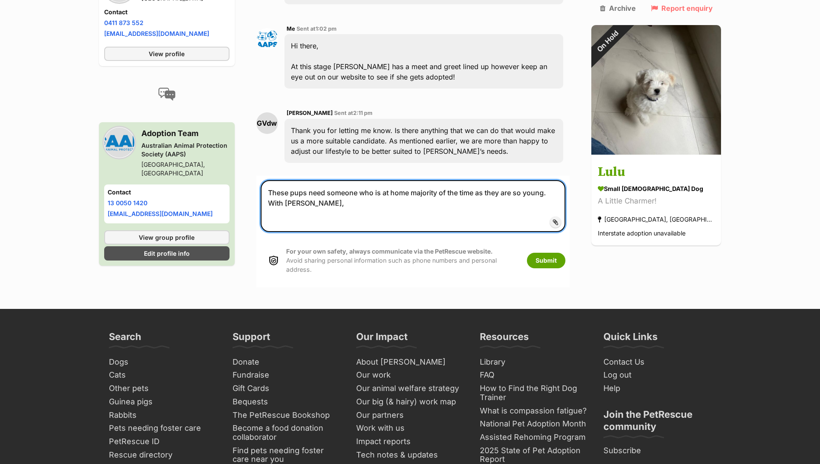
scroll to position [619, 0]
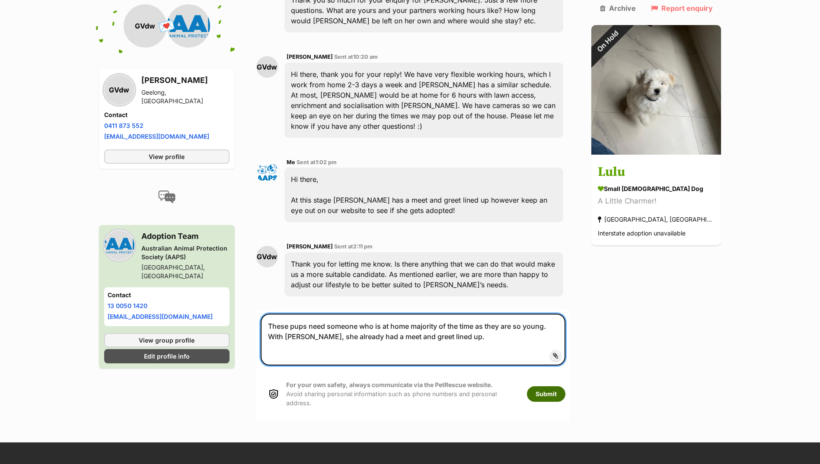
type textarea "These pups need someone who is at home majority of the time as they are so youn…"
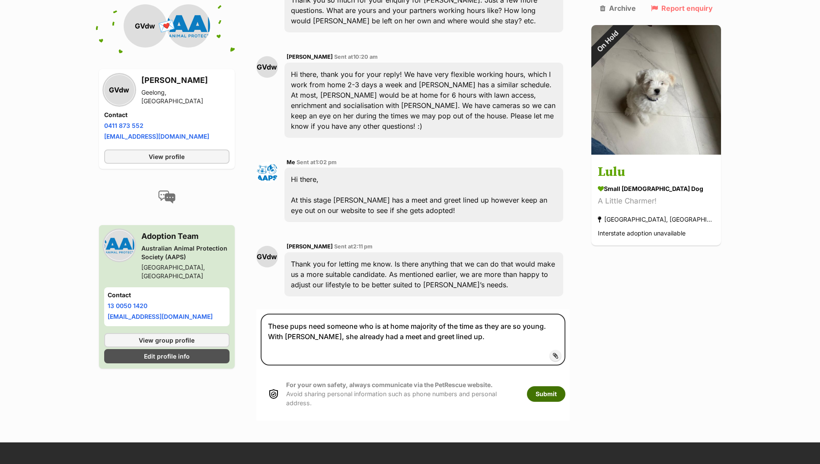
click at [565, 386] on button "Submit" at bounding box center [546, 394] width 38 height 16
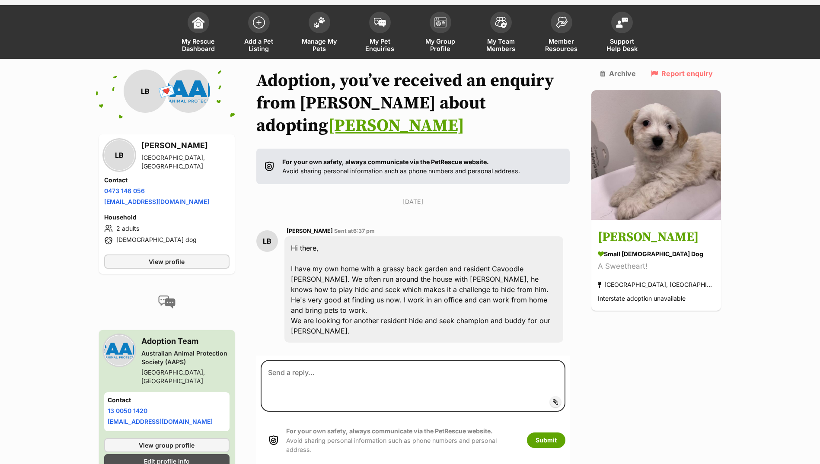
scroll to position [59, 0]
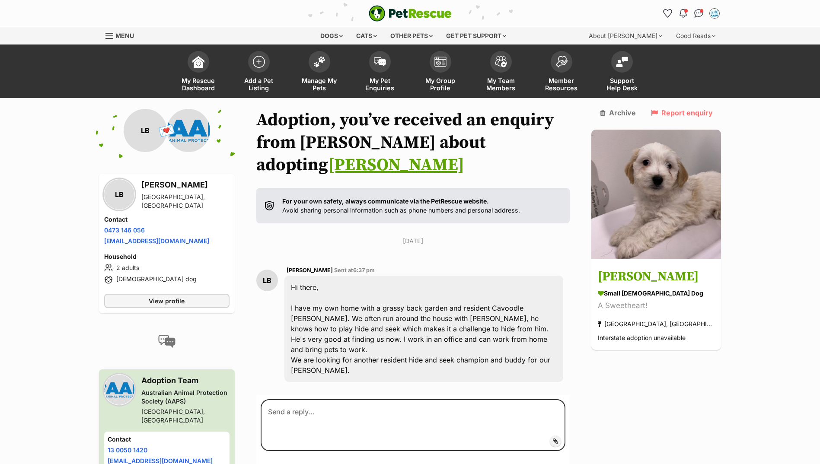
click at [292, 395] on form "Add attachment Submit For your own safety, always communicate via the PetRescue…" at bounding box center [413, 451] width 314 height 112
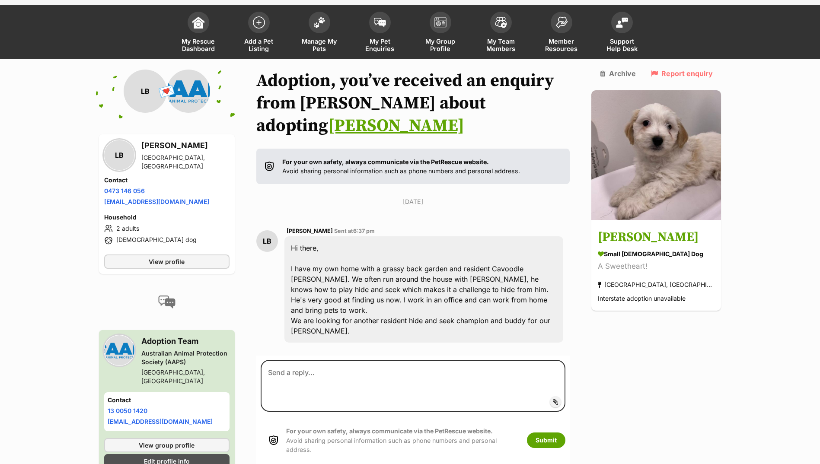
scroll to position [59, 0]
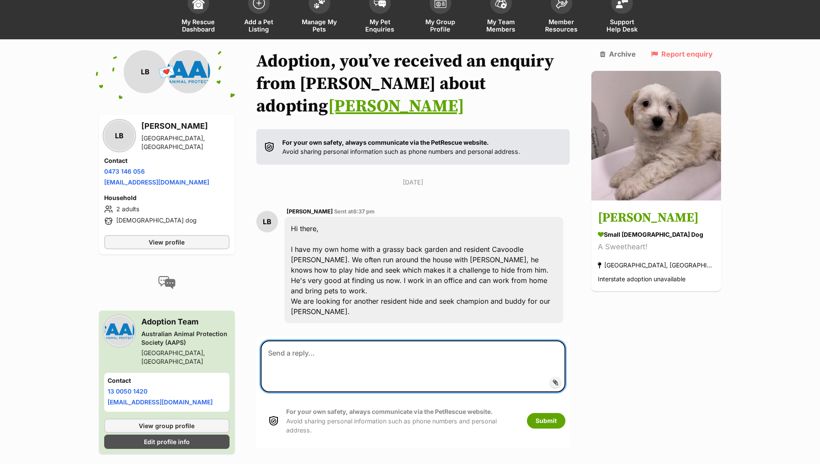
click at [338, 341] on textarea at bounding box center [413, 367] width 305 height 52
type textarea "Hi there, I have just tried to give you a call. Could you give us a call back o…"
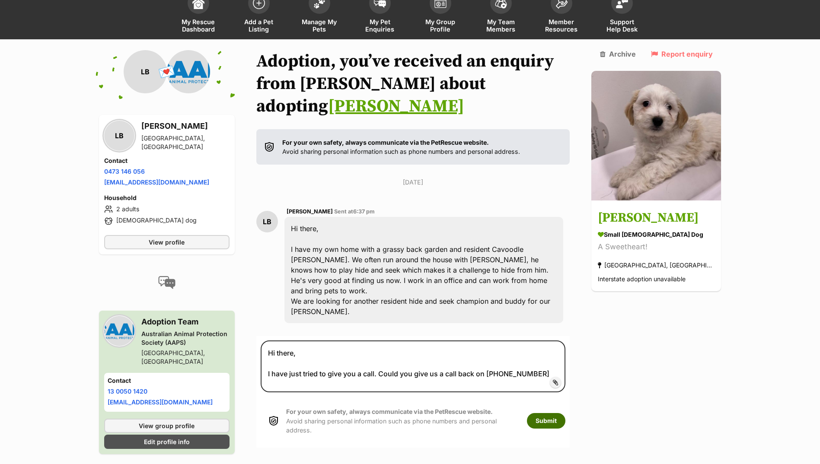
click at [559, 413] on button "Submit" at bounding box center [546, 421] width 38 height 16
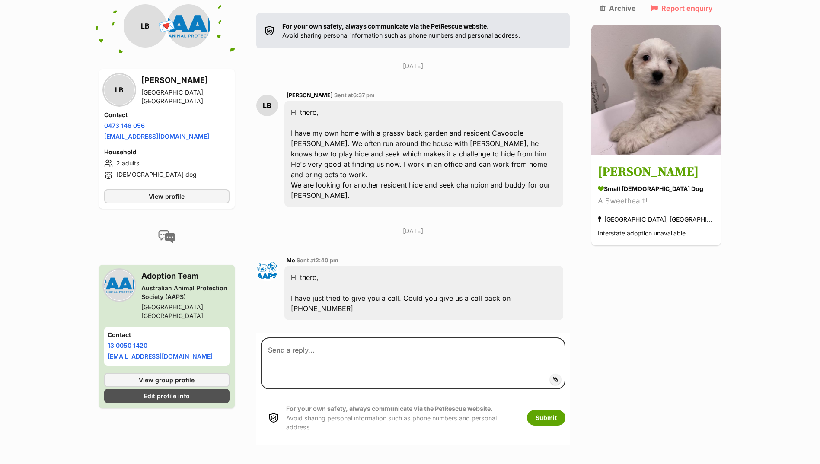
scroll to position [182, 0]
